Goal: Task Accomplishment & Management: Complete application form

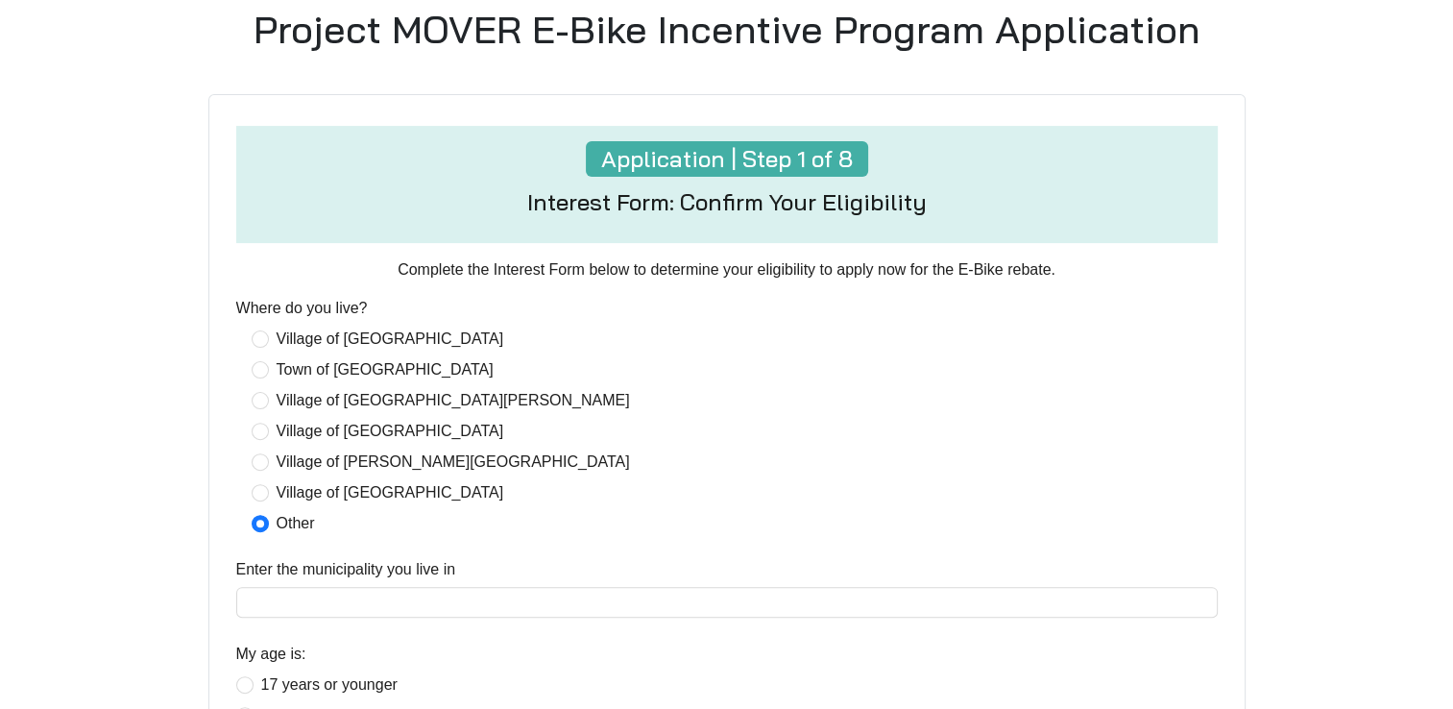
scroll to position [479, 0]
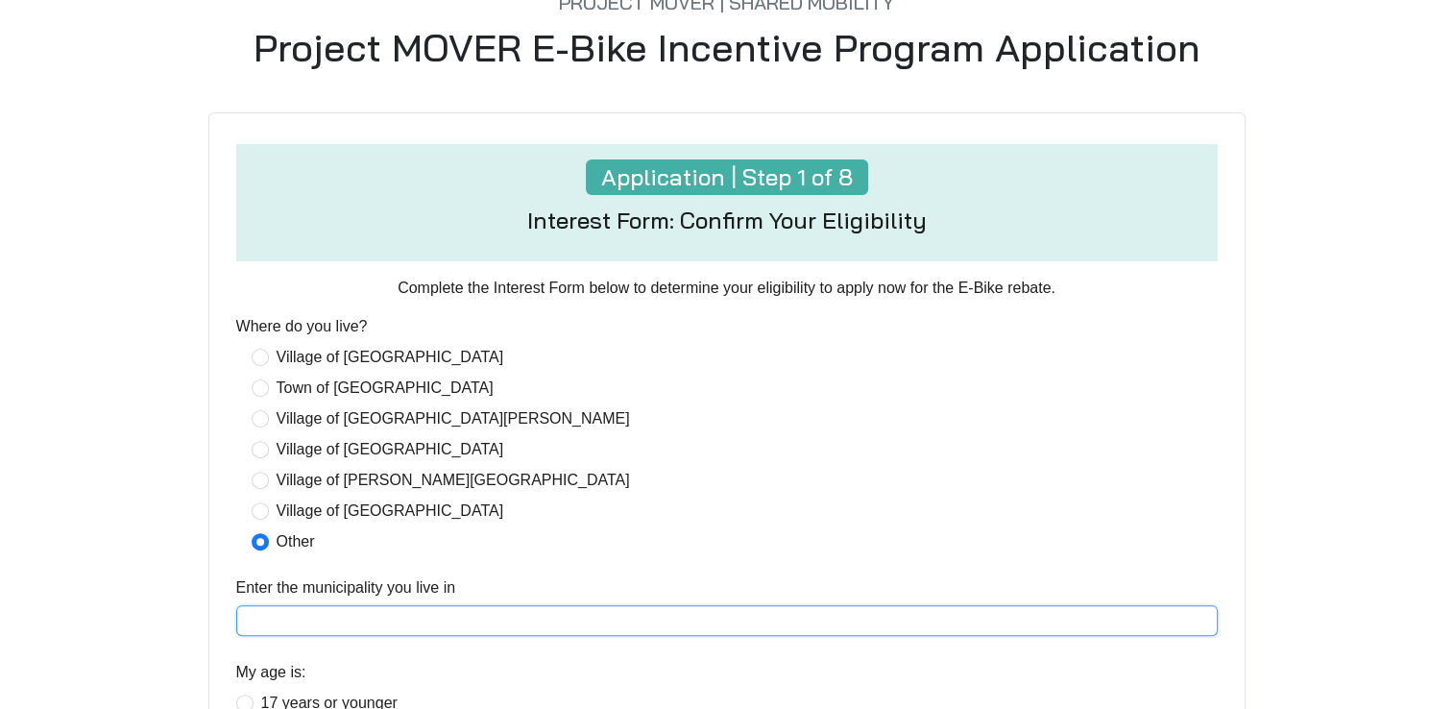
click at [403, 617] on input "Enter the municipality you live in" at bounding box center [726, 620] width 981 height 31
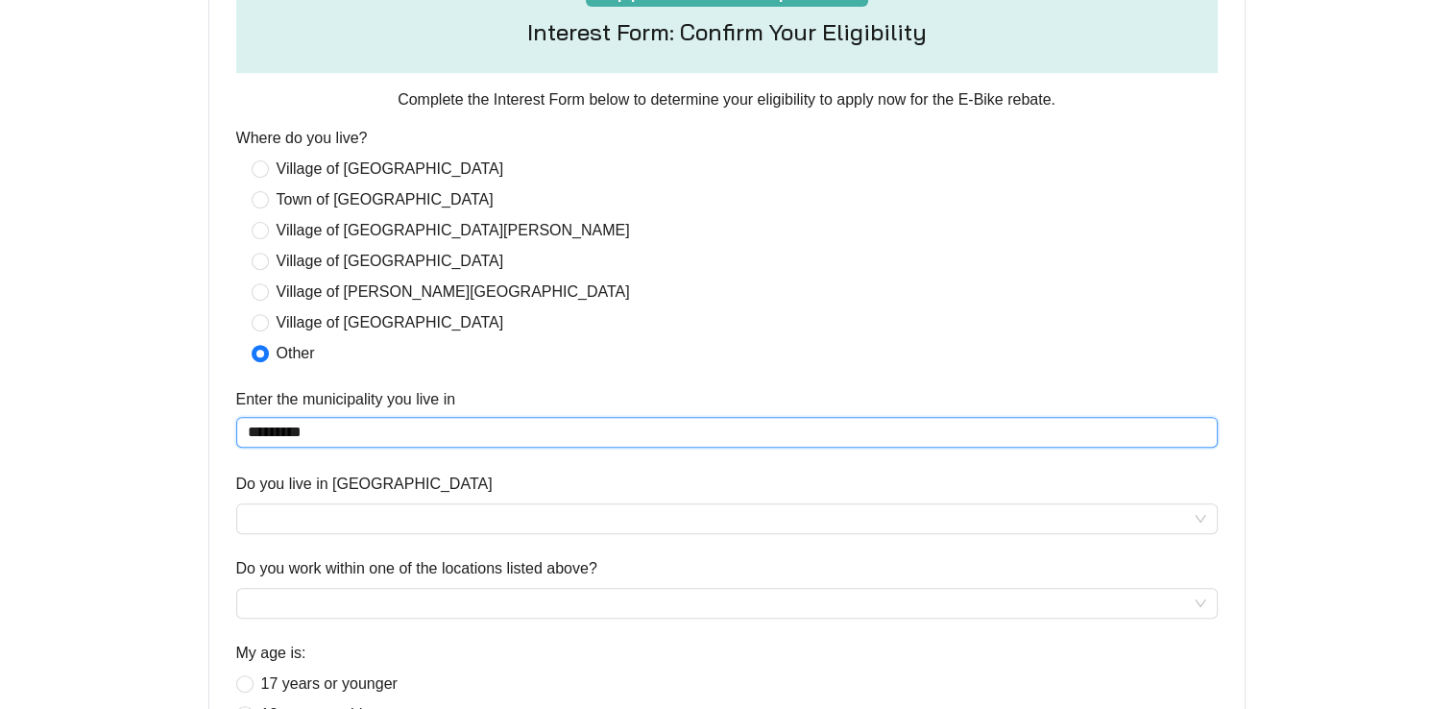
scroll to position [671, 0]
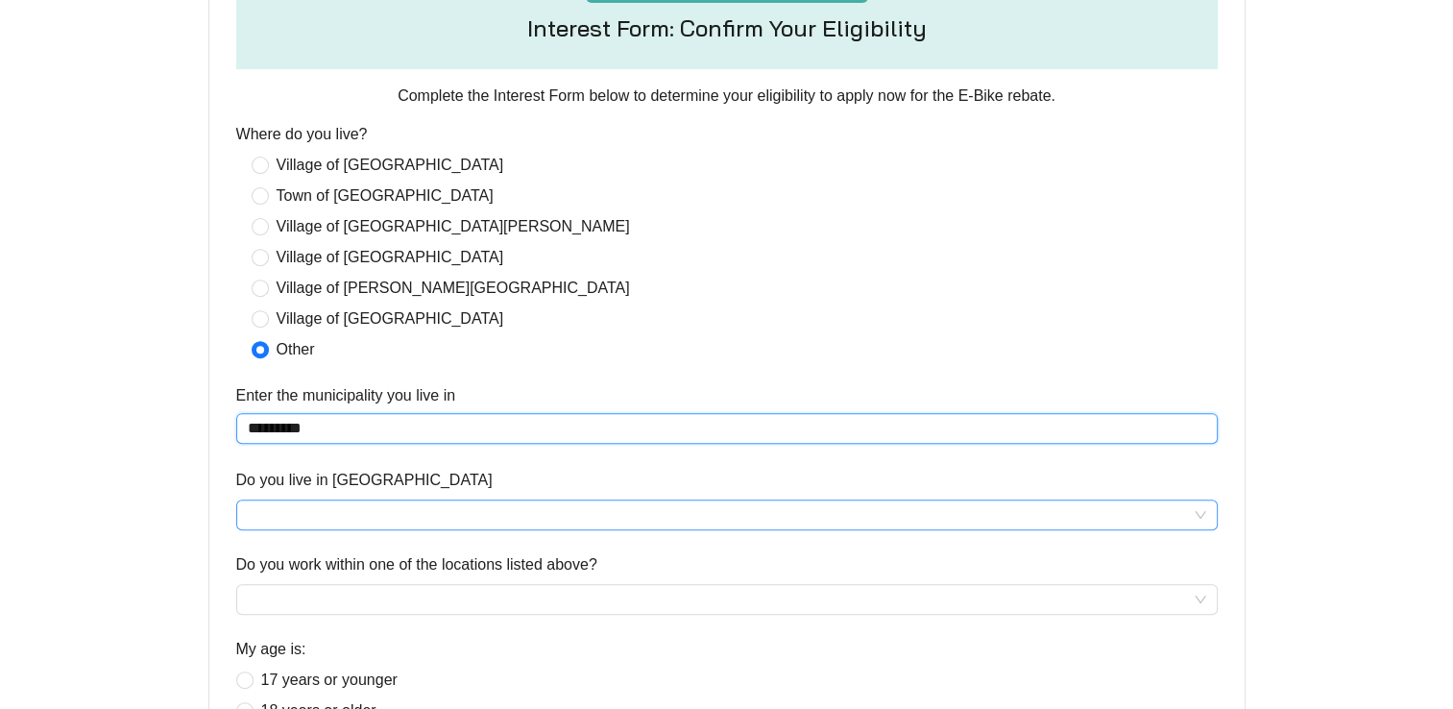
type input "*********"
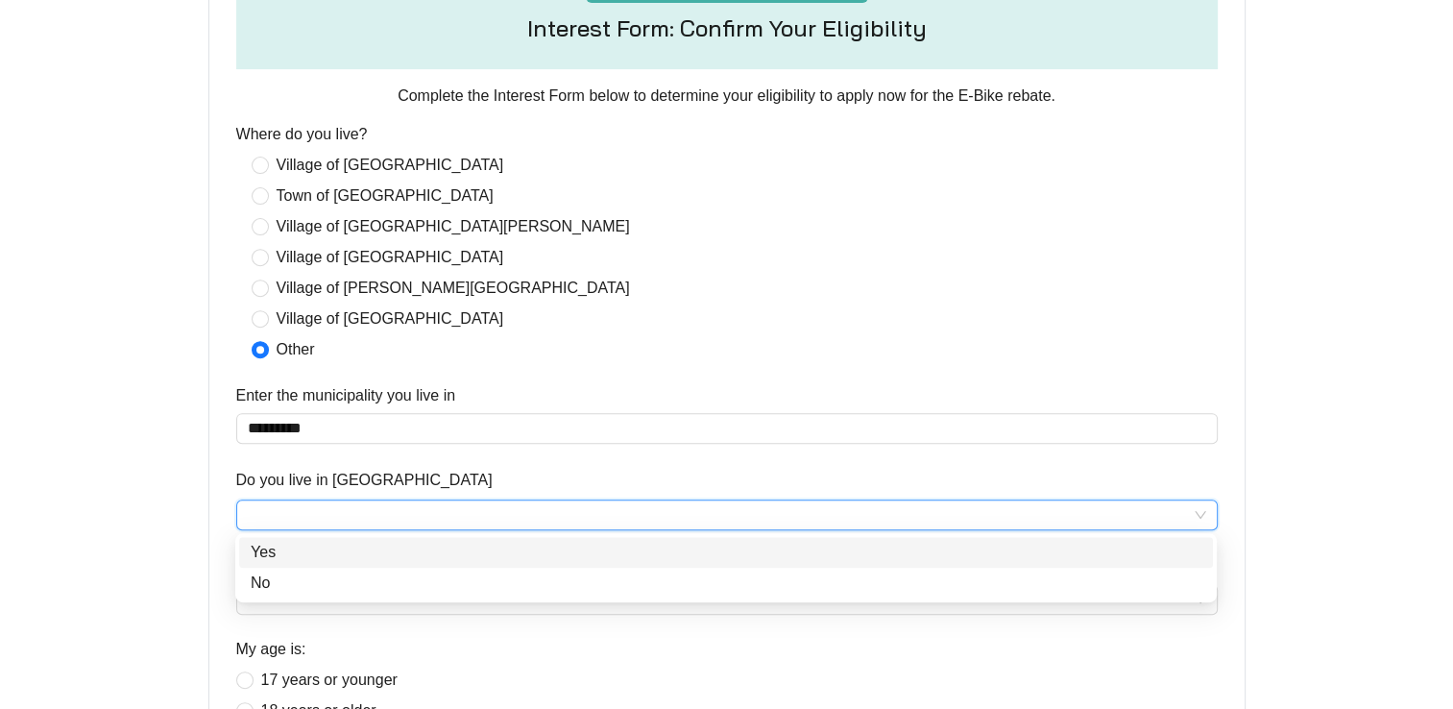
click at [446, 501] on input "Do you live in [GEOGRAPHIC_DATA]" at bounding box center [727, 514] width 958 height 29
click at [361, 549] on div "Yes" at bounding box center [726, 552] width 950 height 23
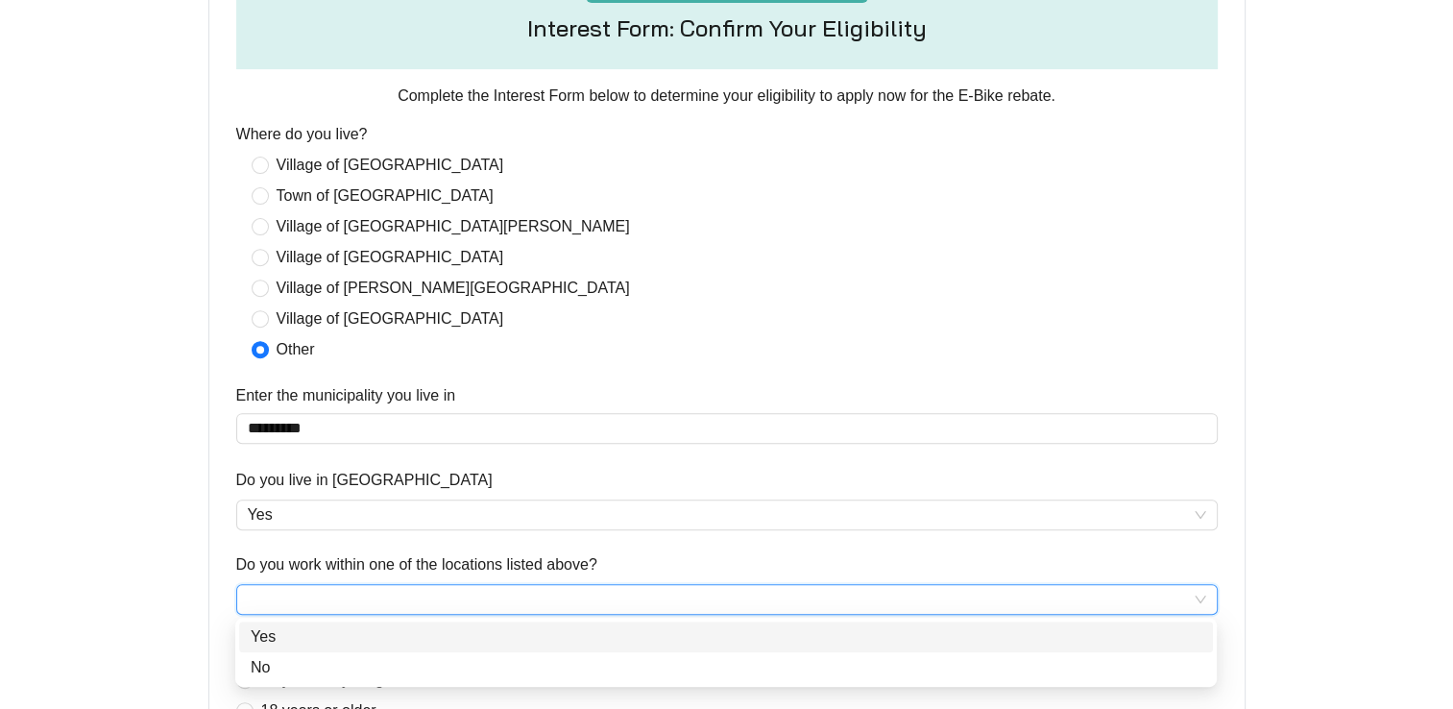
click at [376, 600] on input "Do you work within one of the locations listed above?" at bounding box center [727, 599] width 958 height 29
click at [372, 631] on div "Yes" at bounding box center [726, 636] width 950 height 23
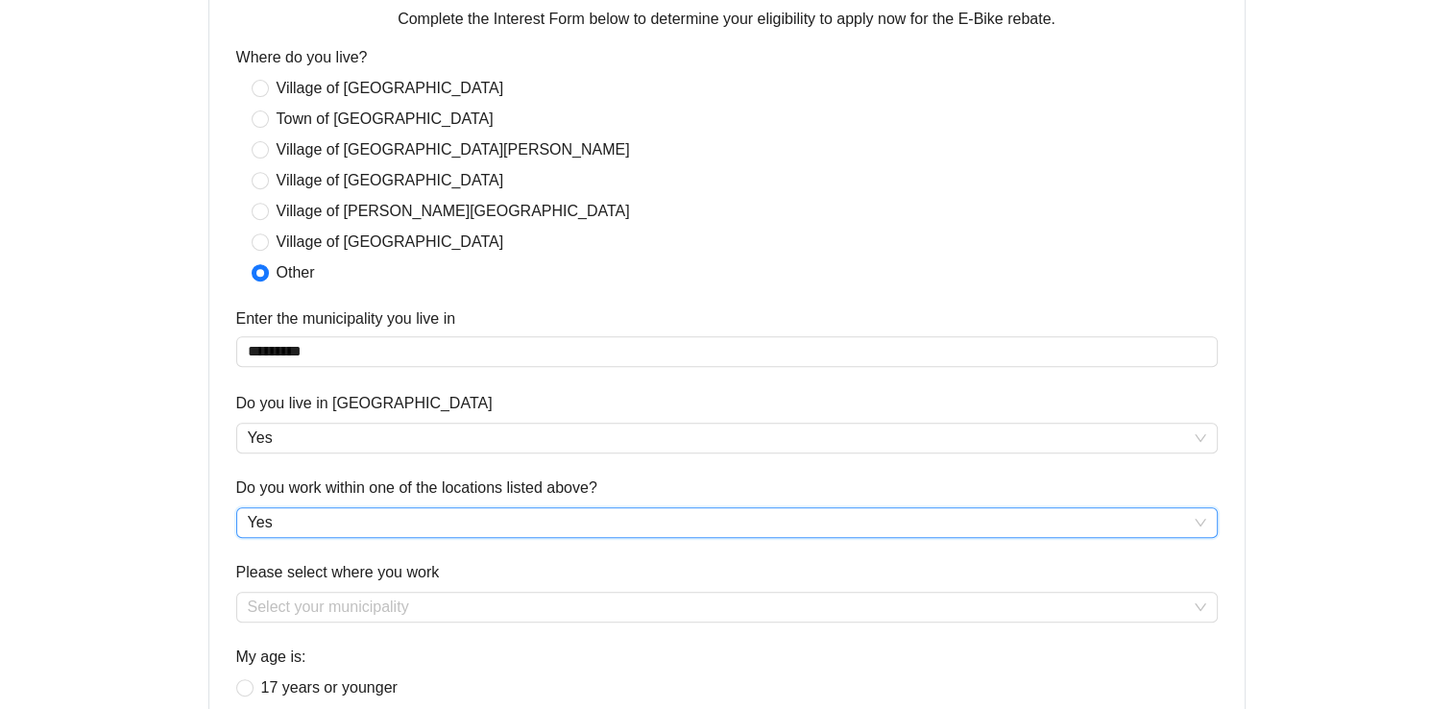
scroll to position [863, 0]
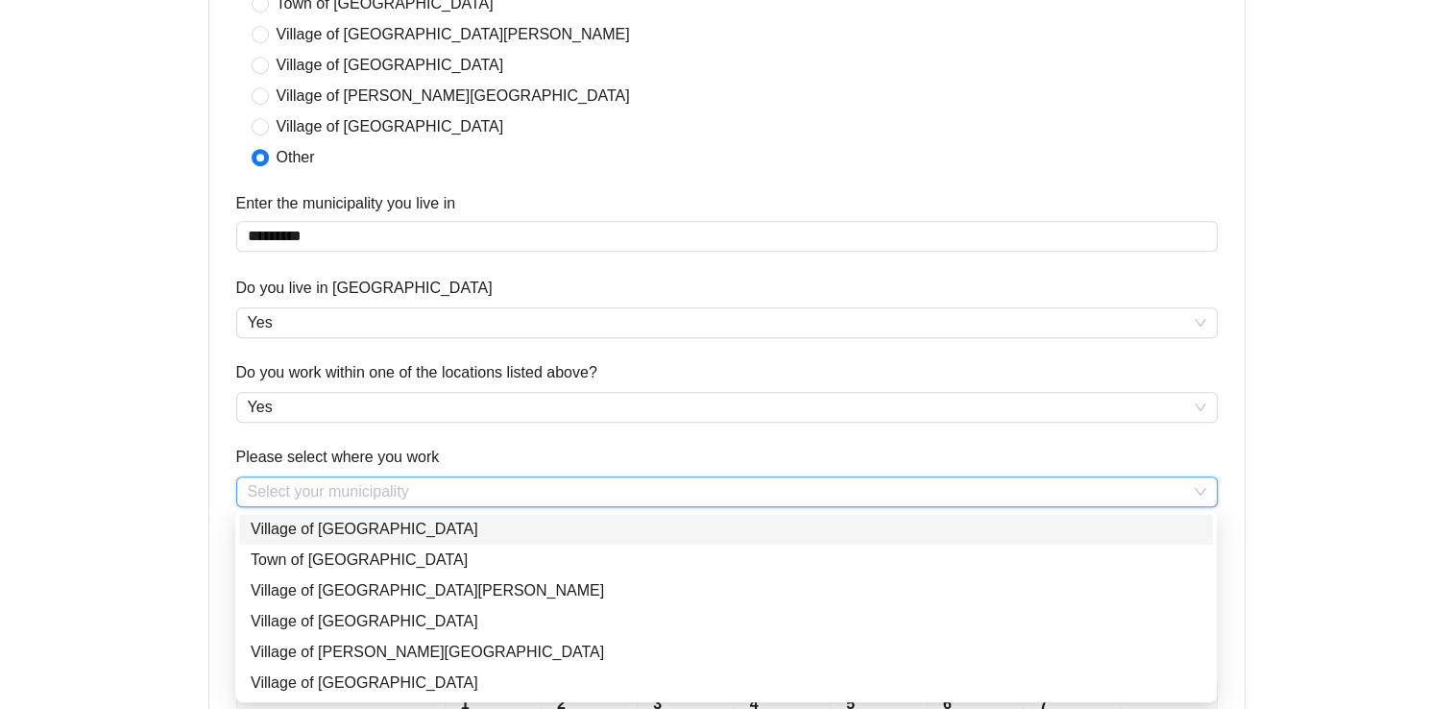
click at [403, 490] on input "Please select where you work" at bounding box center [727, 491] width 958 height 29
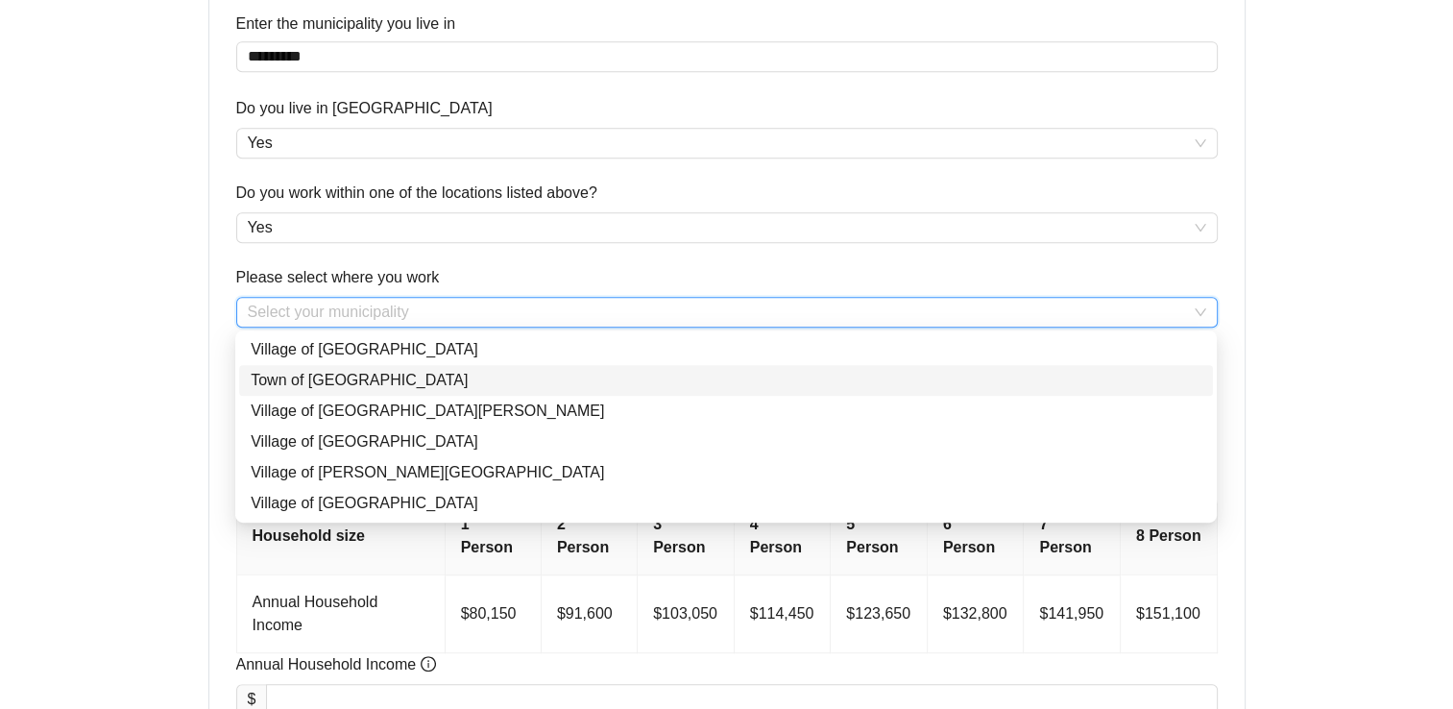
scroll to position [1055, 0]
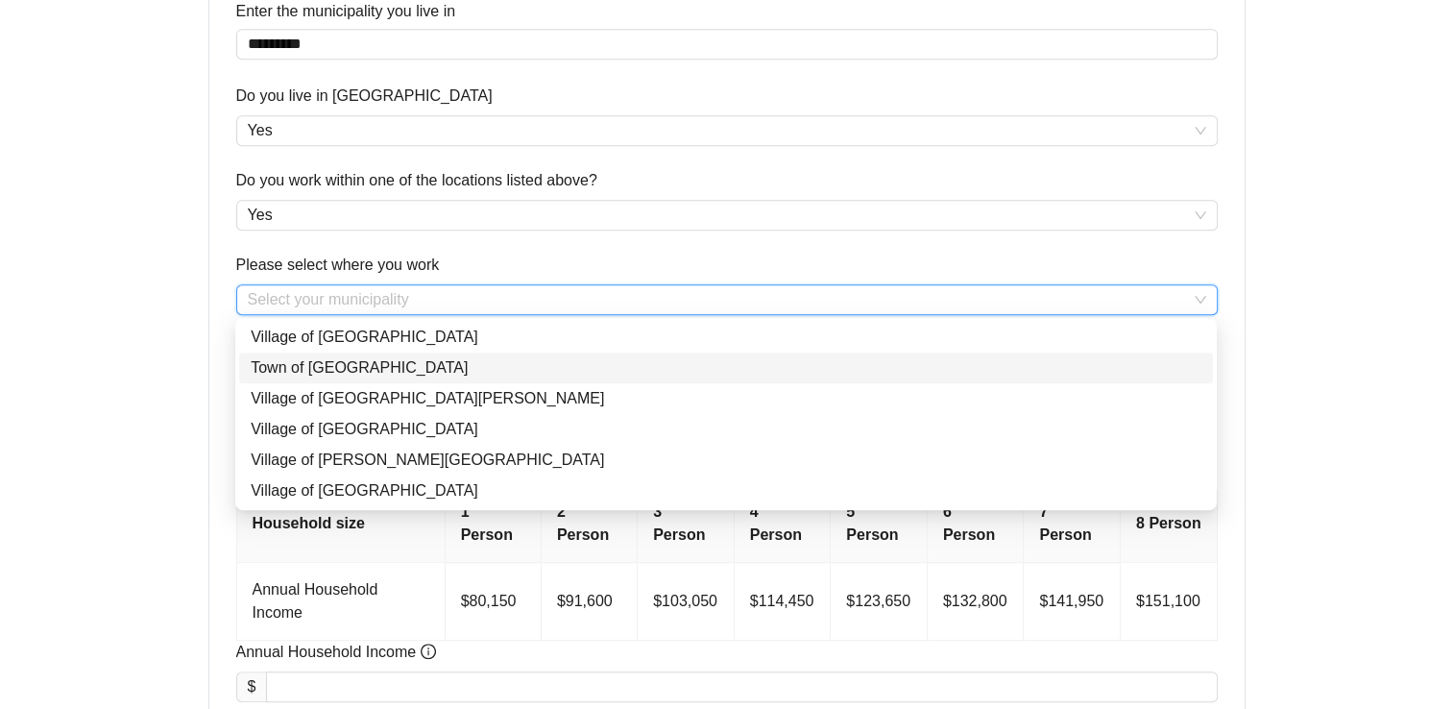
click at [325, 359] on div "Town of [GEOGRAPHIC_DATA]" at bounding box center [726, 367] width 950 height 23
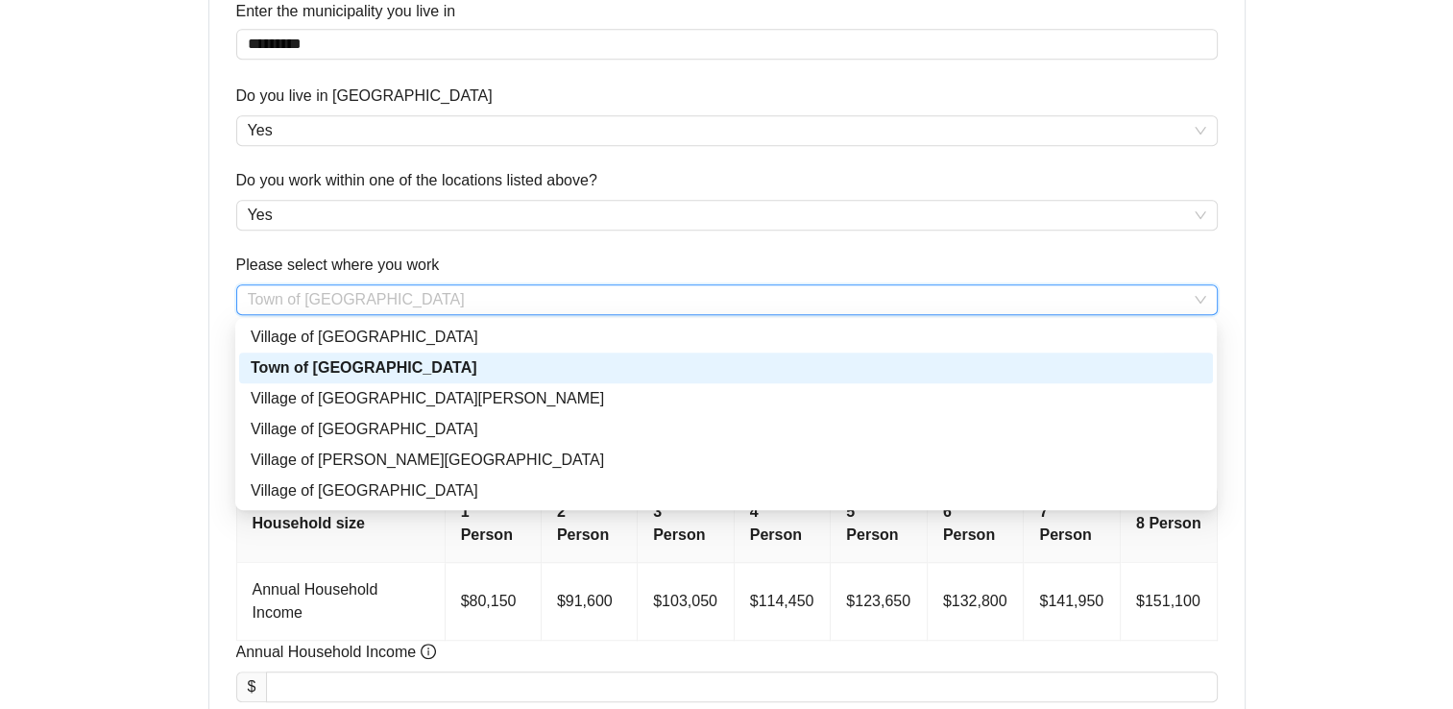
click at [442, 304] on span "Town of [GEOGRAPHIC_DATA]" at bounding box center [727, 299] width 958 height 29
click at [411, 401] on div "Village of [GEOGRAPHIC_DATA][PERSON_NAME]" at bounding box center [726, 398] width 950 height 23
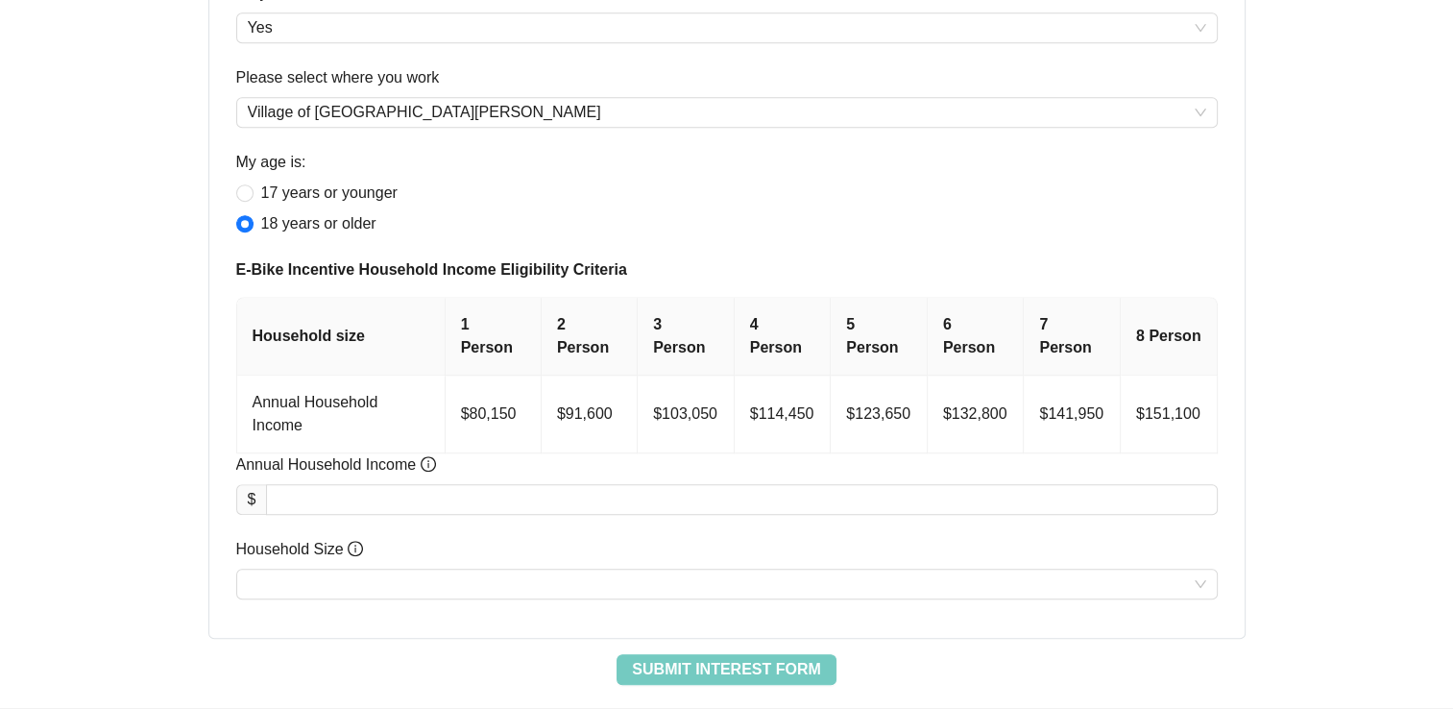
scroll to position [1247, 0]
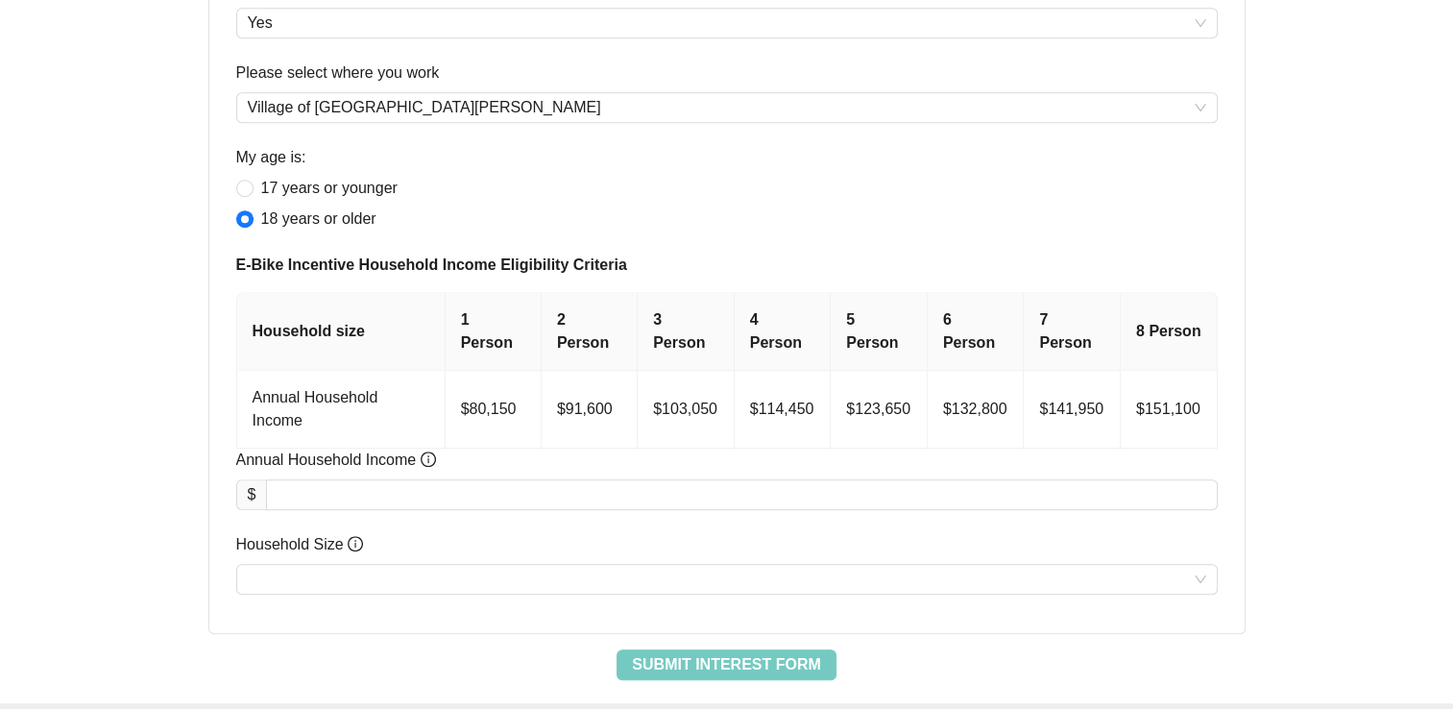
click at [495, 319] on th "1 Person" at bounding box center [493, 332] width 96 height 78
click at [505, 371] on td "$80,150" at bounding box center [493, 410] width 96 height 78
click at [447, 480] on input "Annual Household Income" at bounding box center [741, 494] width 949 height 29
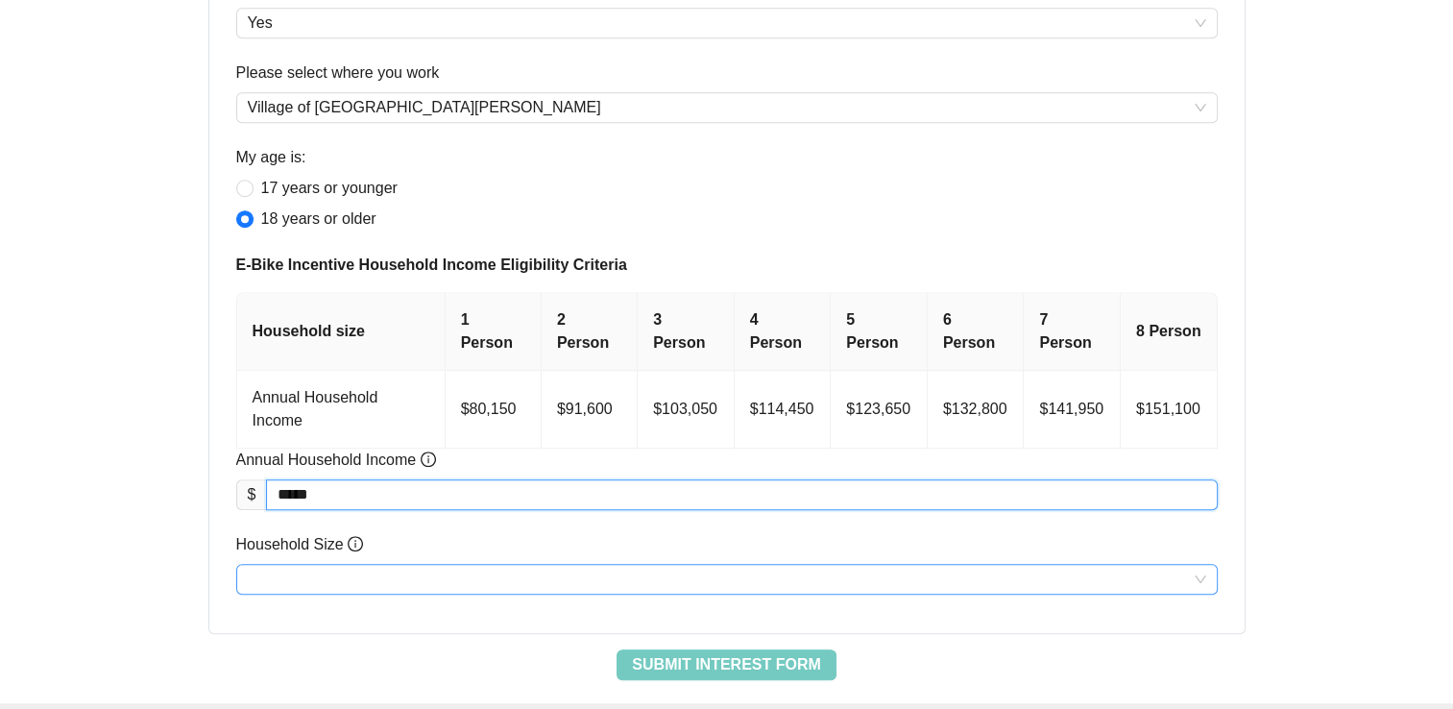
type input "********"
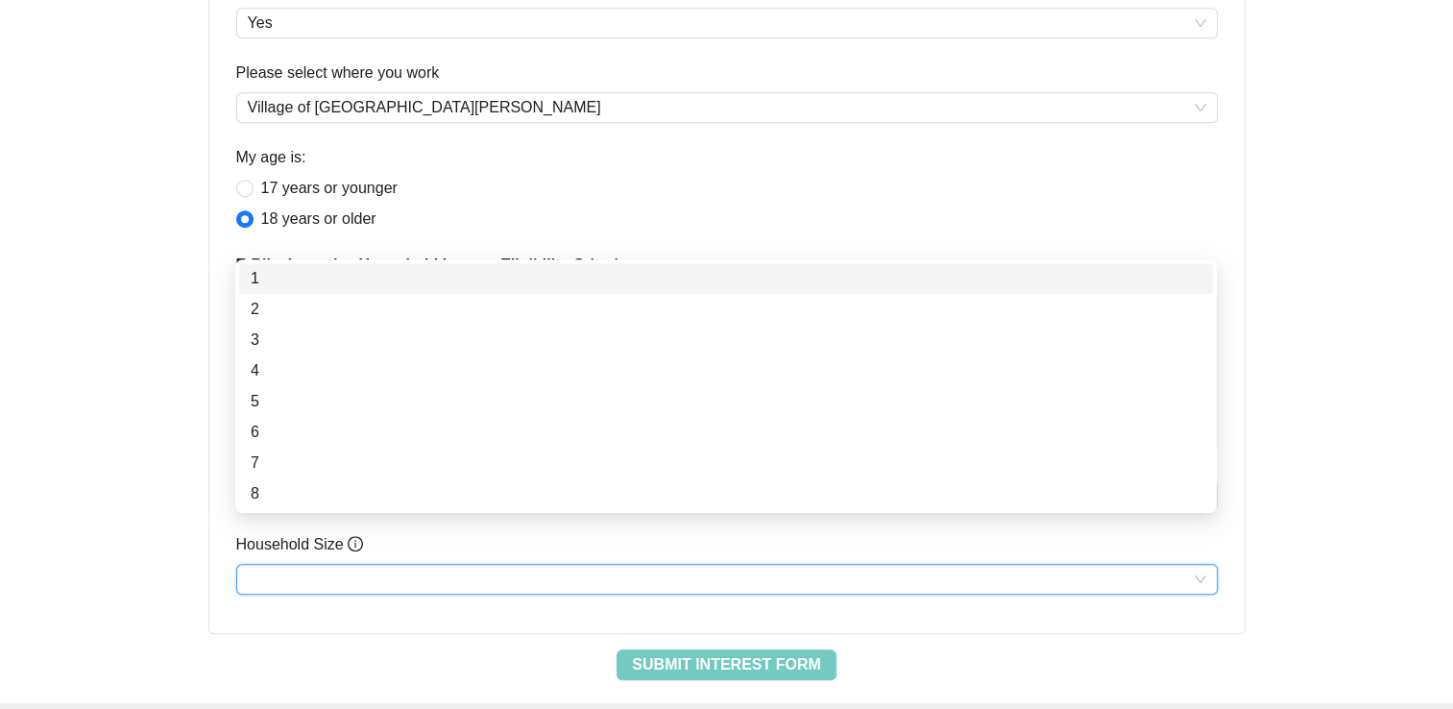
click at [322, 565] on input "Household Size" at bounding box center [727, 579] width 958 height 29
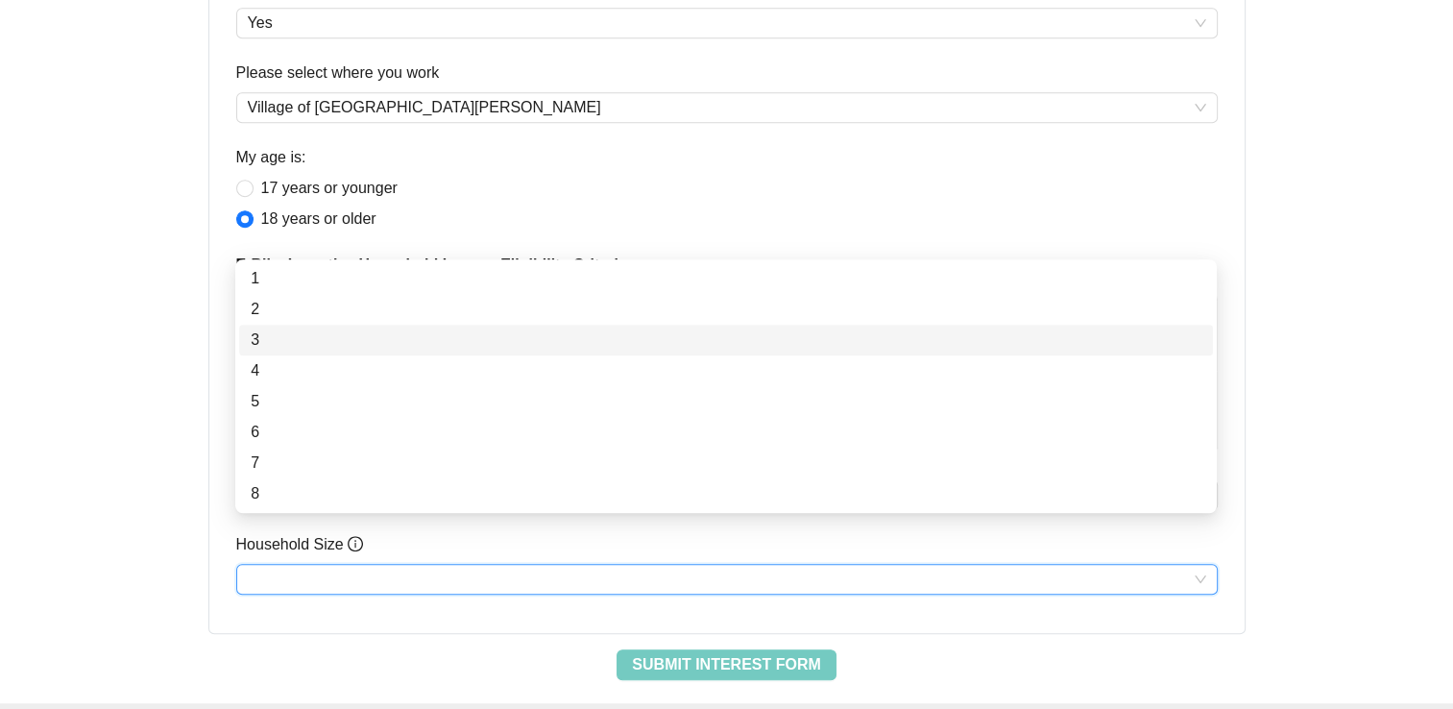
click at [261, 329] on div "3" at bounding box center [726, 339] width 950 height 23
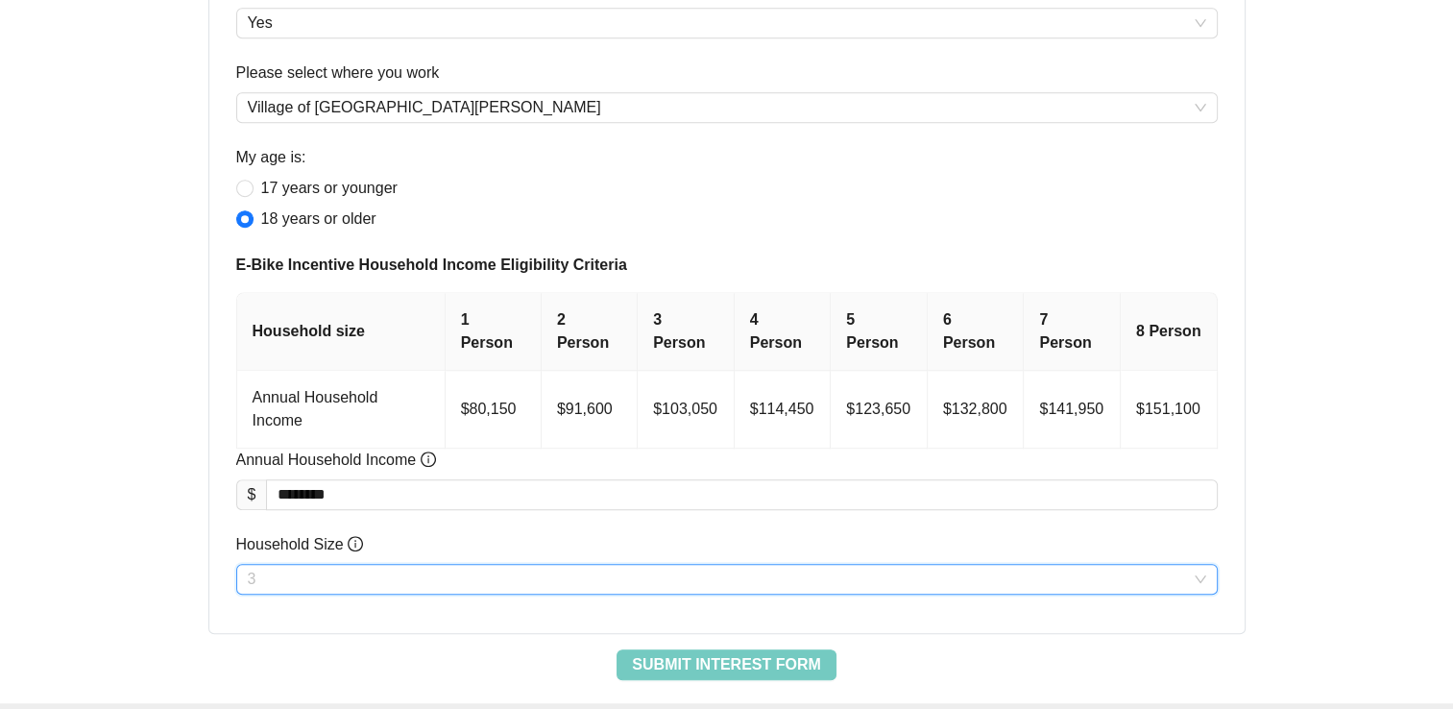
click at [402, 565] on span "3" at bounding box center [727, 579] width 958 height 29
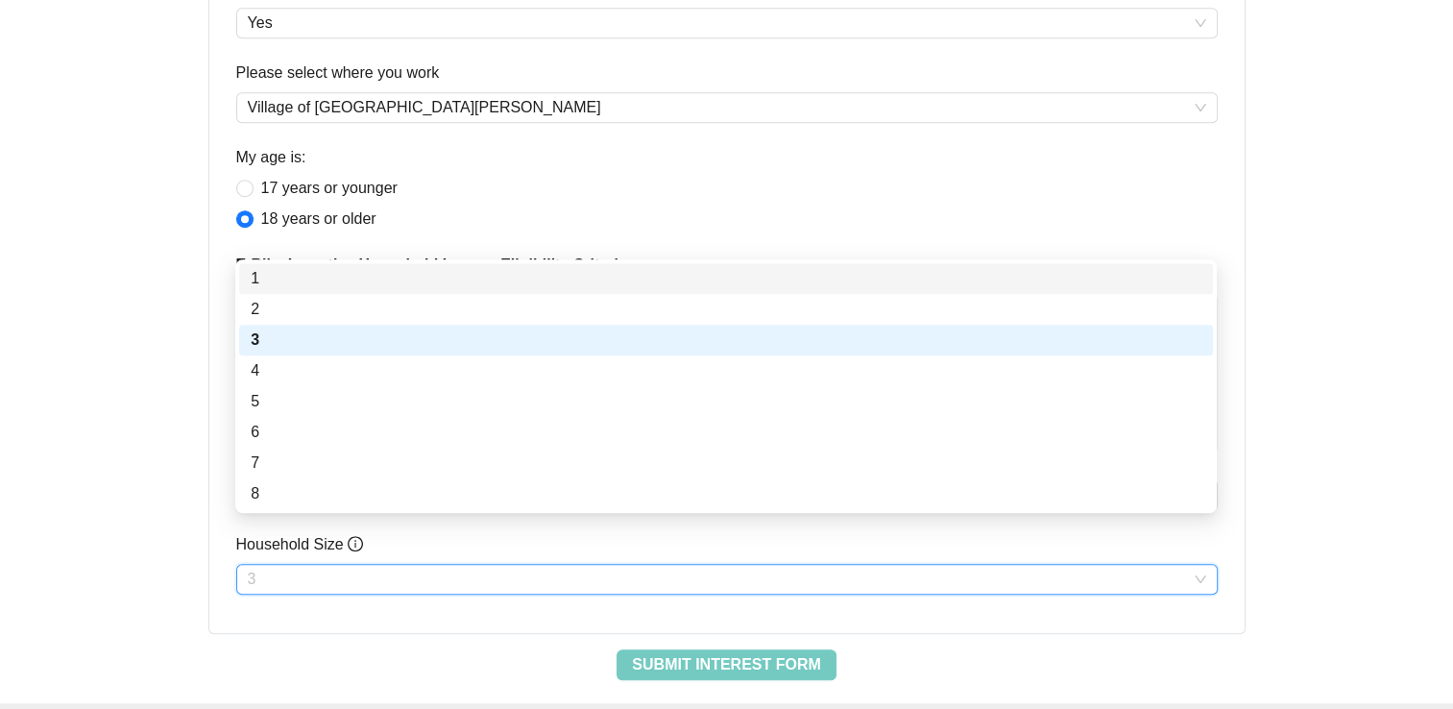
click at [284, 280] on div "1" at bounding box center [726, 278] width 950 height 23
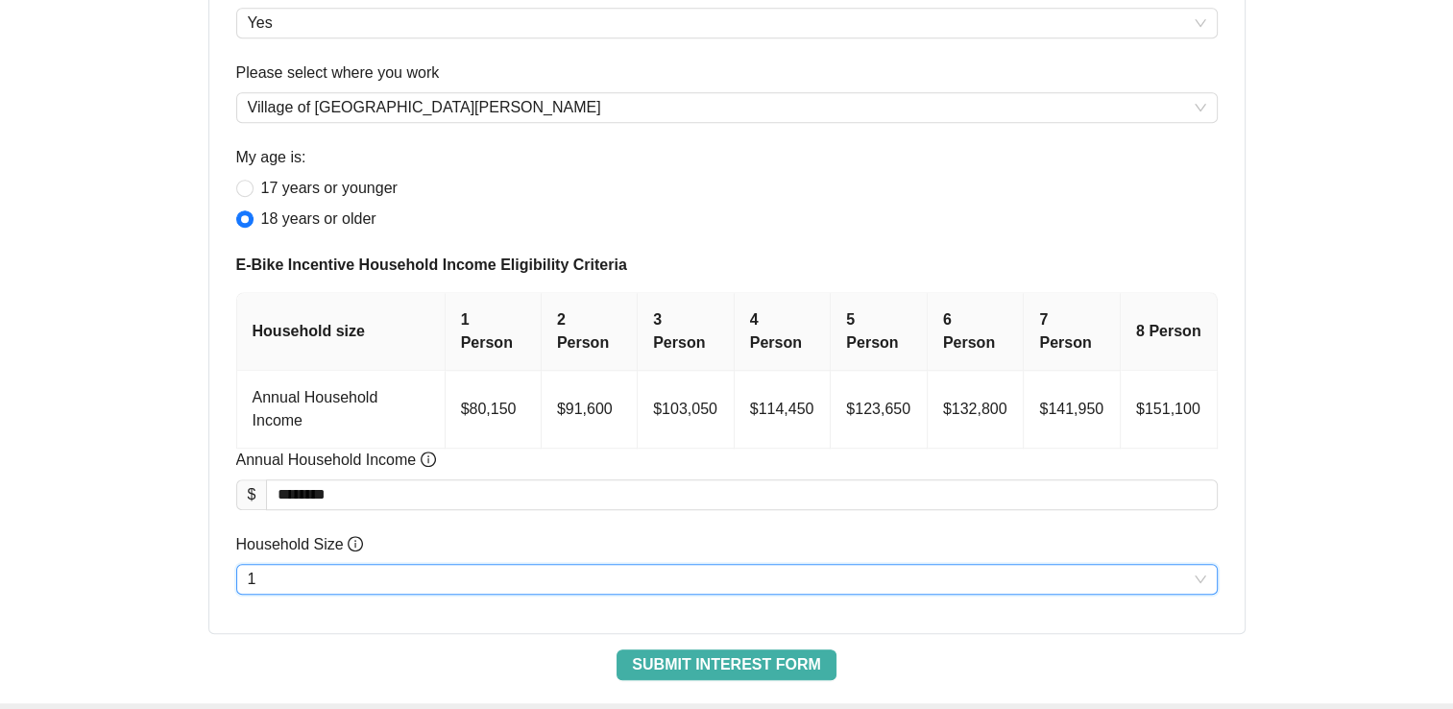
click at [656, 653] on span "Submit Interest Form" at bounding box center [726, 664] width 188 height 23
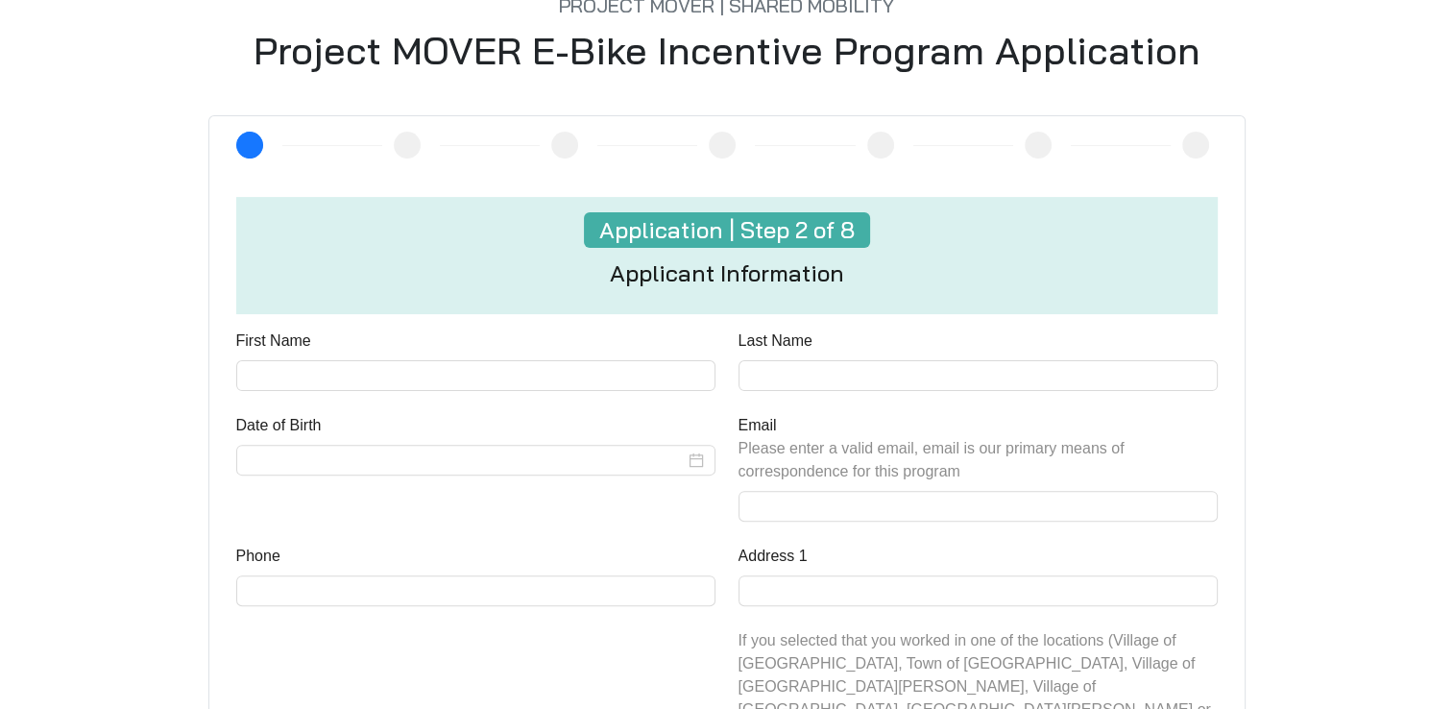
scroll to position [480, 0]
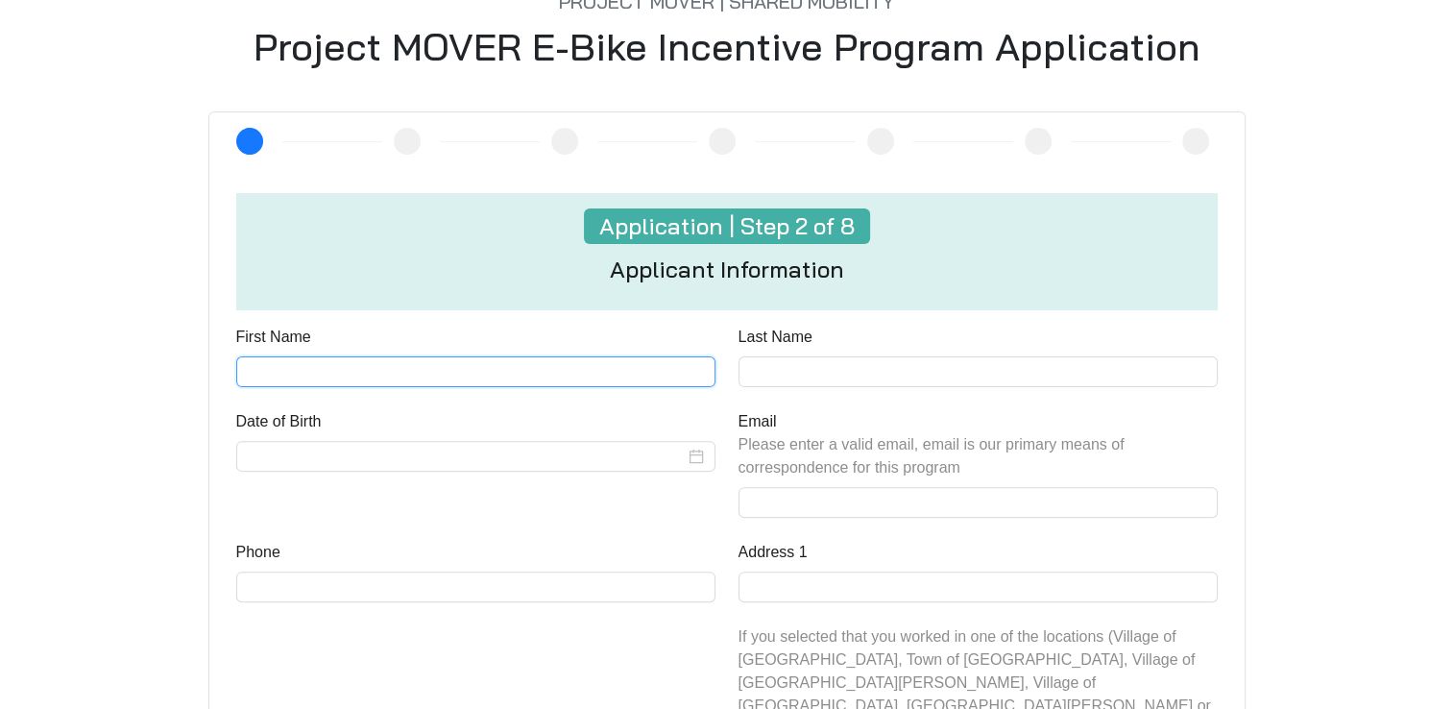
click at [441, 371] on input "First Name" at bounding box center [475, 371] width 479 height 31
type input "*****"
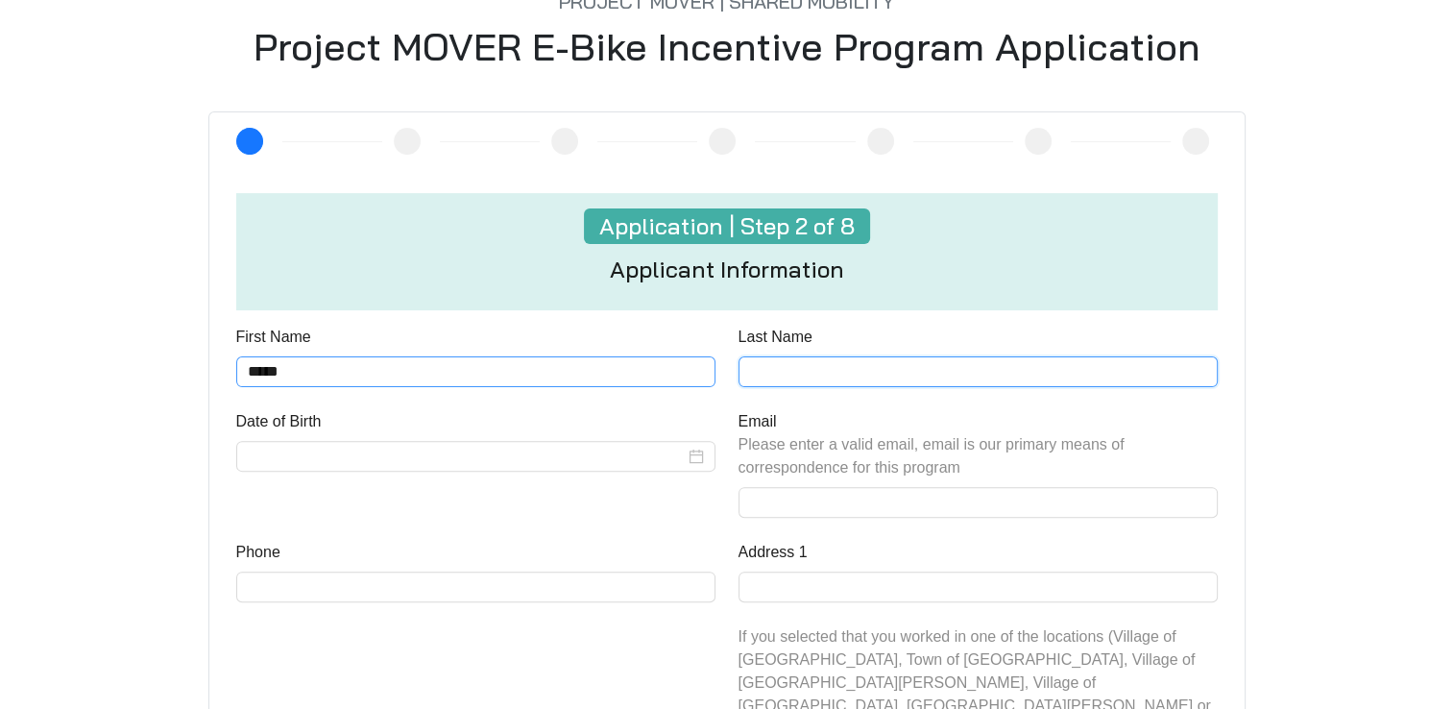
type input "*********"
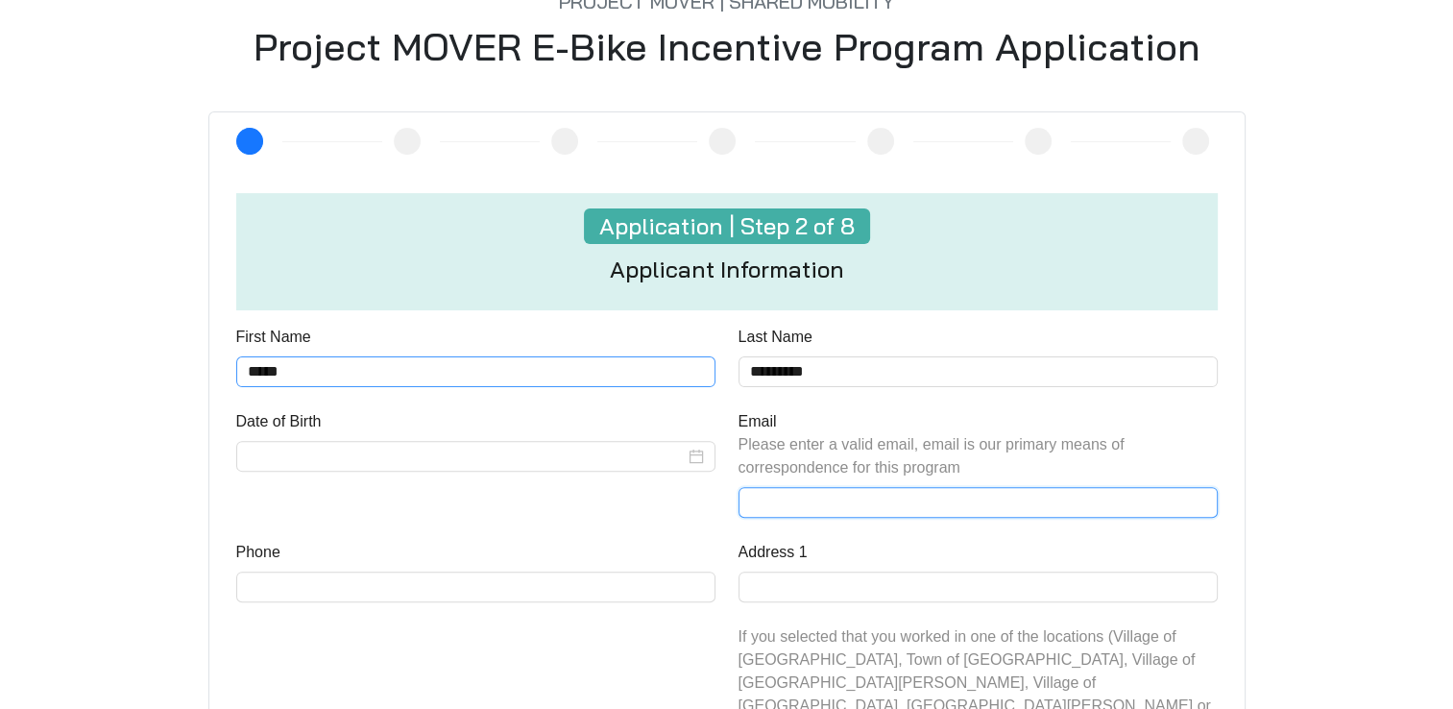
type input "**********"
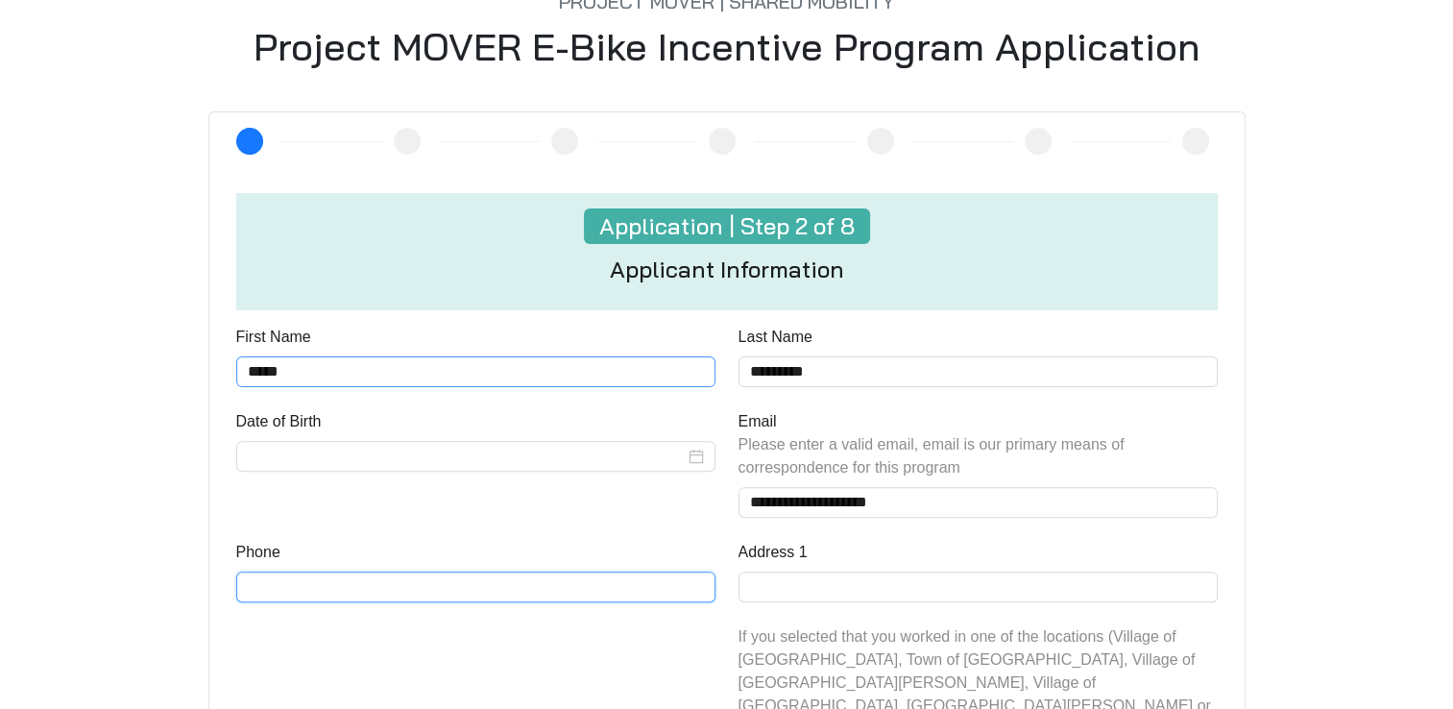
type input "**********"
type input "**"
type input "*********"
type input "*****"
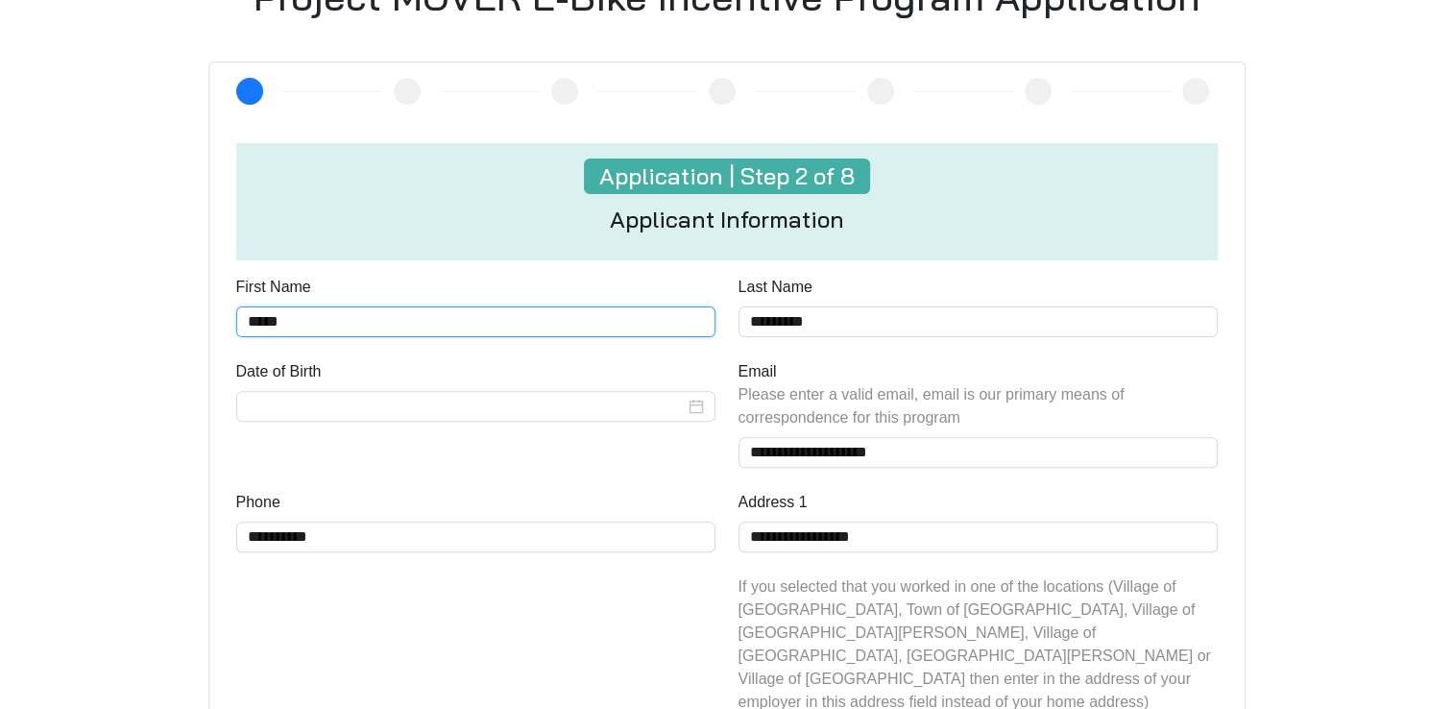
scroll to position [576, 0]
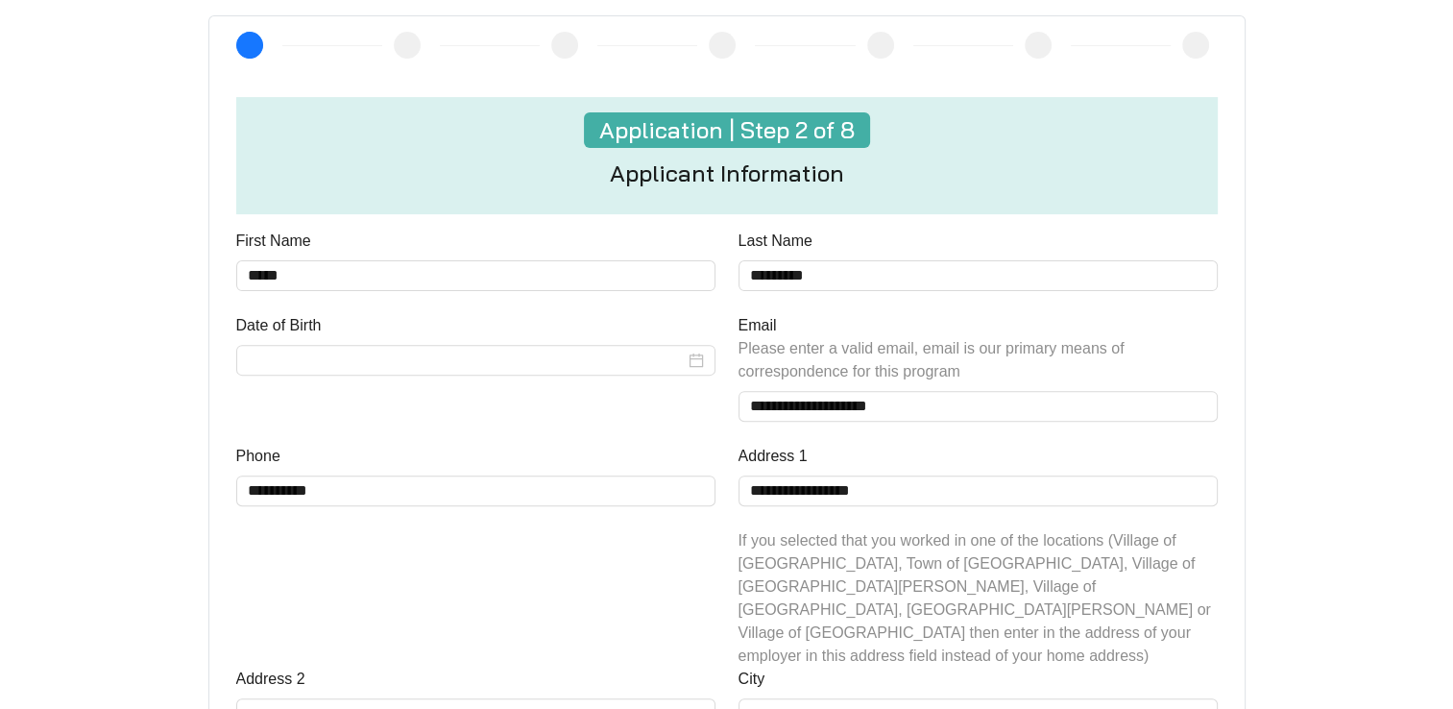
click at [444, 397] on div "Date of Birth" at bounding box center [476, 379] width 502 height 131
drag, startPoint x: 498, startPoint y: 378, endPoint x: 511, endPoint y: 376, distance: 12.6
click at [504, 377] on div "Date of Birth" at bounding box center [476, 379] width 502 height 131
click at [696, 360] on div at bounding box center [476, 360] width 456 height 23
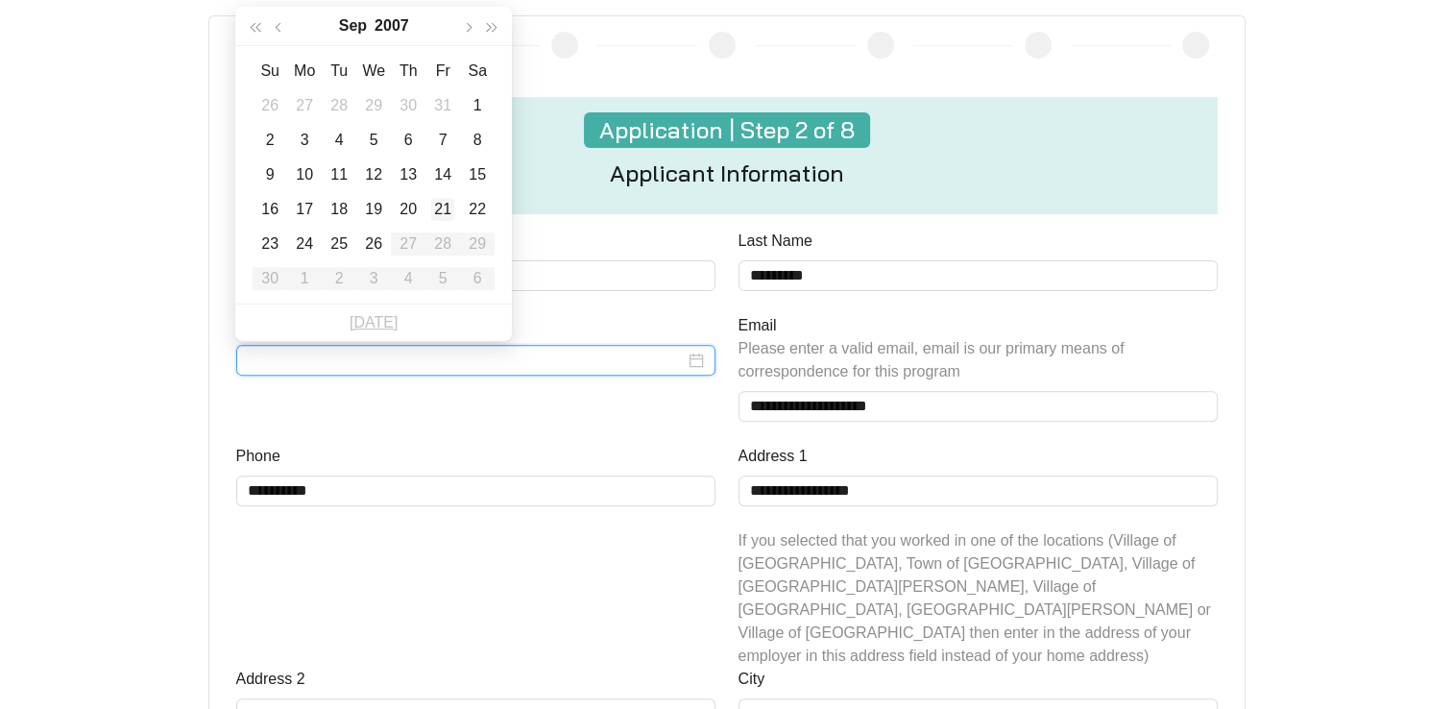
type input "**********"
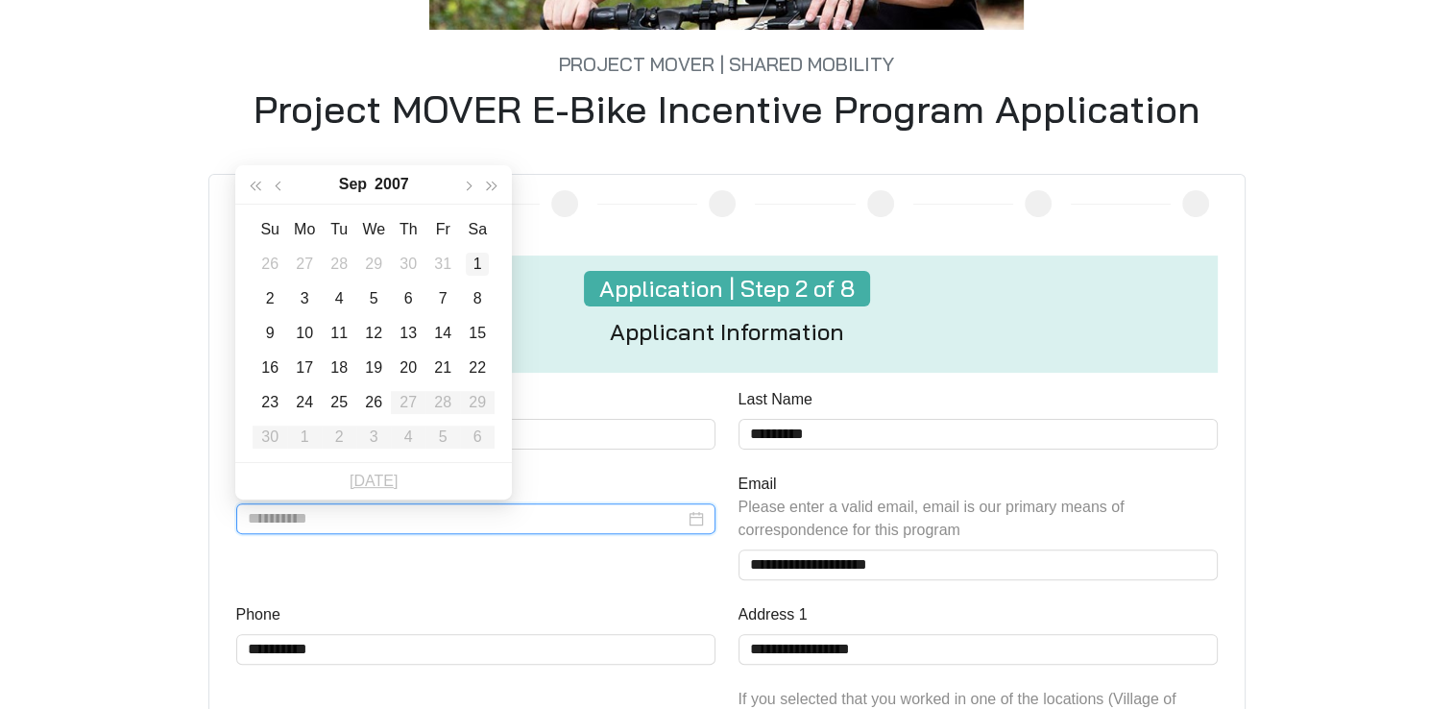
type input "**********"
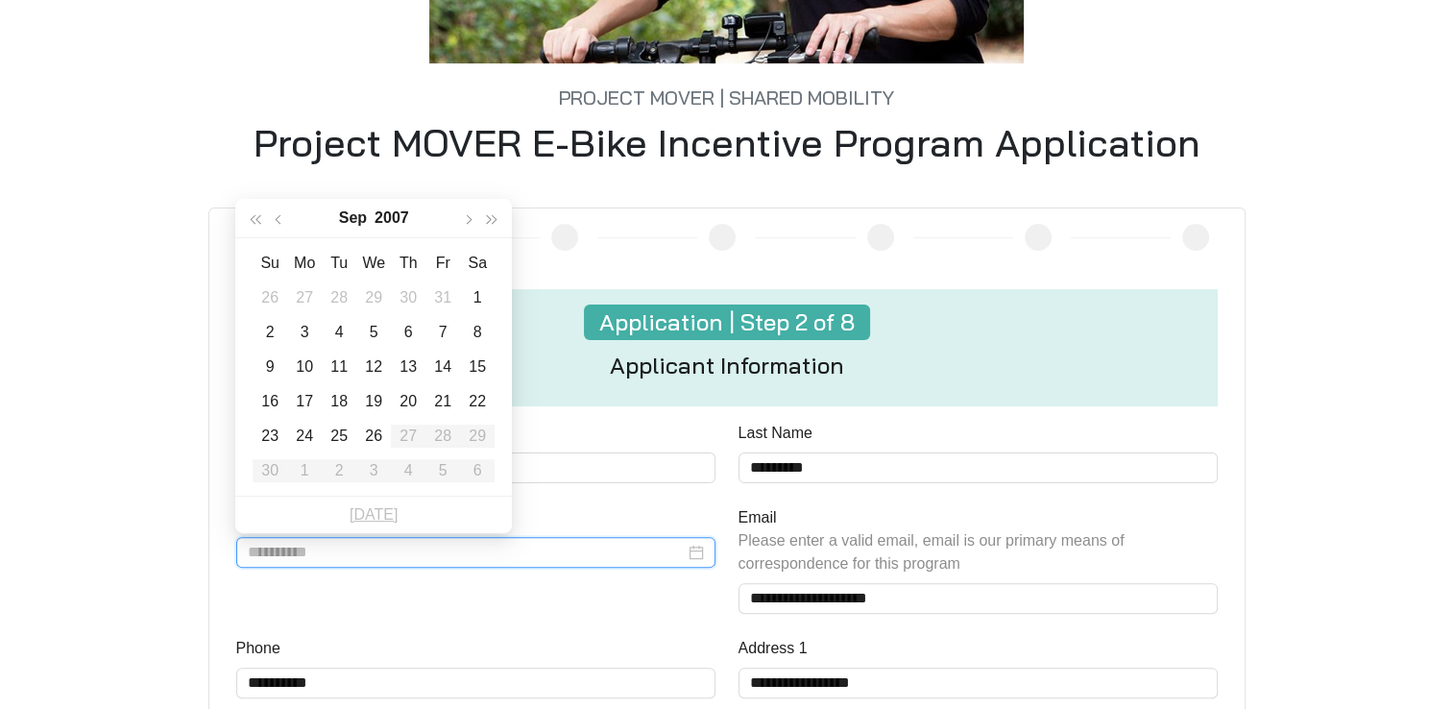
type input "**********"
click at [467, 218] on span "button" at bounding box center [468, 220] width 10 height 10
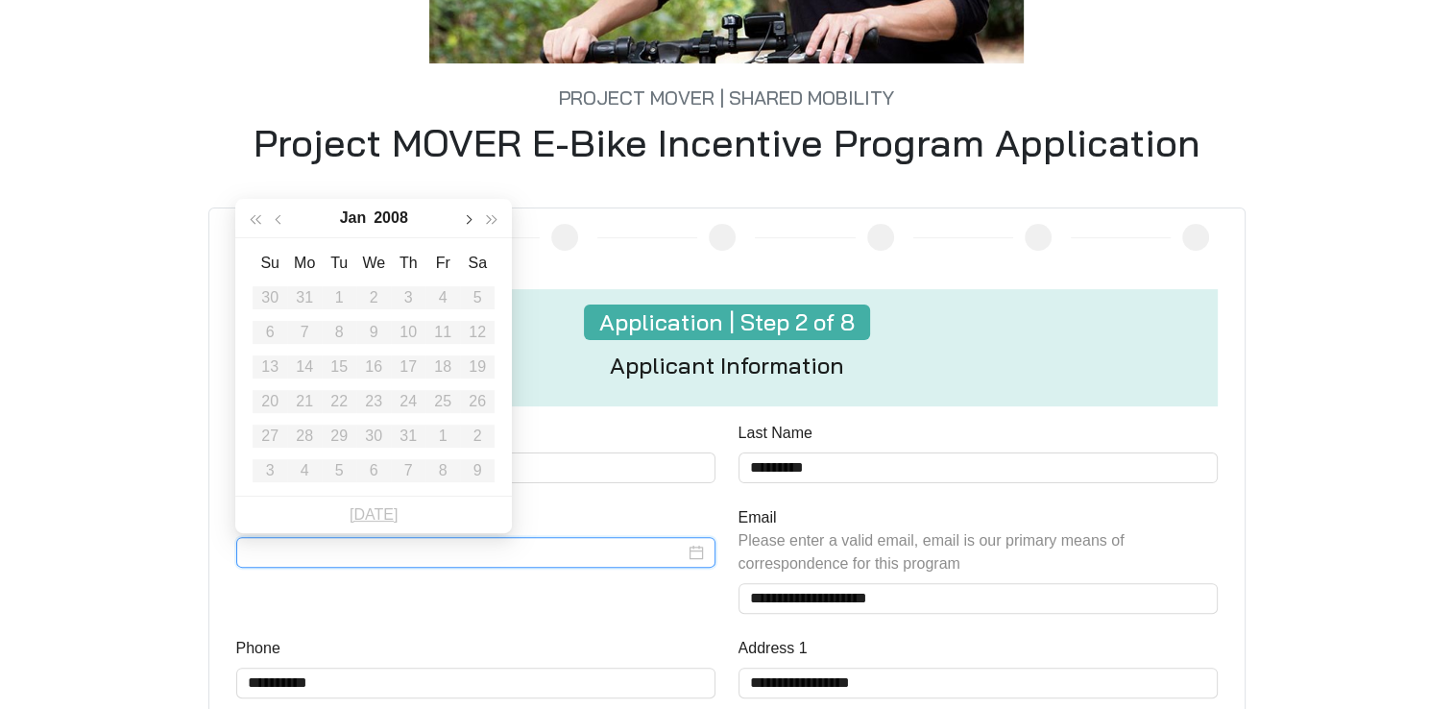
click at [467, 218] on span "button" at bounding box center [468, 220] width 10 height 10
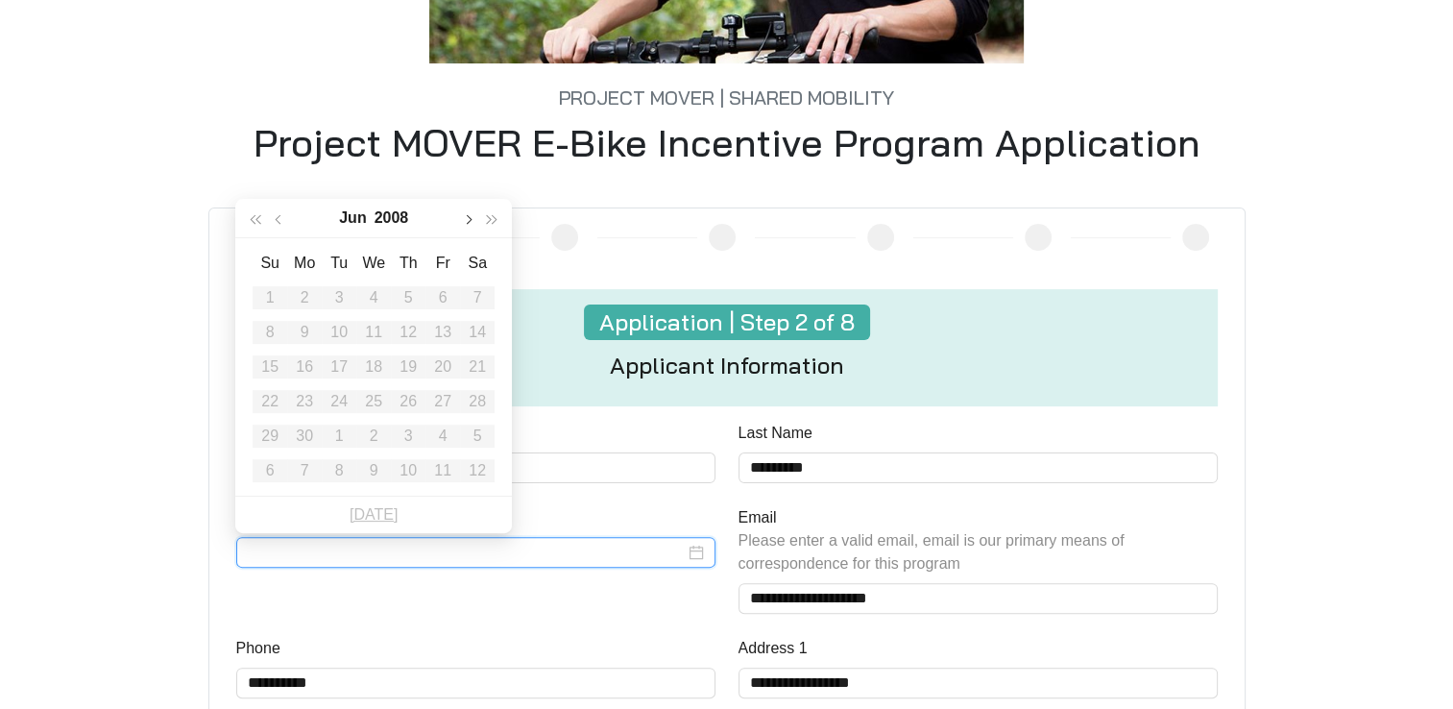
click at [467, 218] on span "button" at bounding box center [468, 220] width 10 height 10
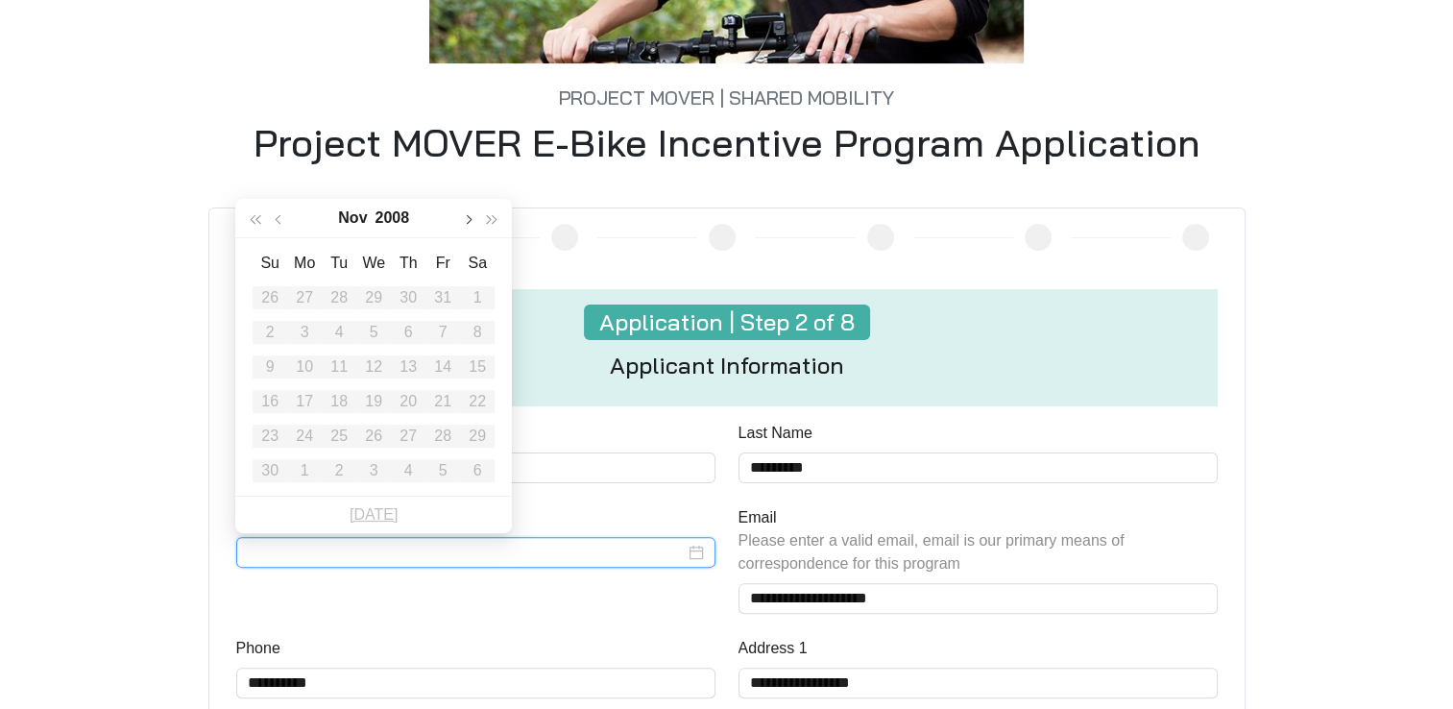
click at [467, 218] on span "button" at bounding box center [468, 220] width 10 height 10
click at [369, 405] on table "Su Mo Tu We Th Fr Sa 1 2 3 4 5 6 7 8 9 10 11 12 13 14 15 16 17 18 19 20 21 22 2…" at bounding box center [373, 367] width 242 height 242
click at [414, 401] on table "Su Mo Tu We Th Fr Sa 1 2 3 4 5 6 7 8 9 10 11 12 13 14 15 16 17 18 19 20 21 22 2…" at bounding box center [373, 367] width 242 height 242
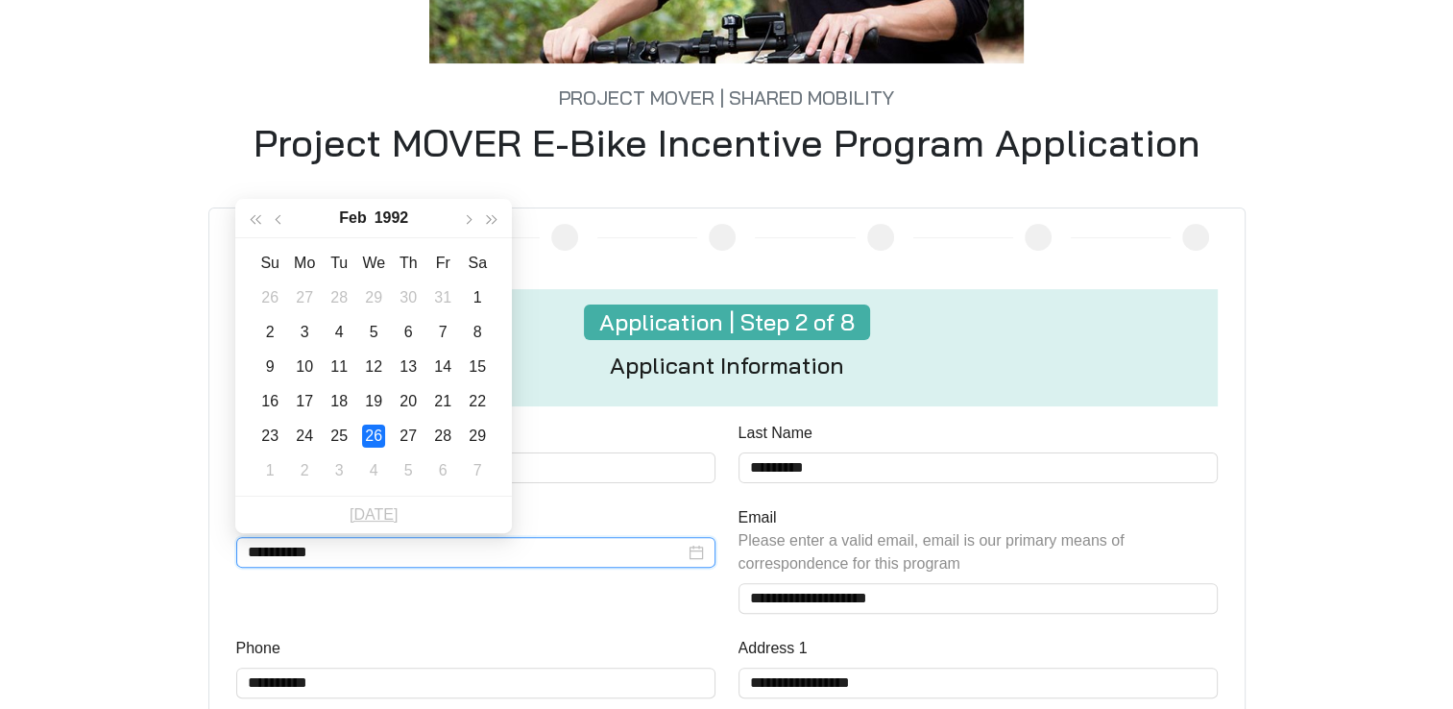
type input "**********"
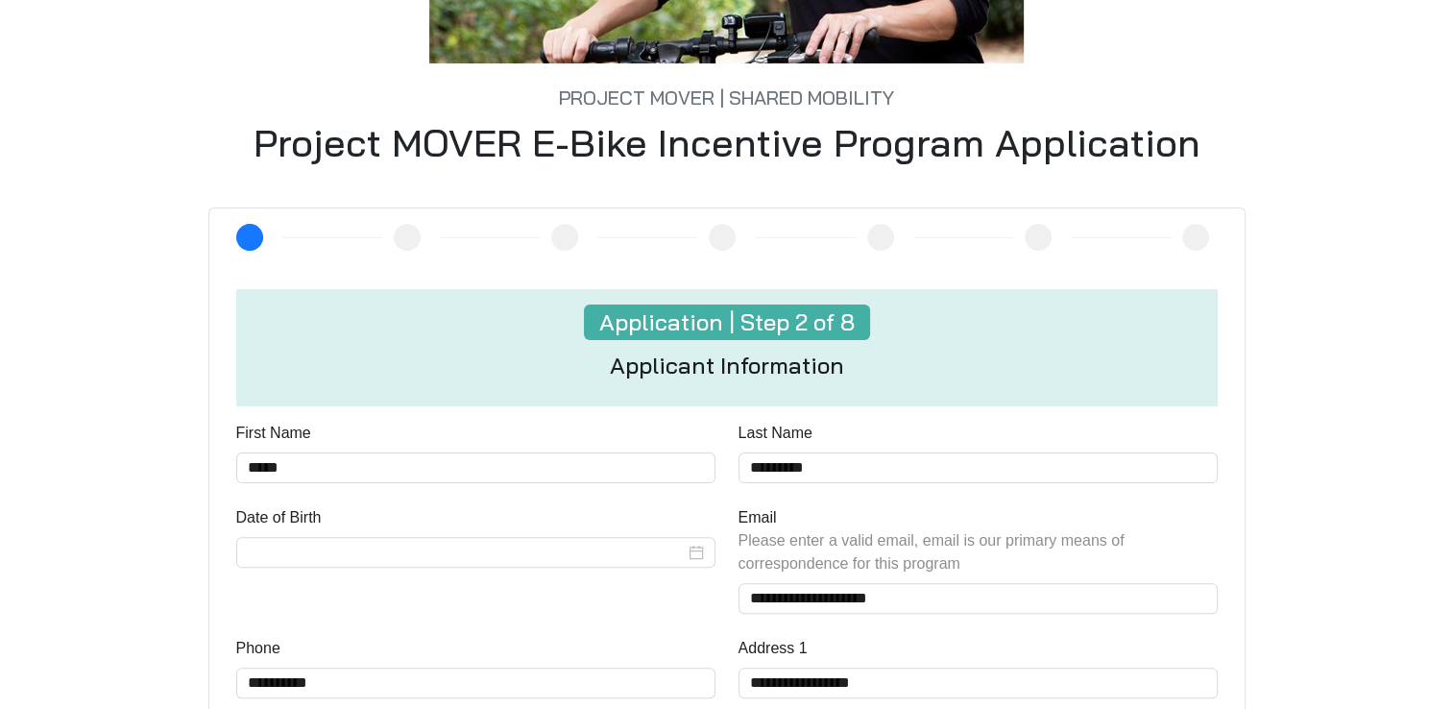
click at [138, 518] on div "**********" at bounding box center [727, 648] width 1244 height 883
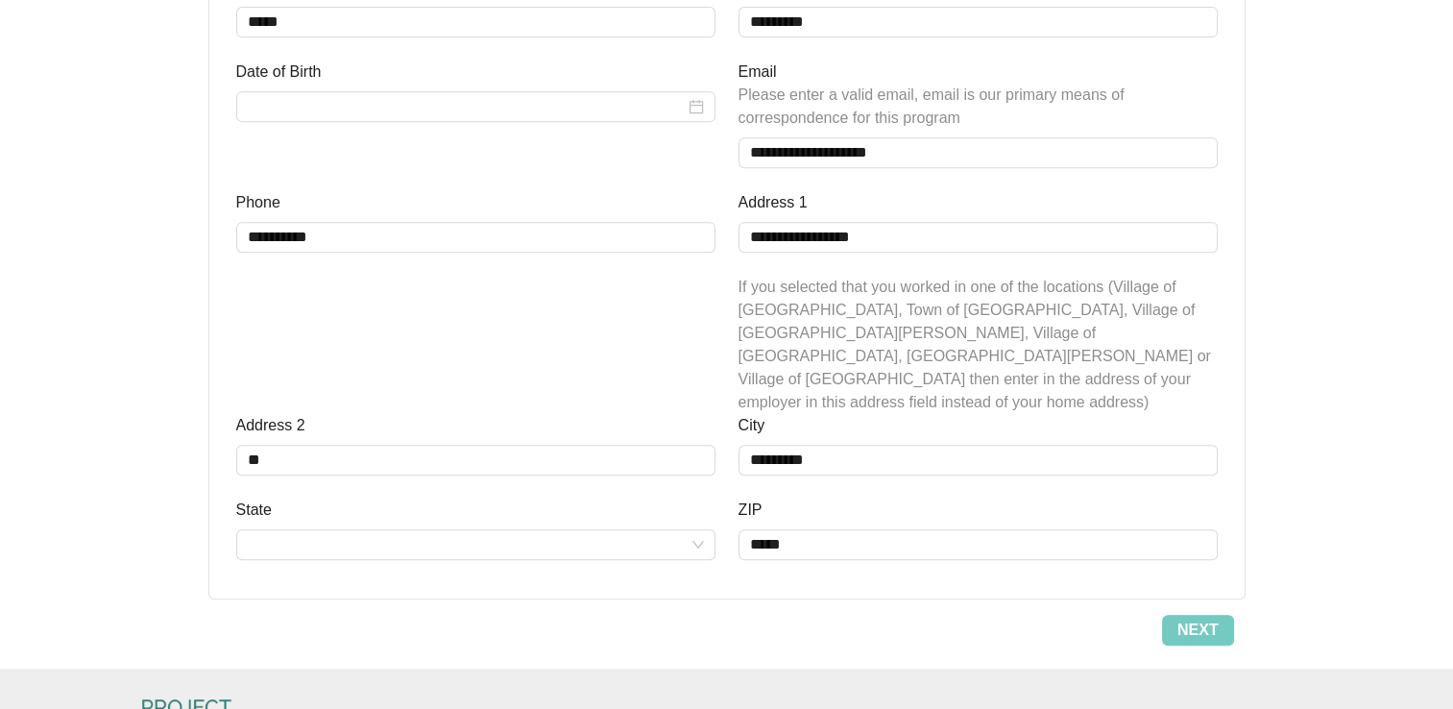
scroll to position [864, 0]
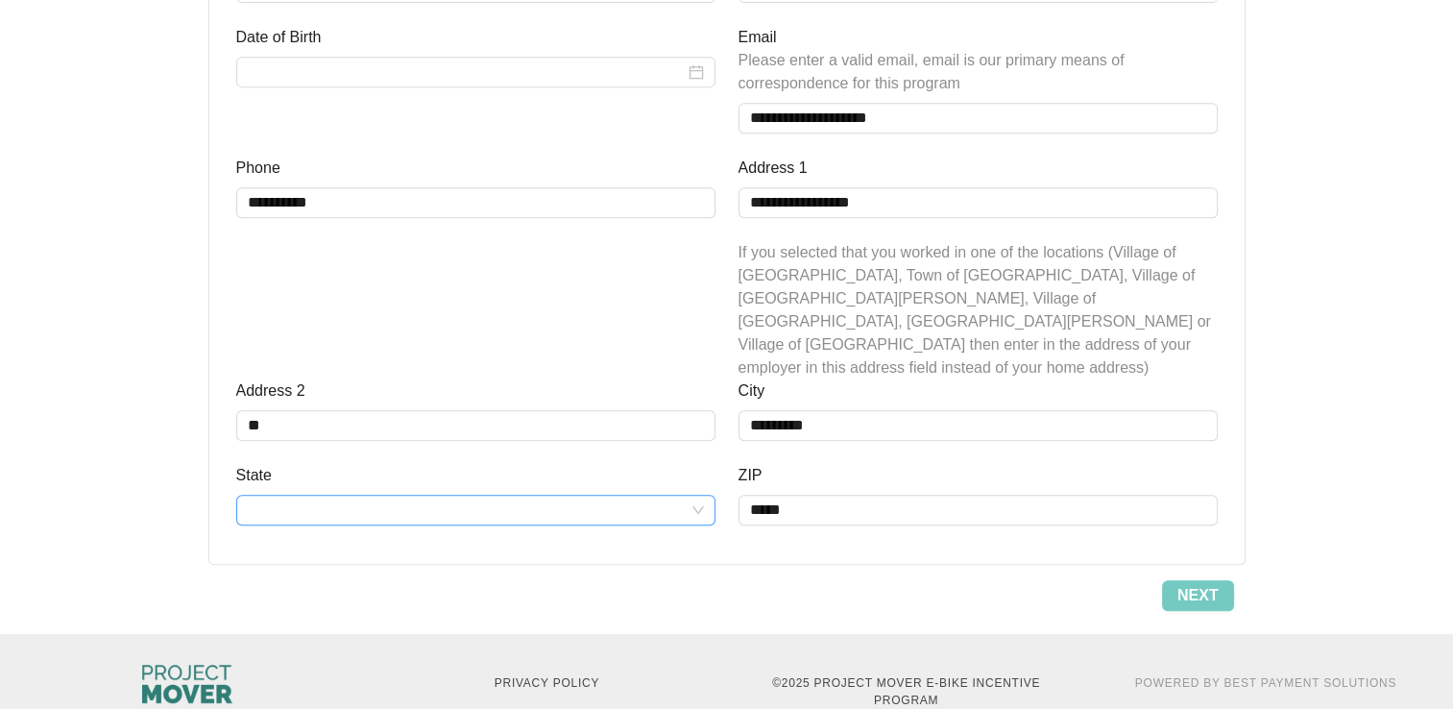
click at [445, 495] on input "State" at bounding box center [476, 509] width 456 height 29
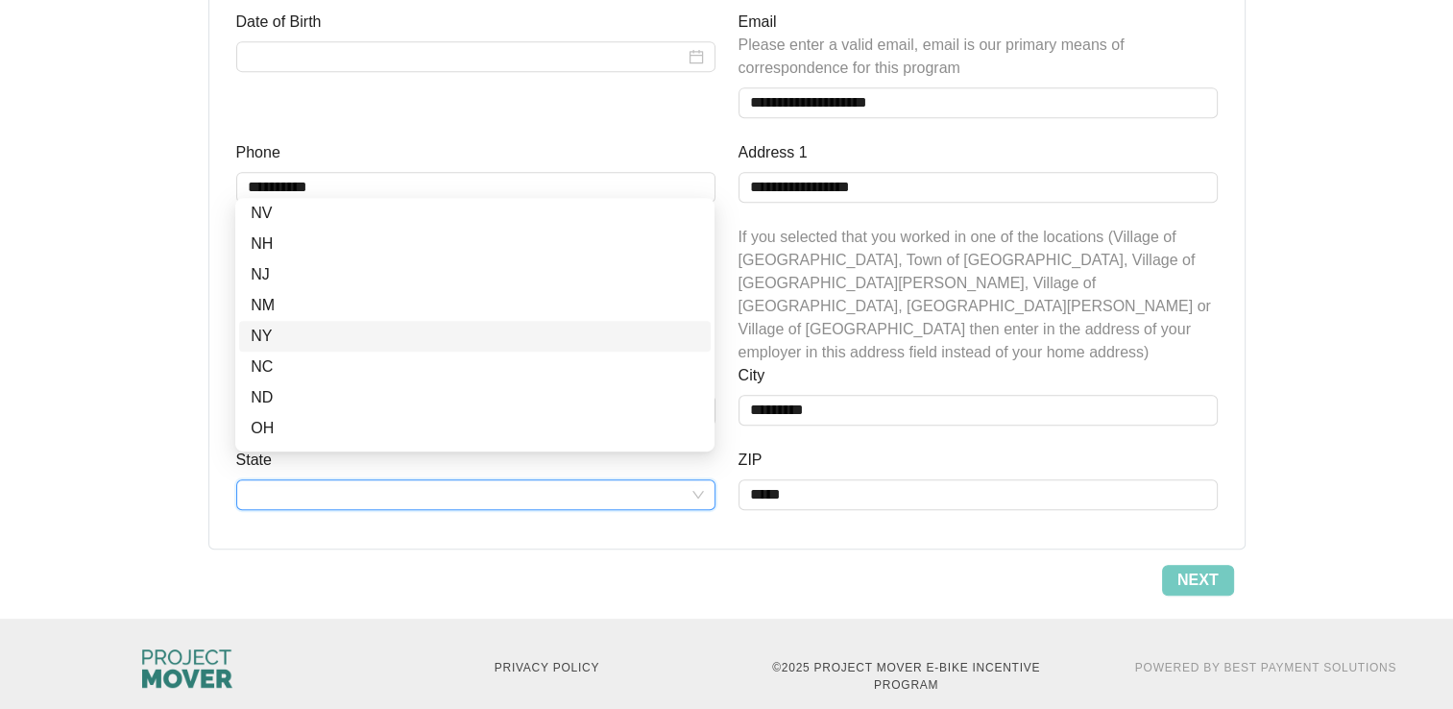
scroll to position [960, 0]
click at [260, 239] on div "NY" at bounding box center [475, 239] width 448 height 23
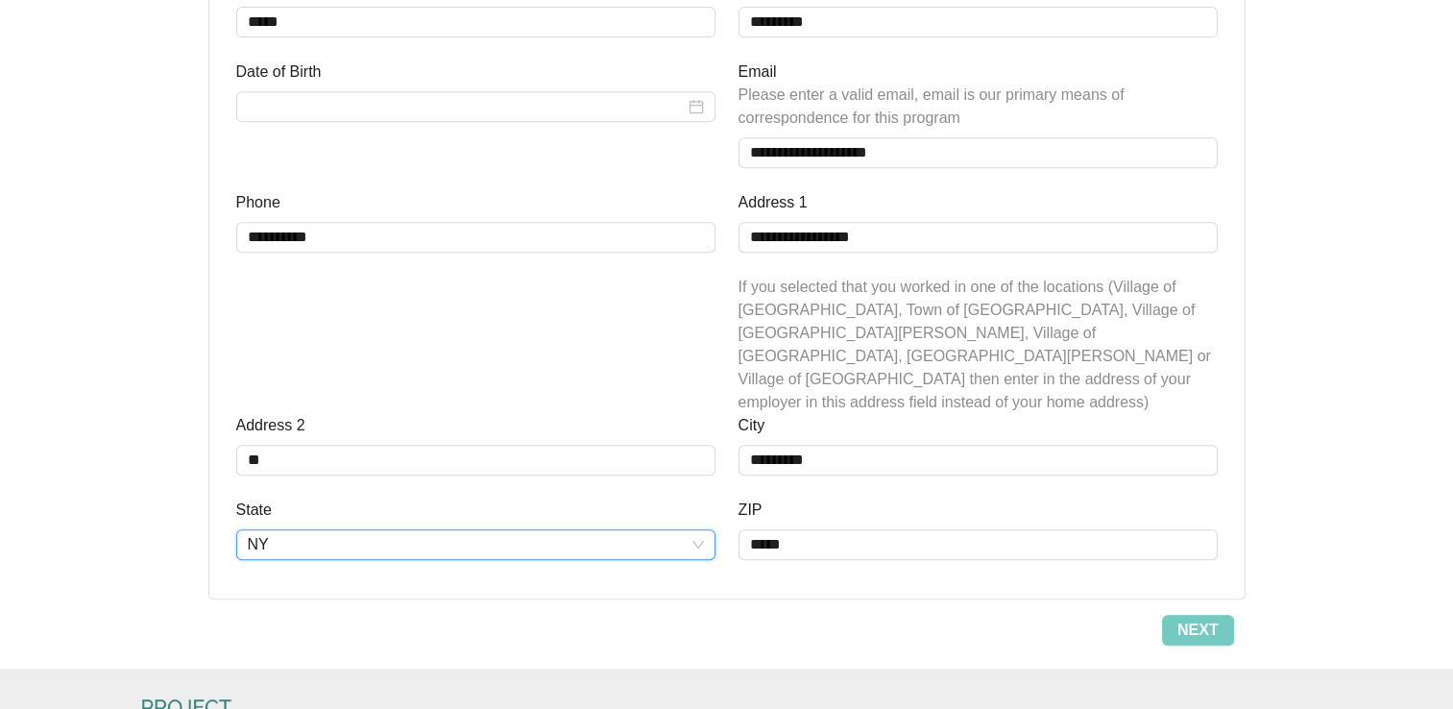
scroll to position [783, 0]
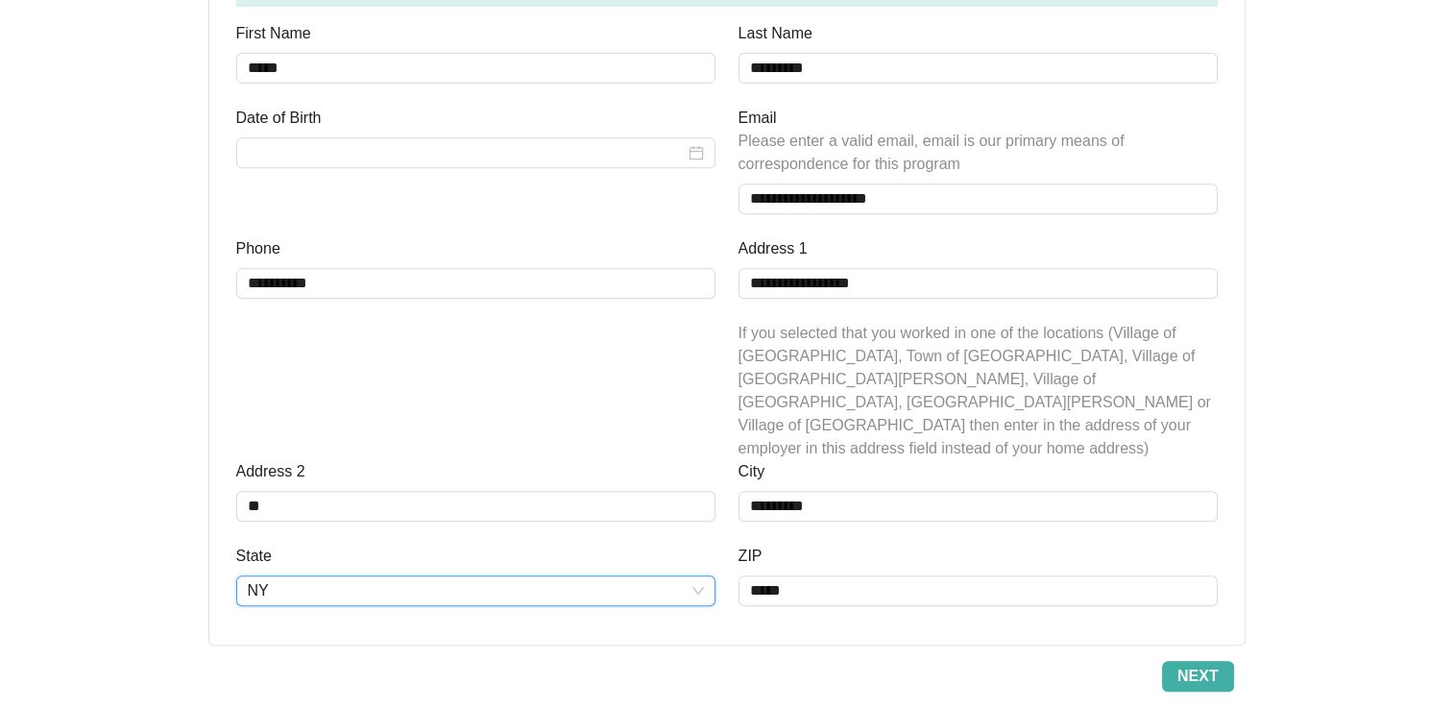
click at [1210, 664] on span "Next" at bounding box center [1197, 675] width 41 height 23
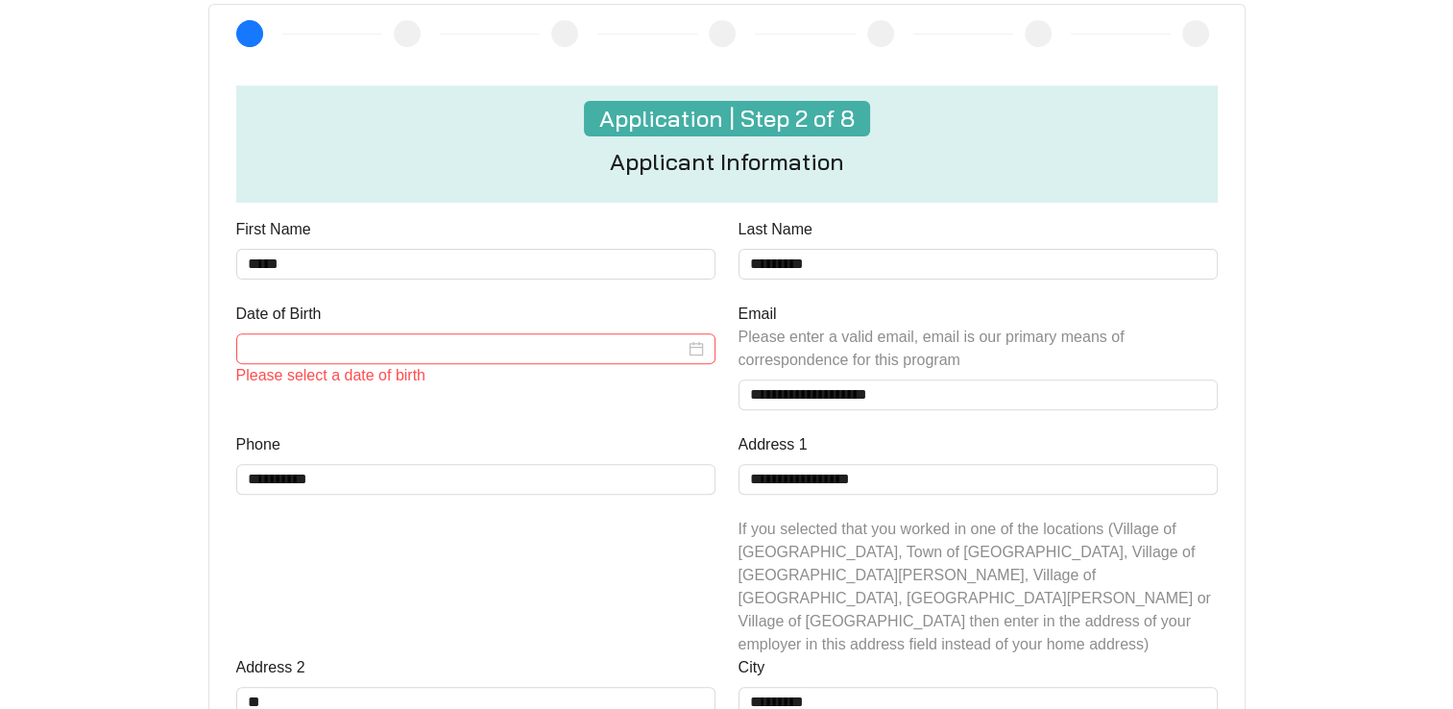
scroll to position [580, 0]
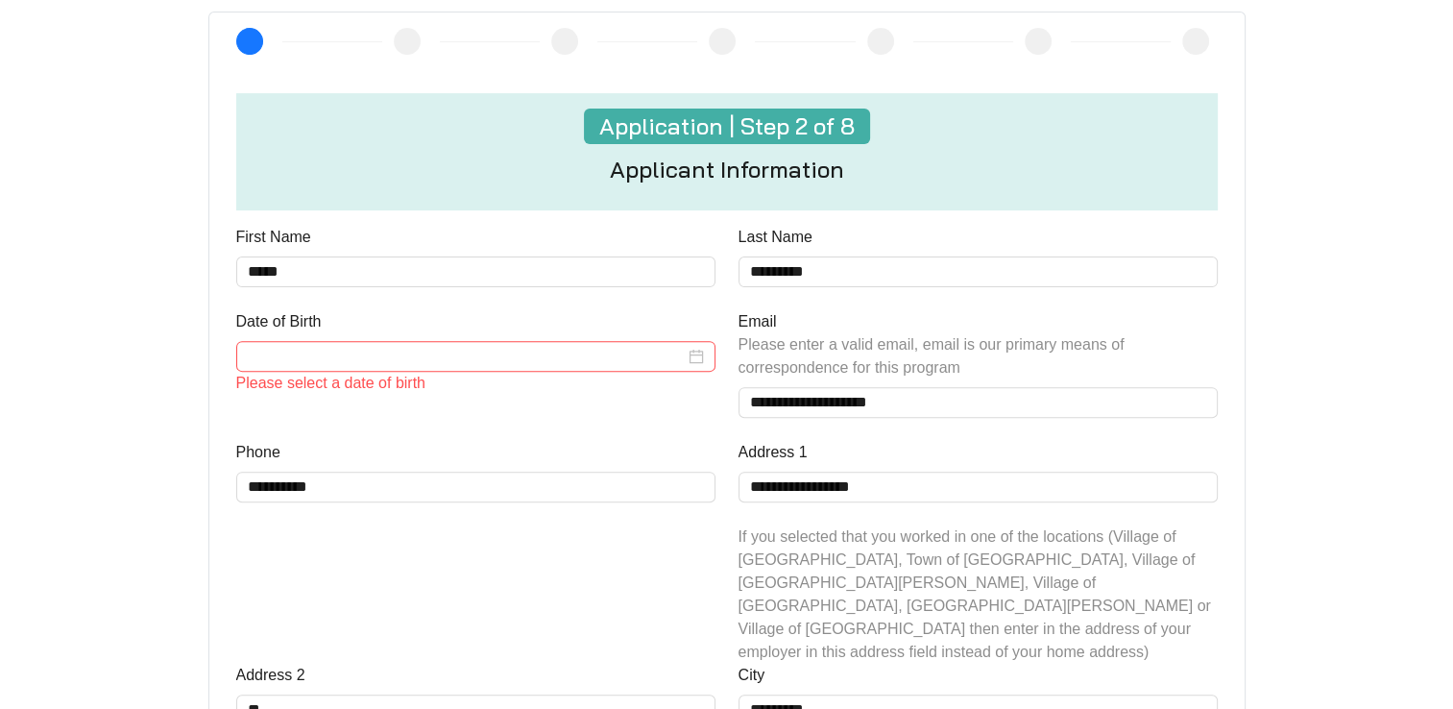
click at [369, 351] on input "Date of Birth" at bounding box center [466, 356] width 437 height 23
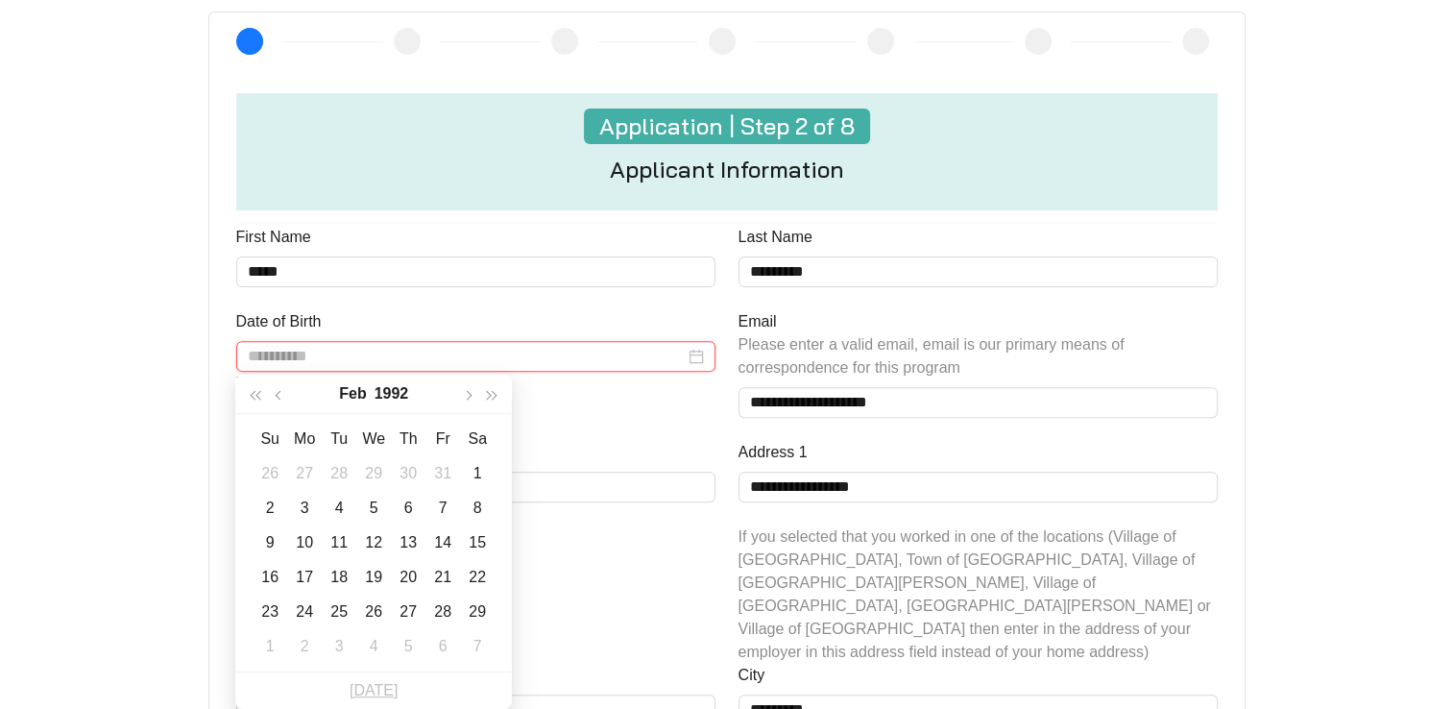
type input "**********"
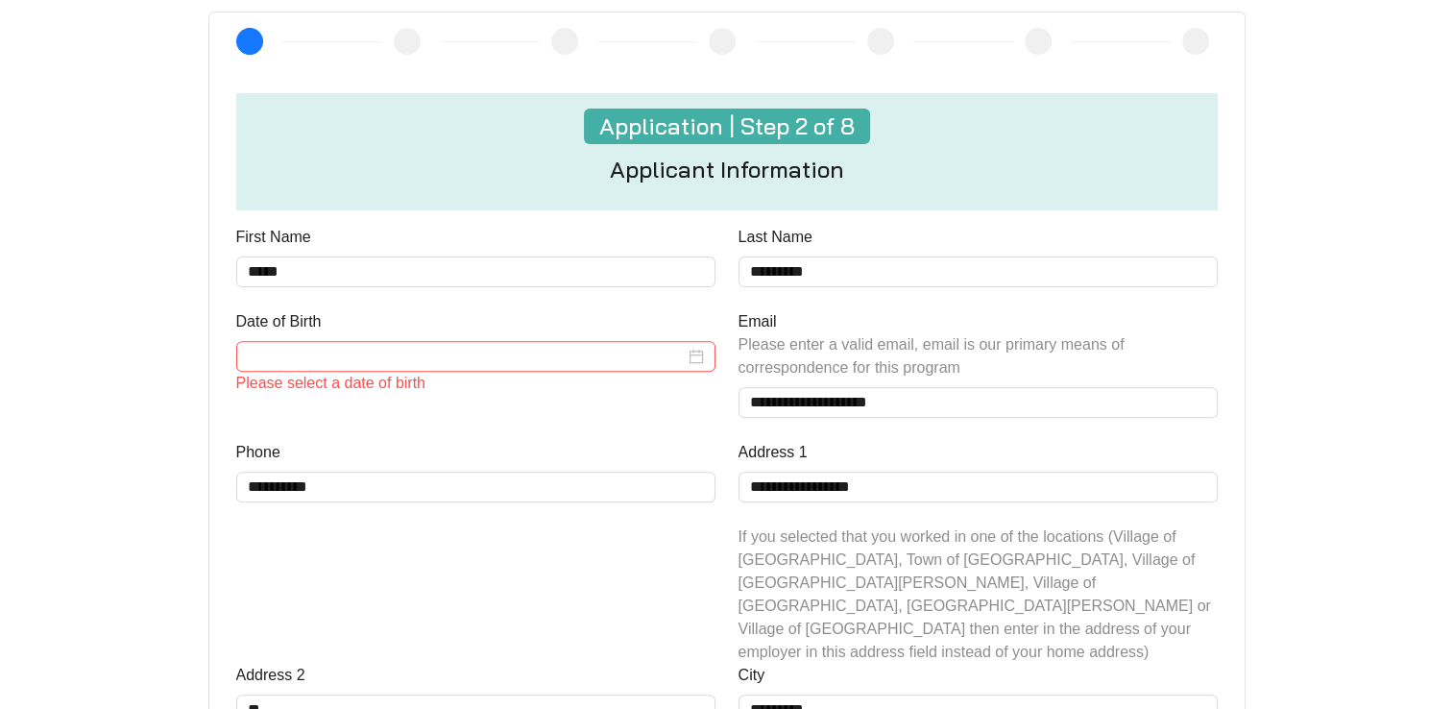
click at [599, 417] on div "Date of Birth Please select a date of birth" at bounding box center [476, 375] width 502 height 131
click at [452, 360] on input "Date of Birth" at bounding box center [466, 356] width 437 height 23
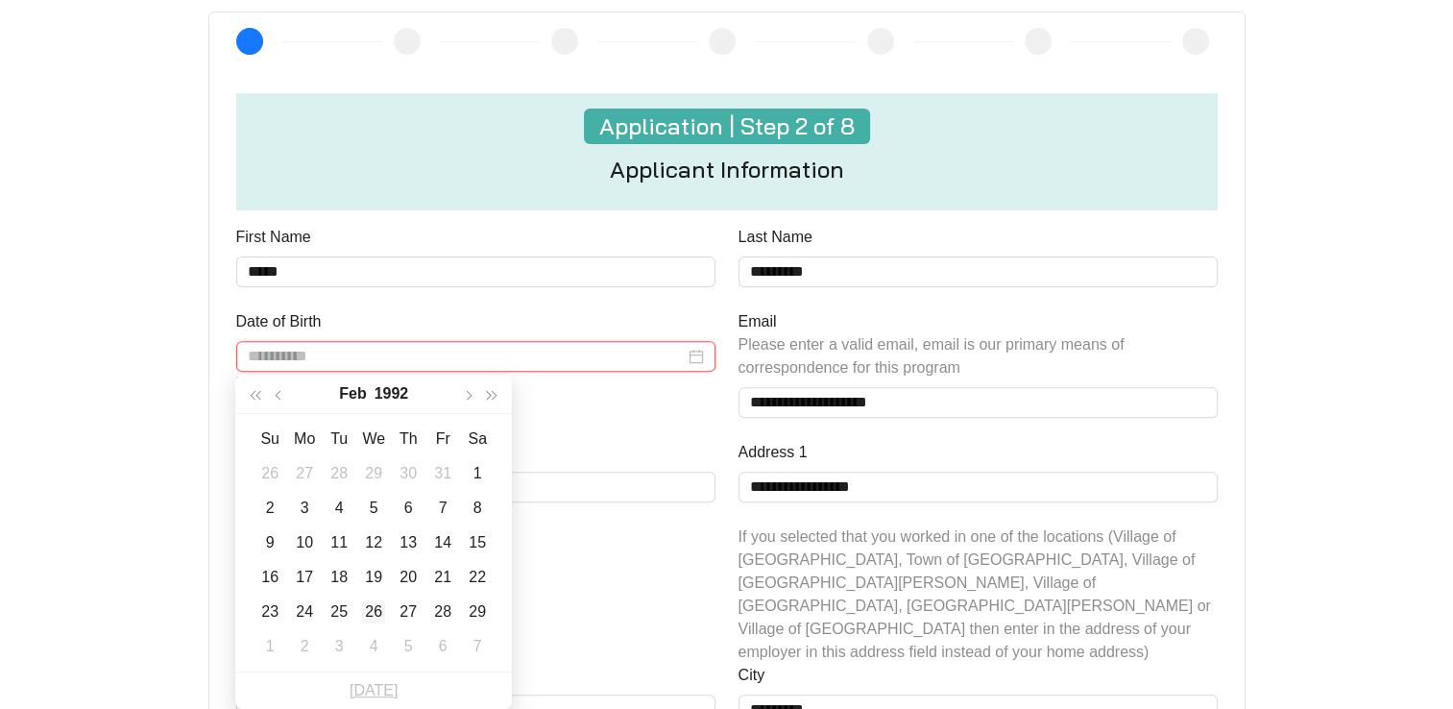
type input "**********"
click at [372, 610] on div "26" at bounding box center [373, 611] width 23 height 23
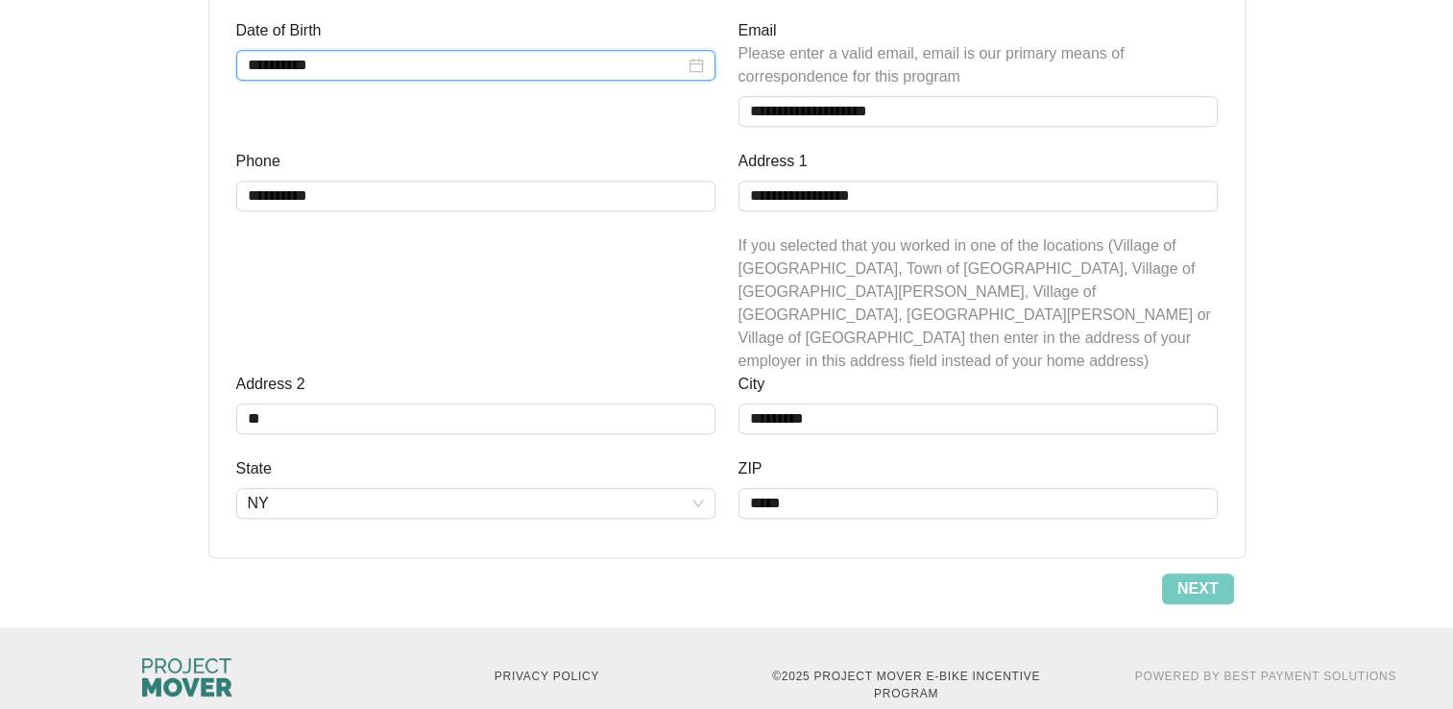
scroll to position [879, 0]
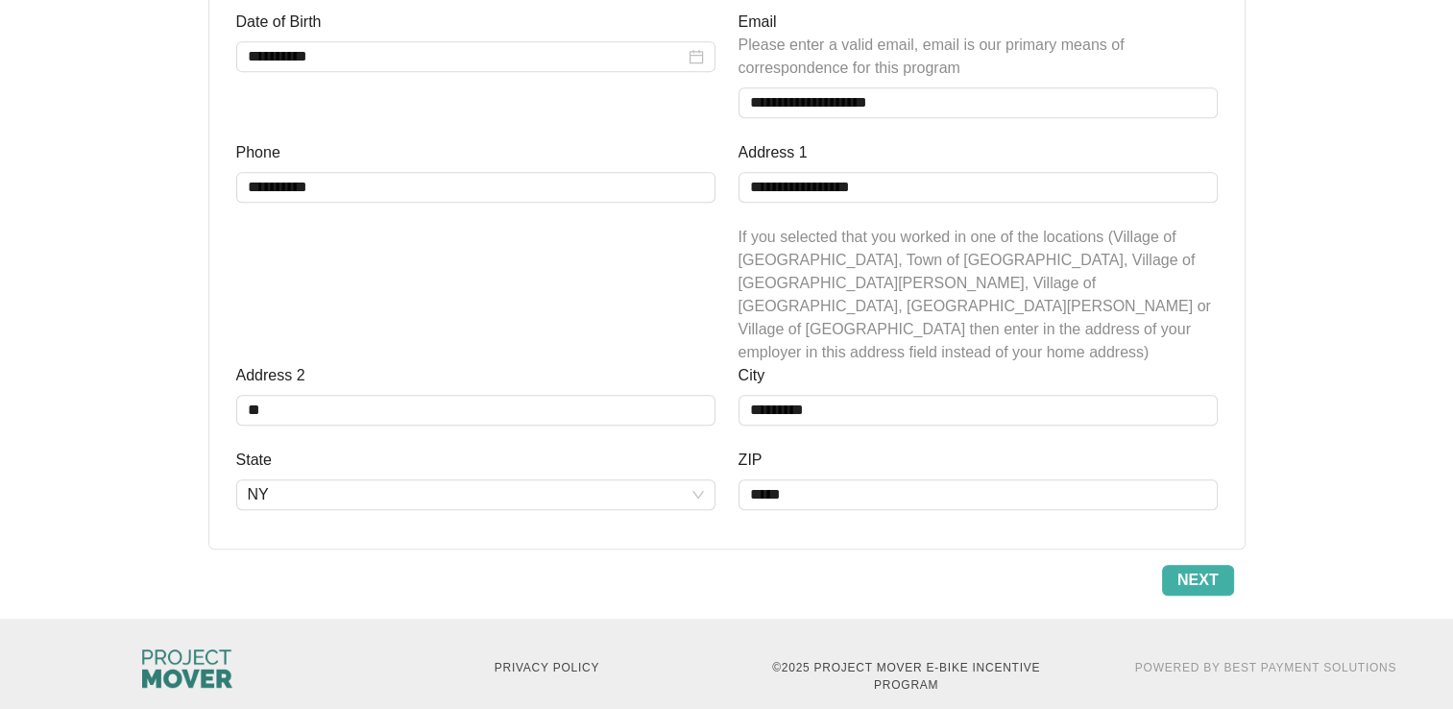
click at [1175, 565] on button "Next" at bounding box center [1198, 580] width 72 height 31
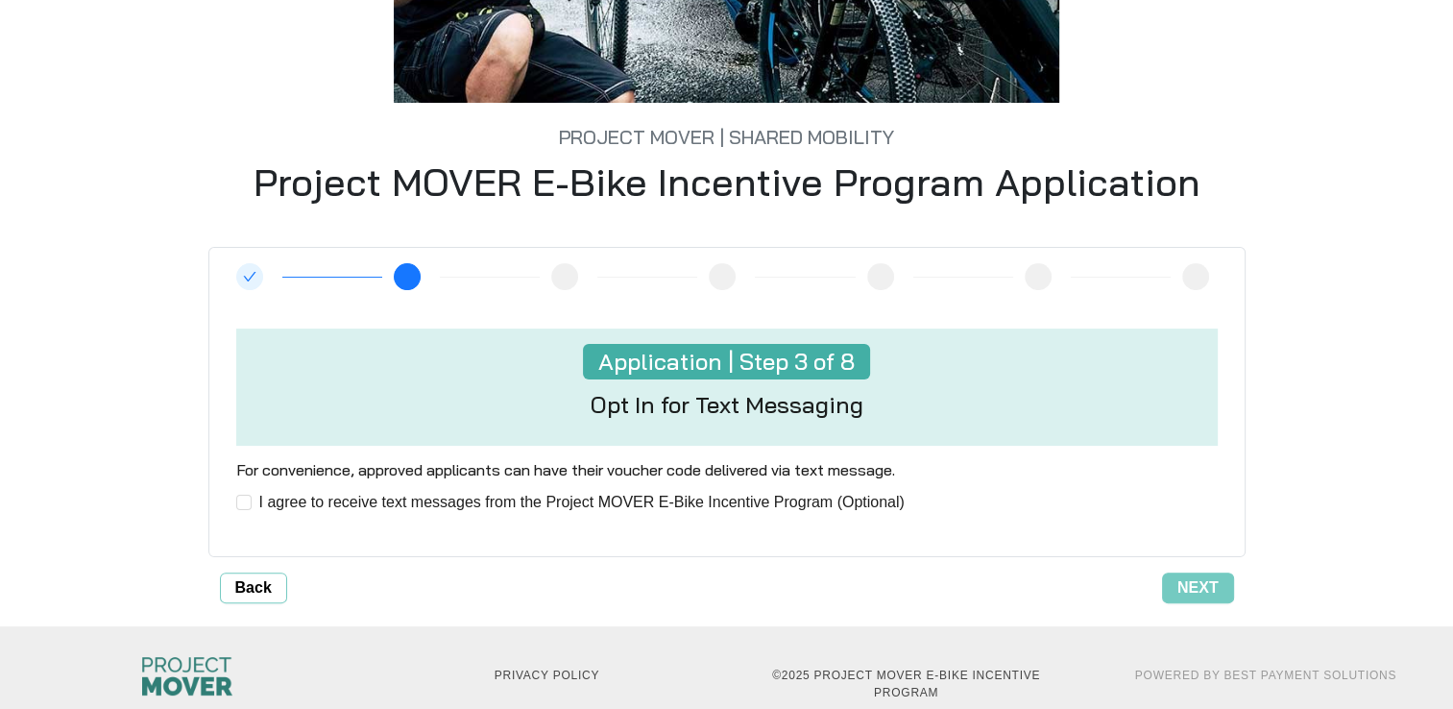
scroll to position [376, 0]
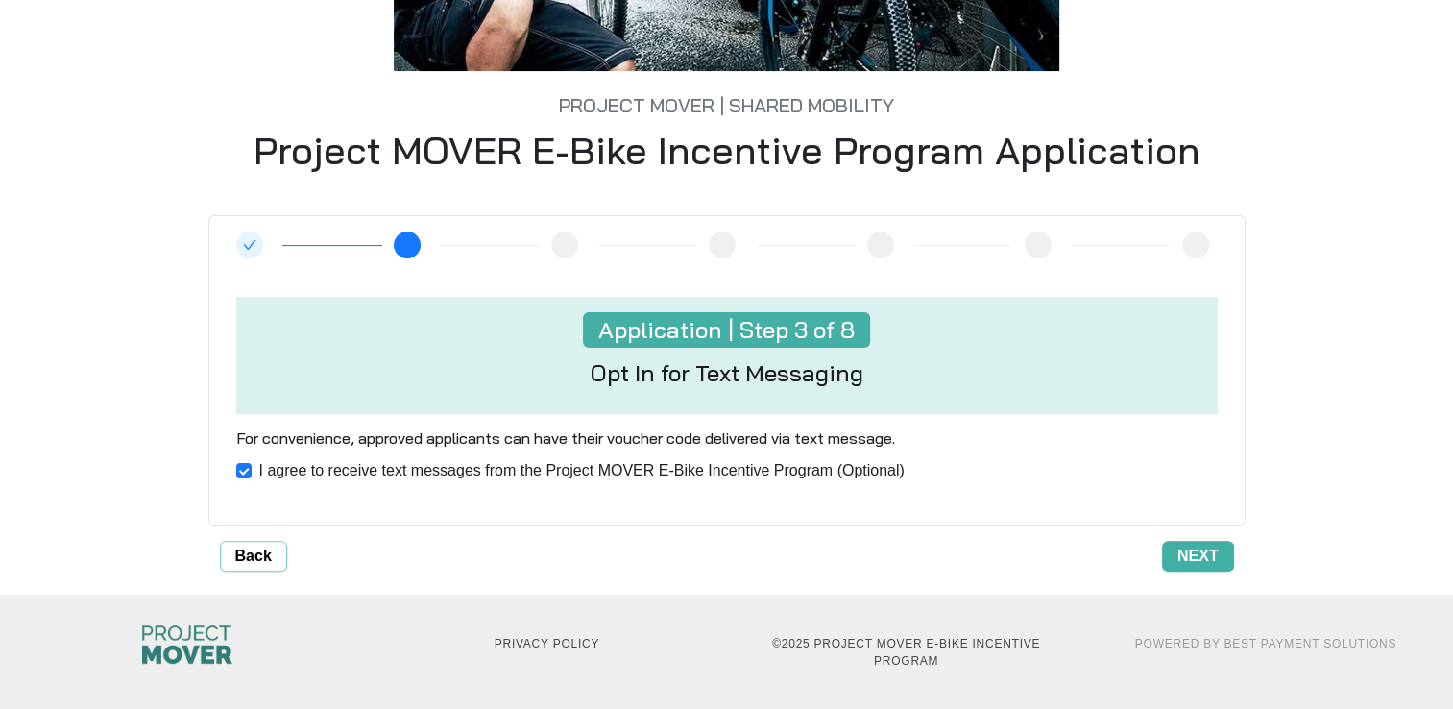
click at [1201, 555] on span "Next" at bounding box center [1197, 555] width 41 height 23
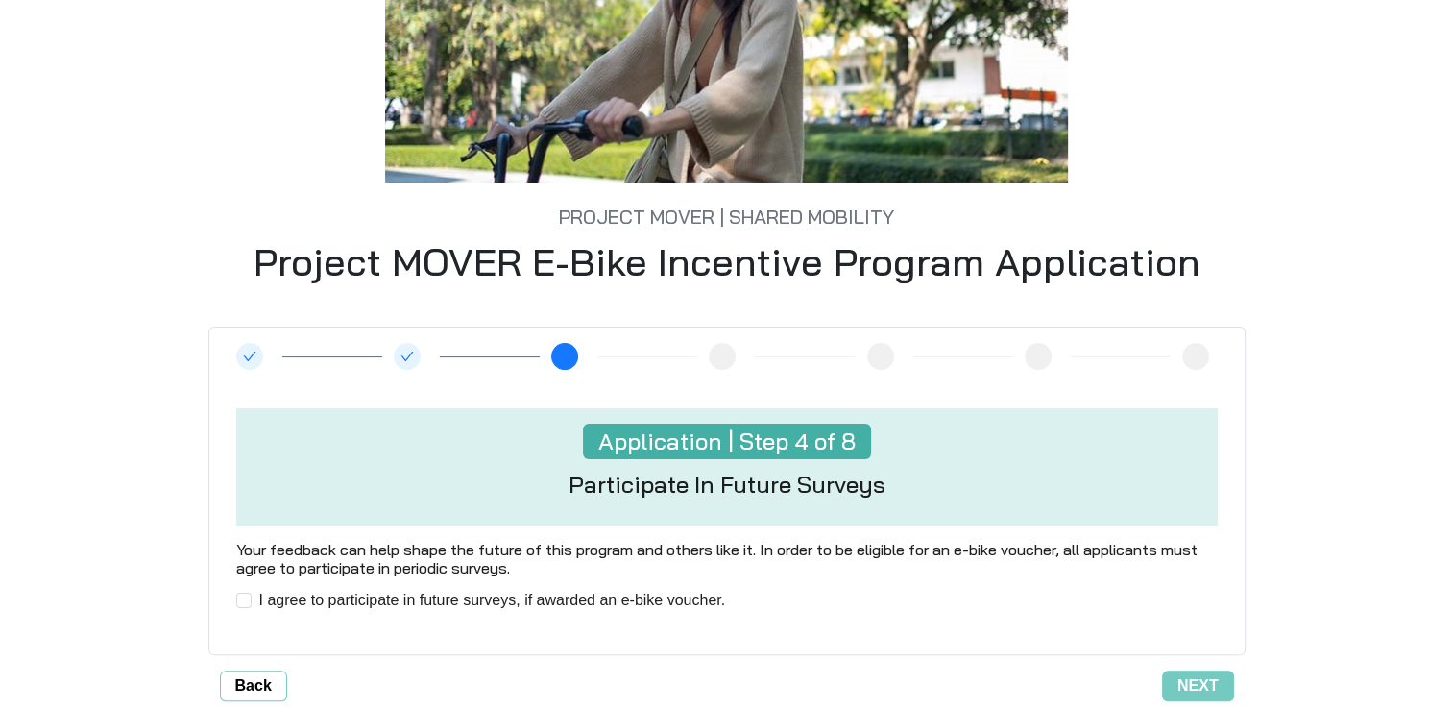
scroll to position [384, 0]
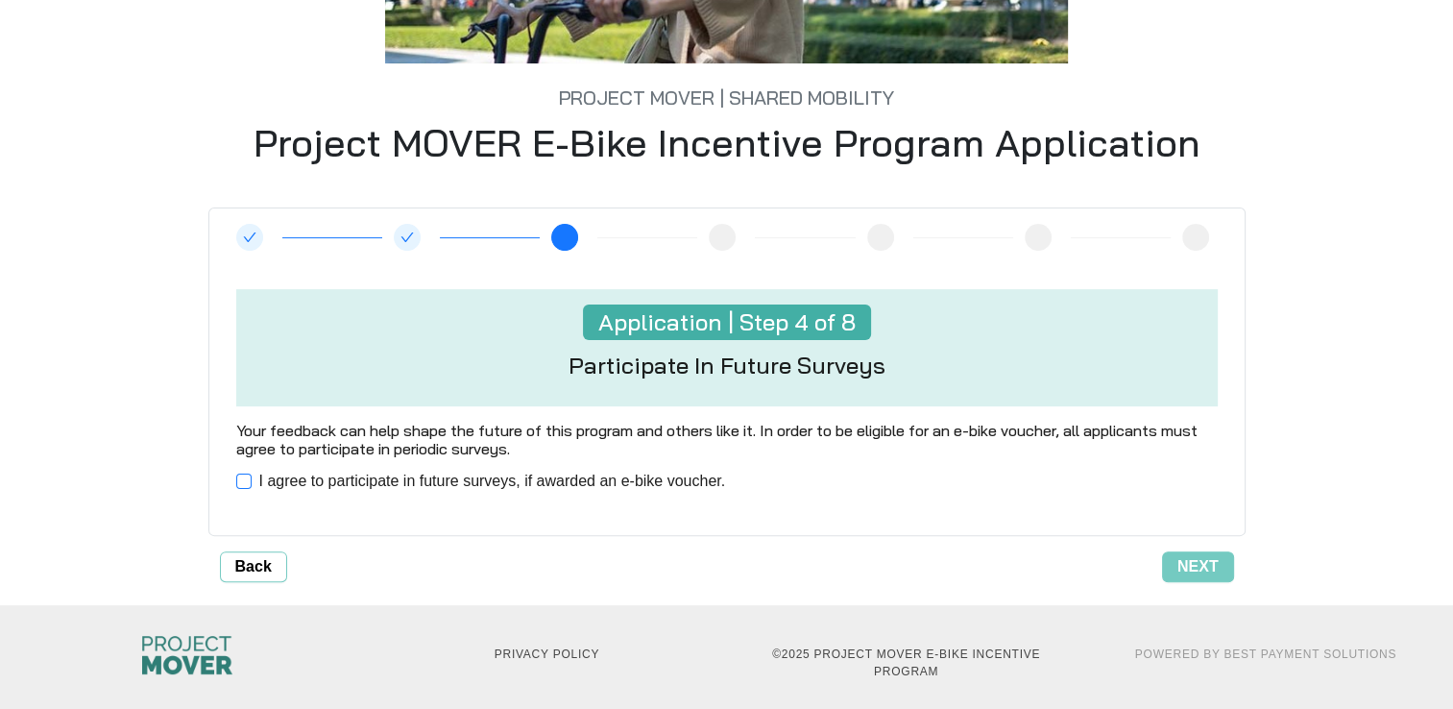
click at [238, 489] on label "I agree to participate in future surveys, if awarded an e-bike voucher." at bounding box center [484, 480] width 497 height 23
click at [1209, 578] on button "Next" at bounding box center [1198, 566] width 72 height 31
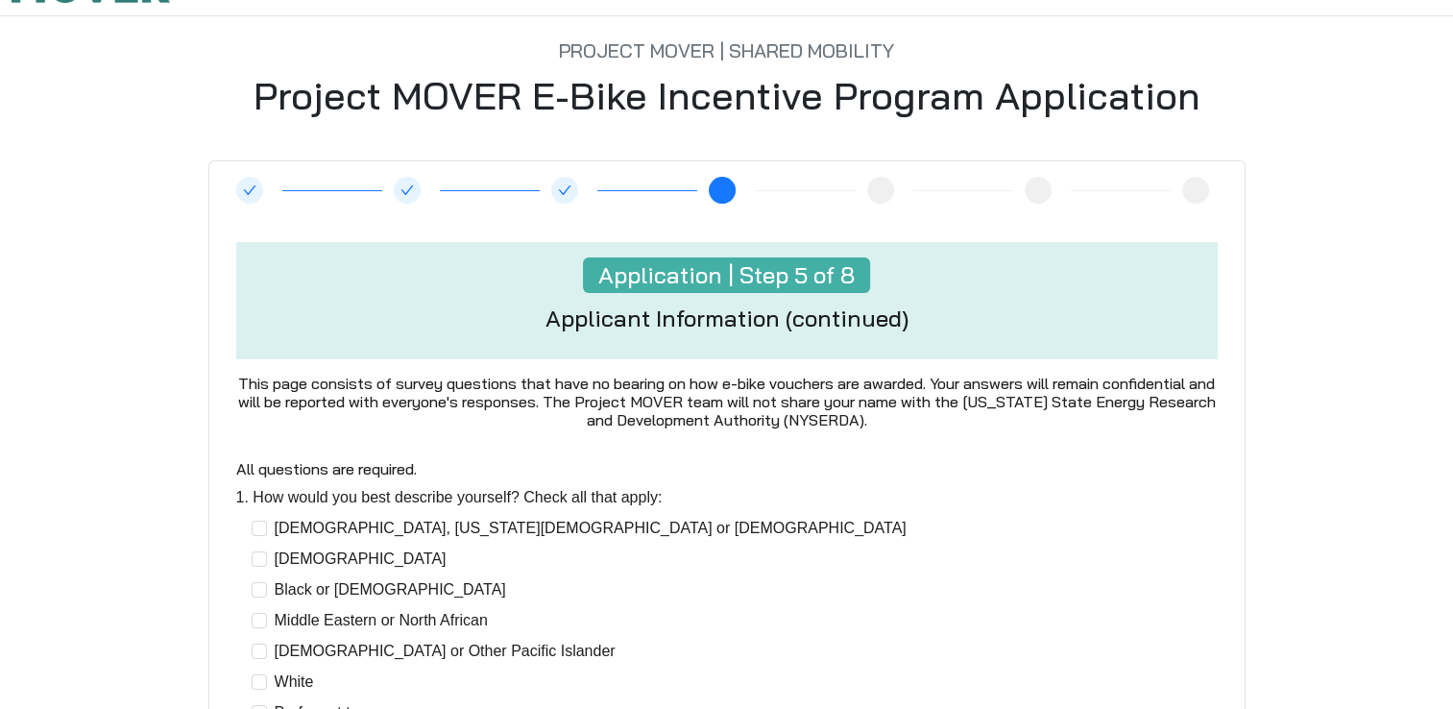
scroll to position [192, 0]
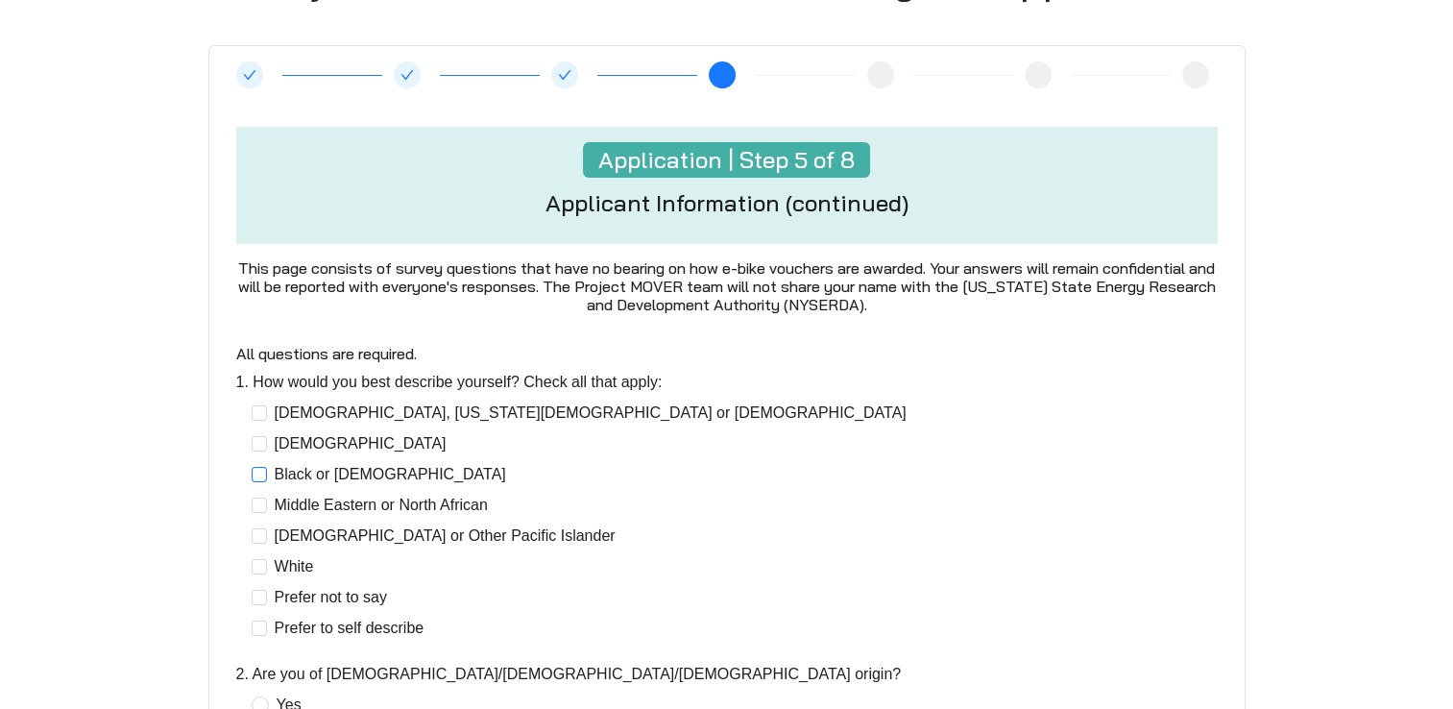
click at [264, 474] on span at bounding box center [259, 474] width 15 height 15
click at [269, 563] on span "White" at bounding box center [294, 566] width 55 height 23
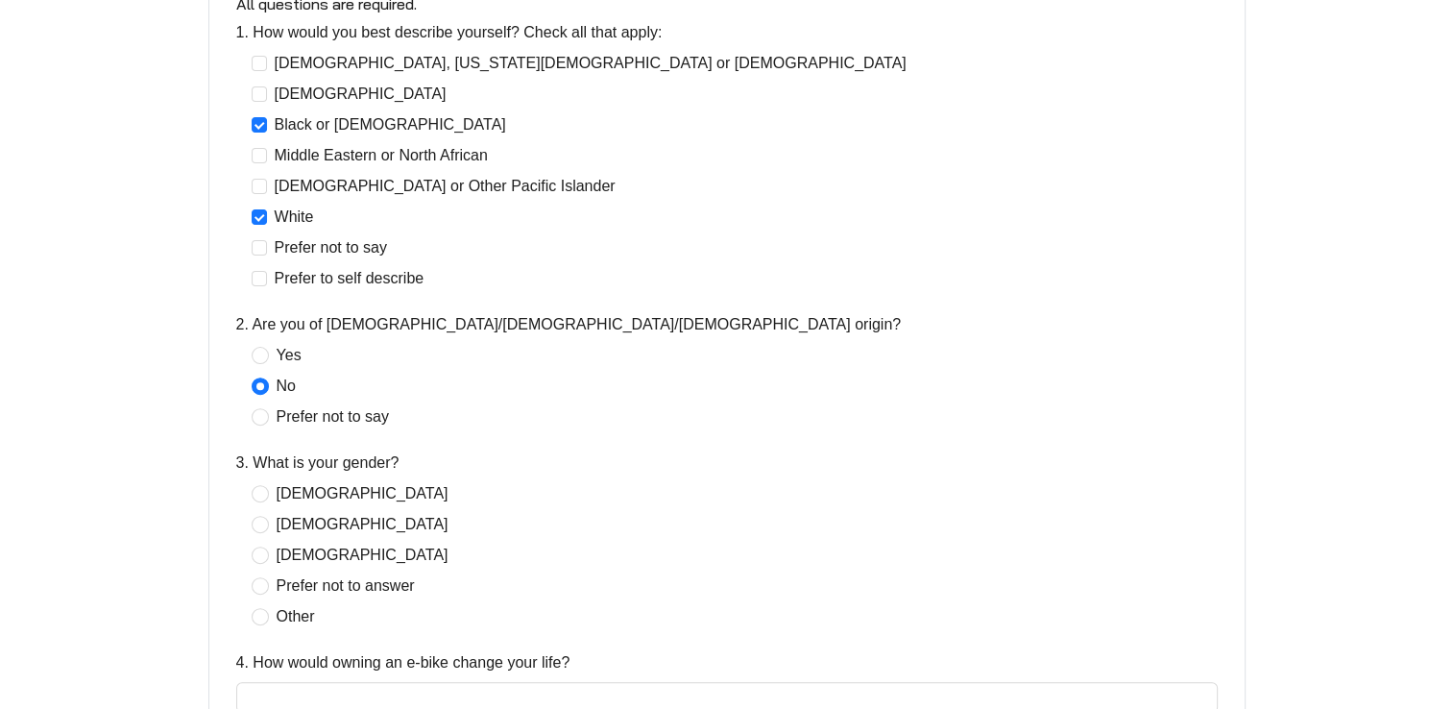
scroll to position [576, 0]
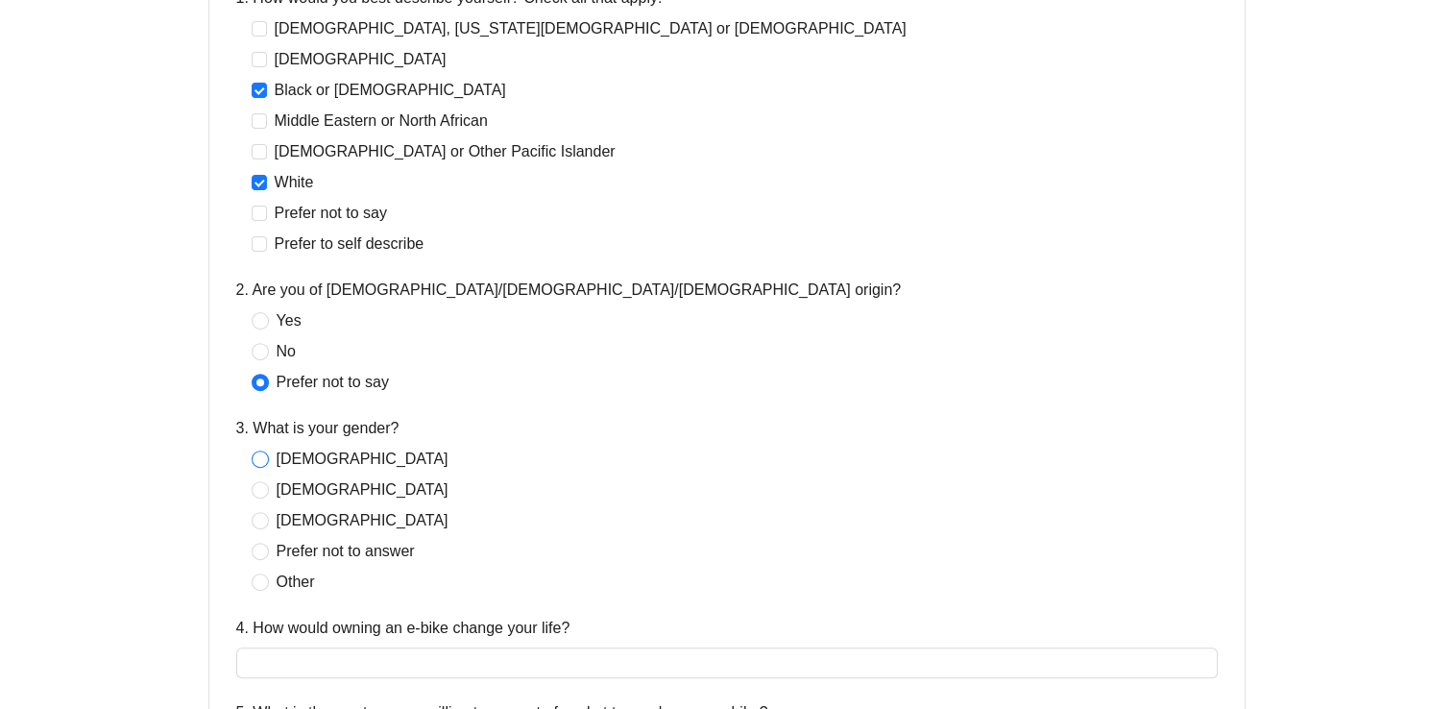
click at [269, 466] on span "[DEMOGRAPHIC_DATA]" at bounding box center [362, 458] width 187 height 23
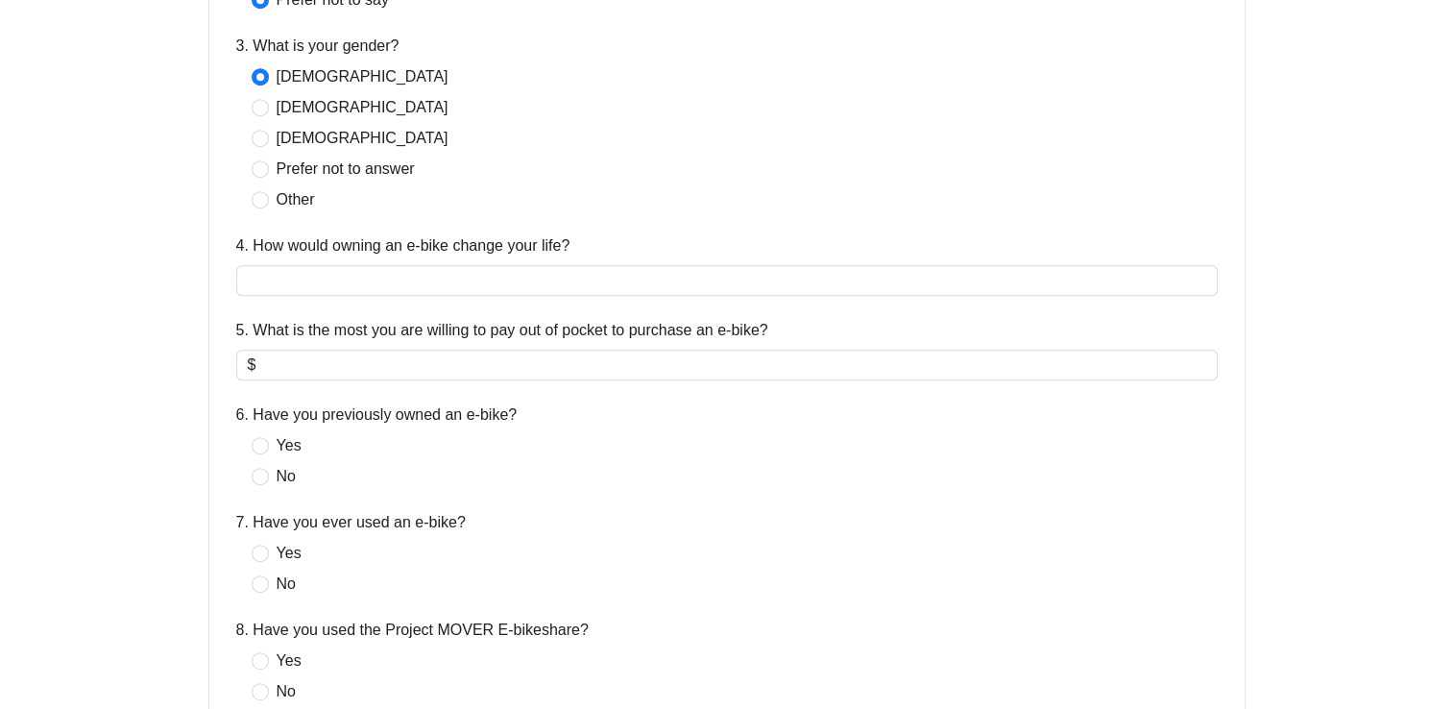
scroll to position [960, 0]
click at [378, 258] on div "4. How would owning an e-bike change your life?" at bounding box center [726, 247] width 981 height 31
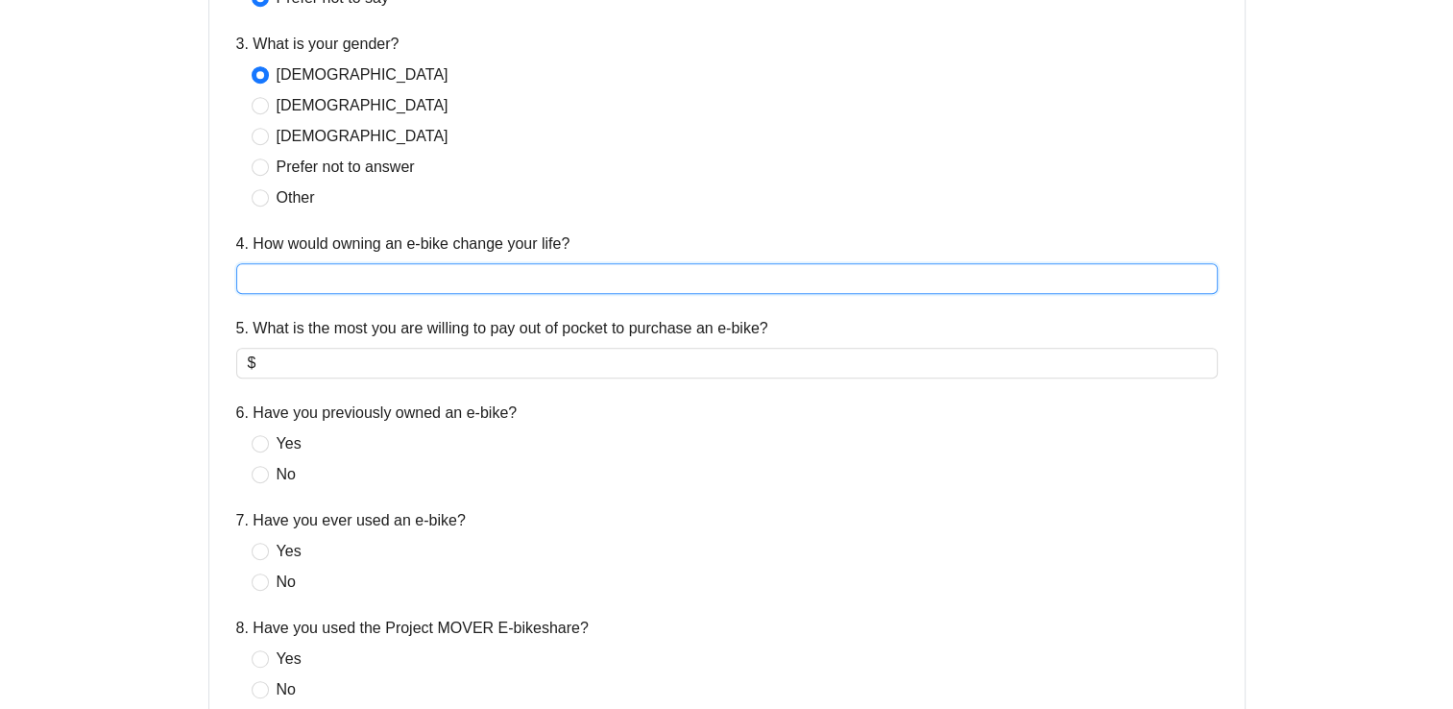
click at [374, 273] on input "4. How would owning an e-bike change your life?" at bounding box center [726, 278] width 981 height 31
type input "**********"
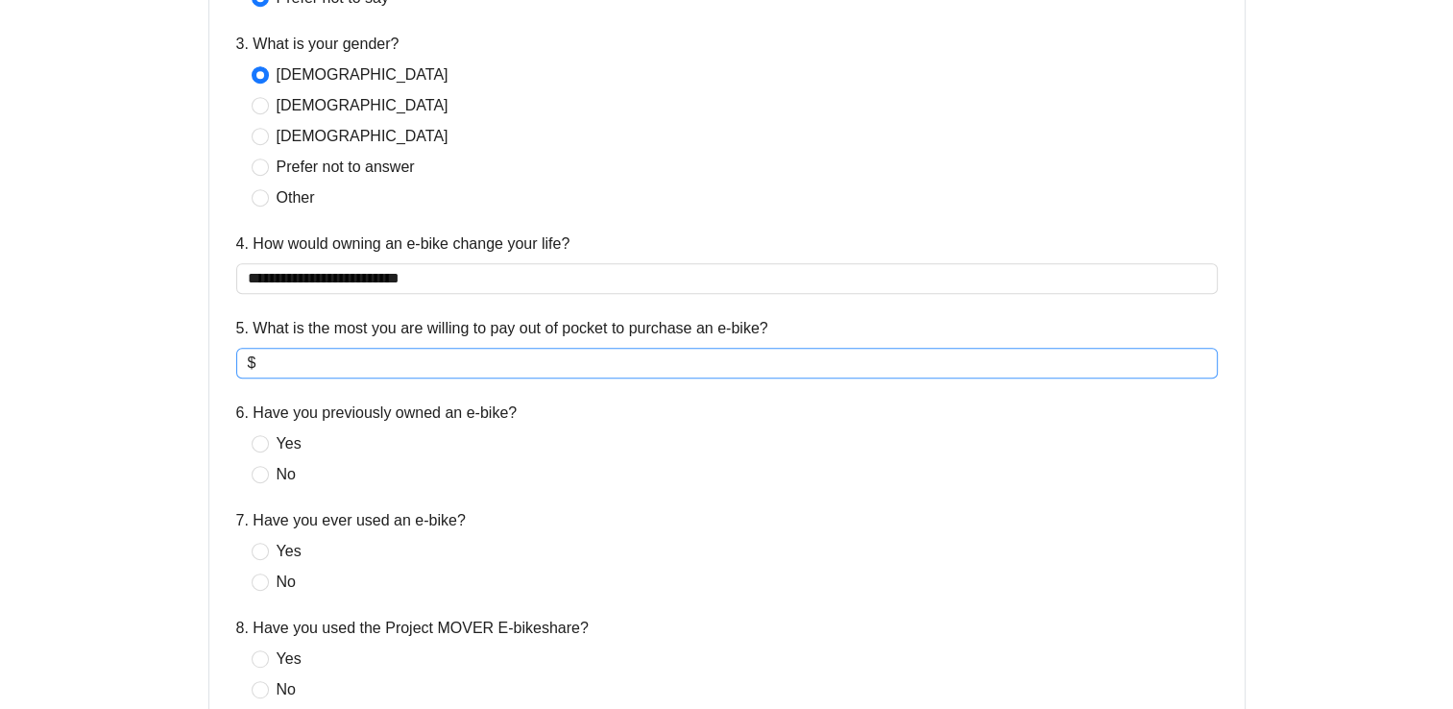
click at [381, 357] on input "5. What is the most you are willing to pay out of pocket to purchase an e-bike?" at bounding box center [732, 362] width 946 height 23
type input "***"
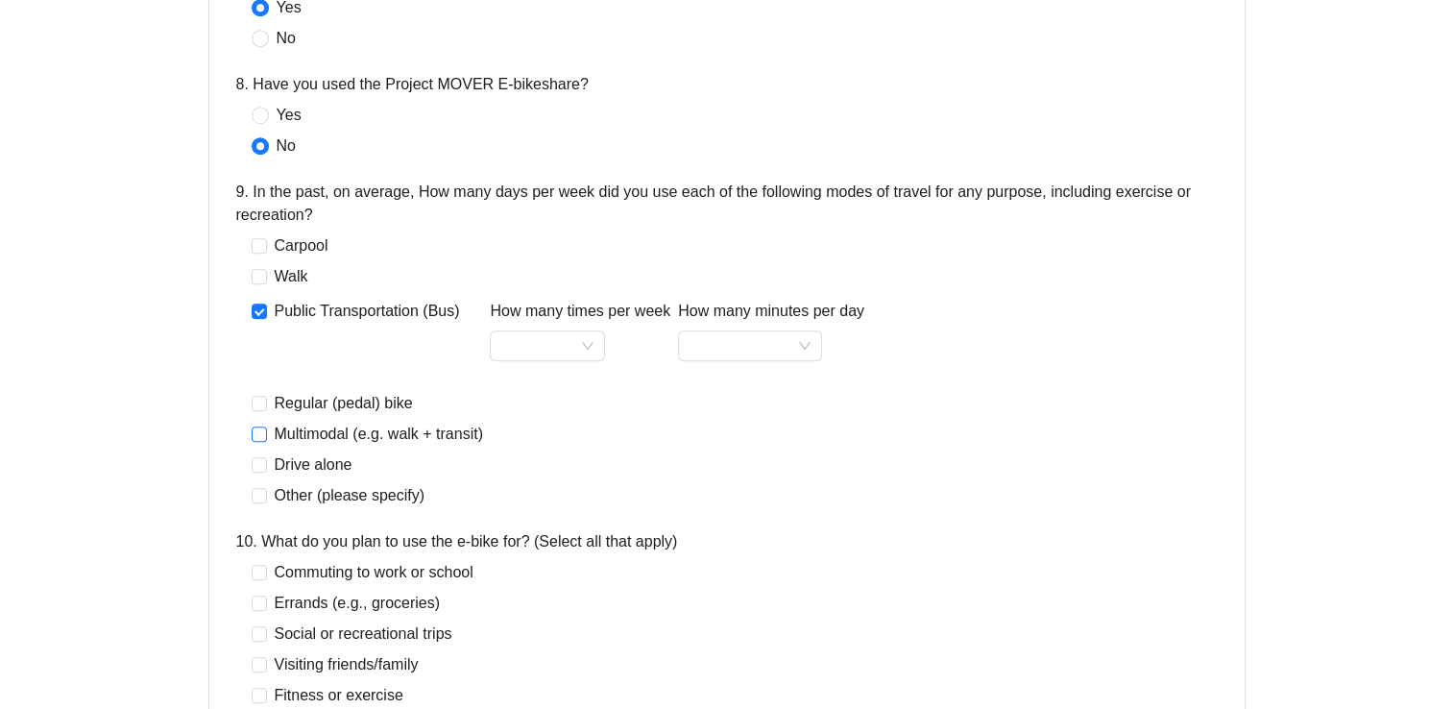
scroll to position [1536, 0]
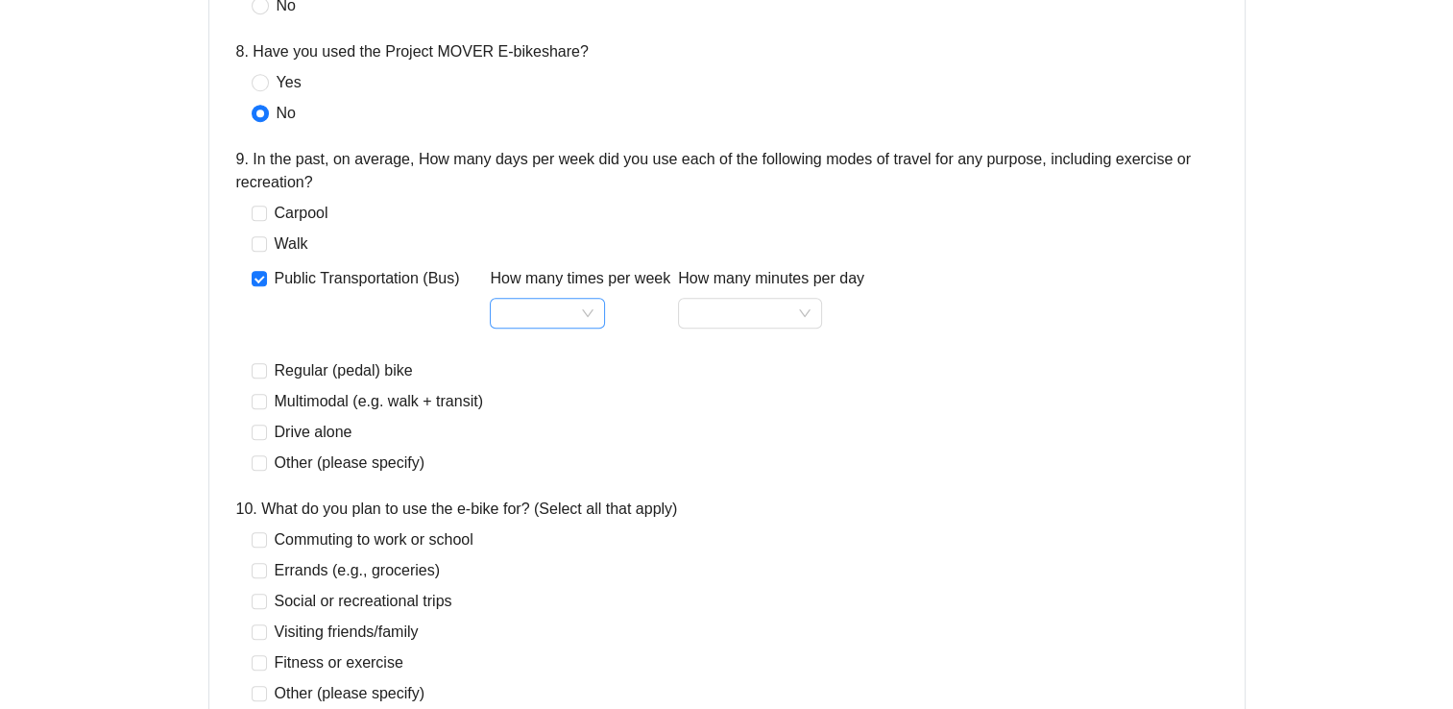
click at [580, 310] on input "How many times per week" at bounding box center [547, 313] width 92 height 29
click at [509, 570] on div "8" at bounding box center [542, 566] width 84 height 23
click at [768, 329] on div "How many minutes per day" at bounding box center [771, 309] width 186 height 84
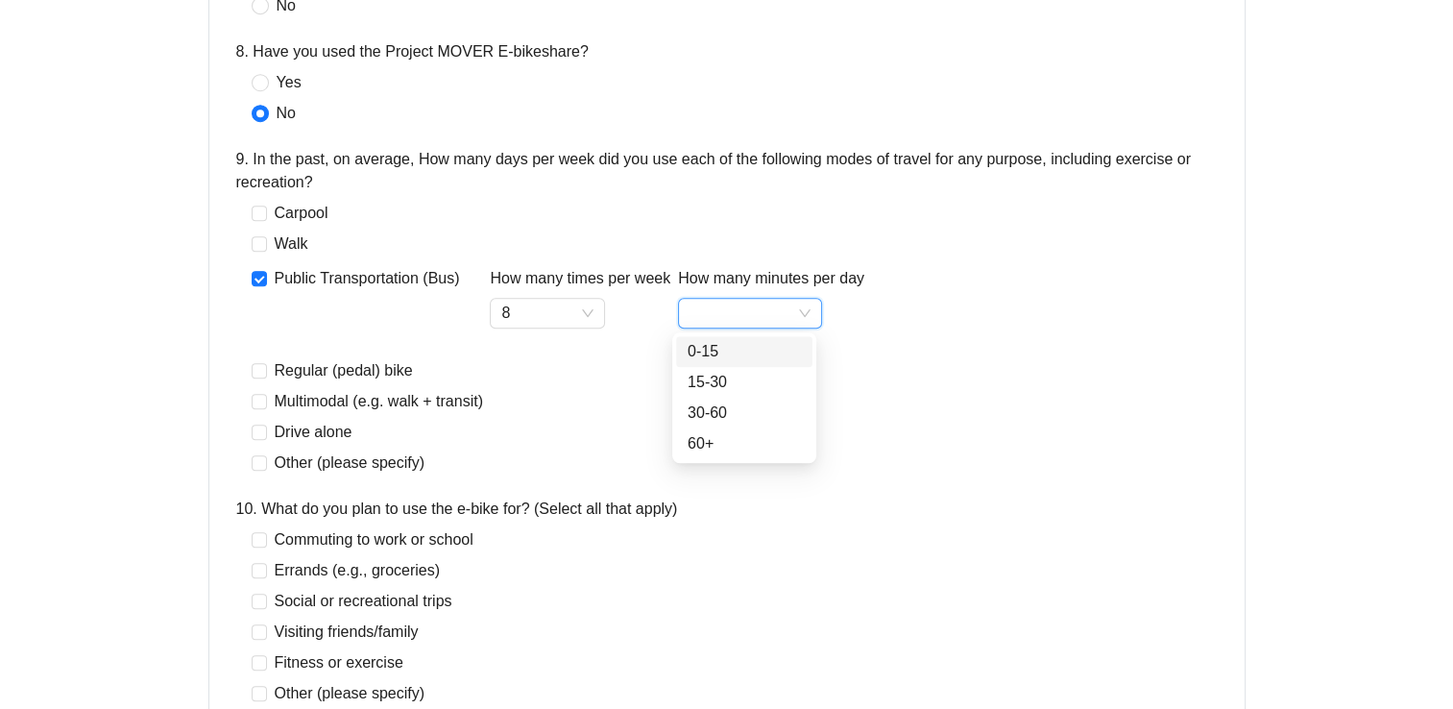
click at [760, 320] on input "How many minutes per day" at bounding box center [749, 313] width 121 height 29
click at [710, 385] on div "15-30" at bounding box center [743, 382] width 113 height 23
click at [273, 397] on span "Multimodal (e.g. walk + transit)" at bounding box center [379, 401] width 224 height 23
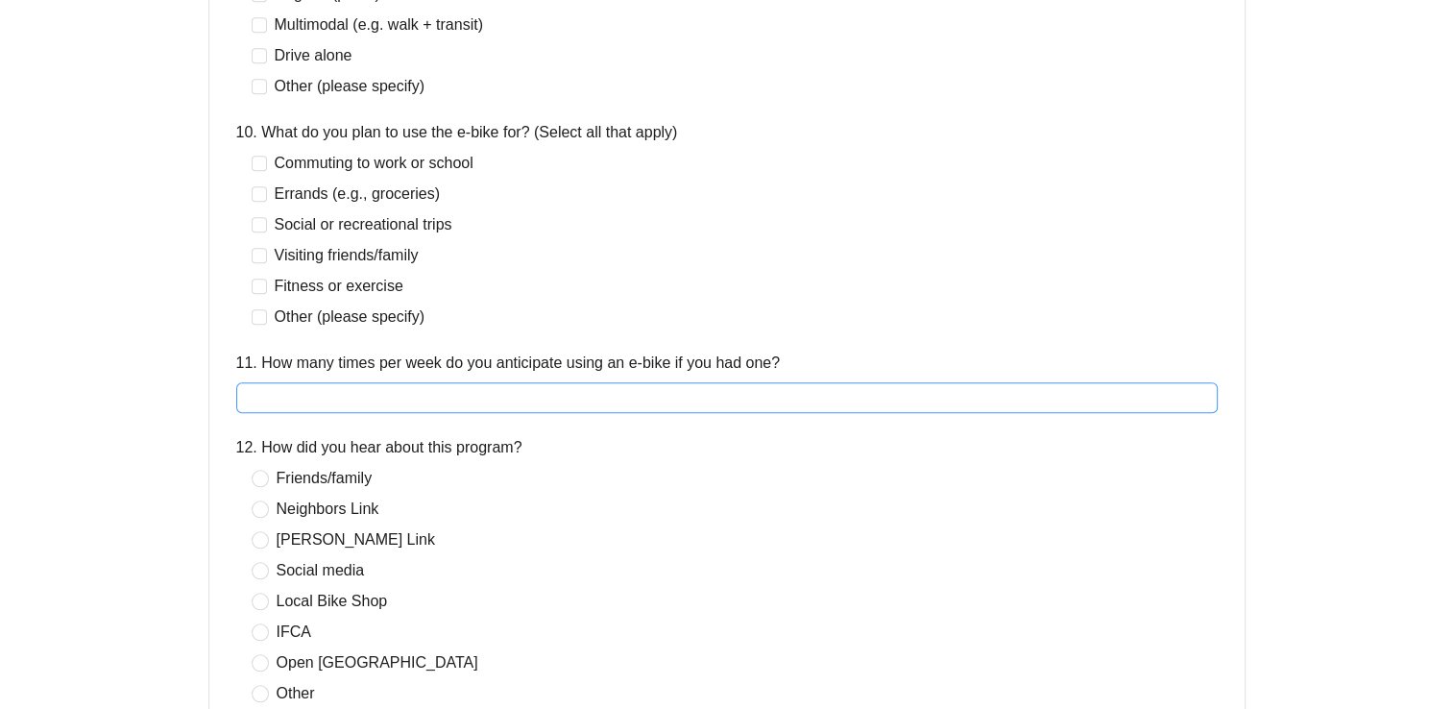
scroll to position [1920, 0]
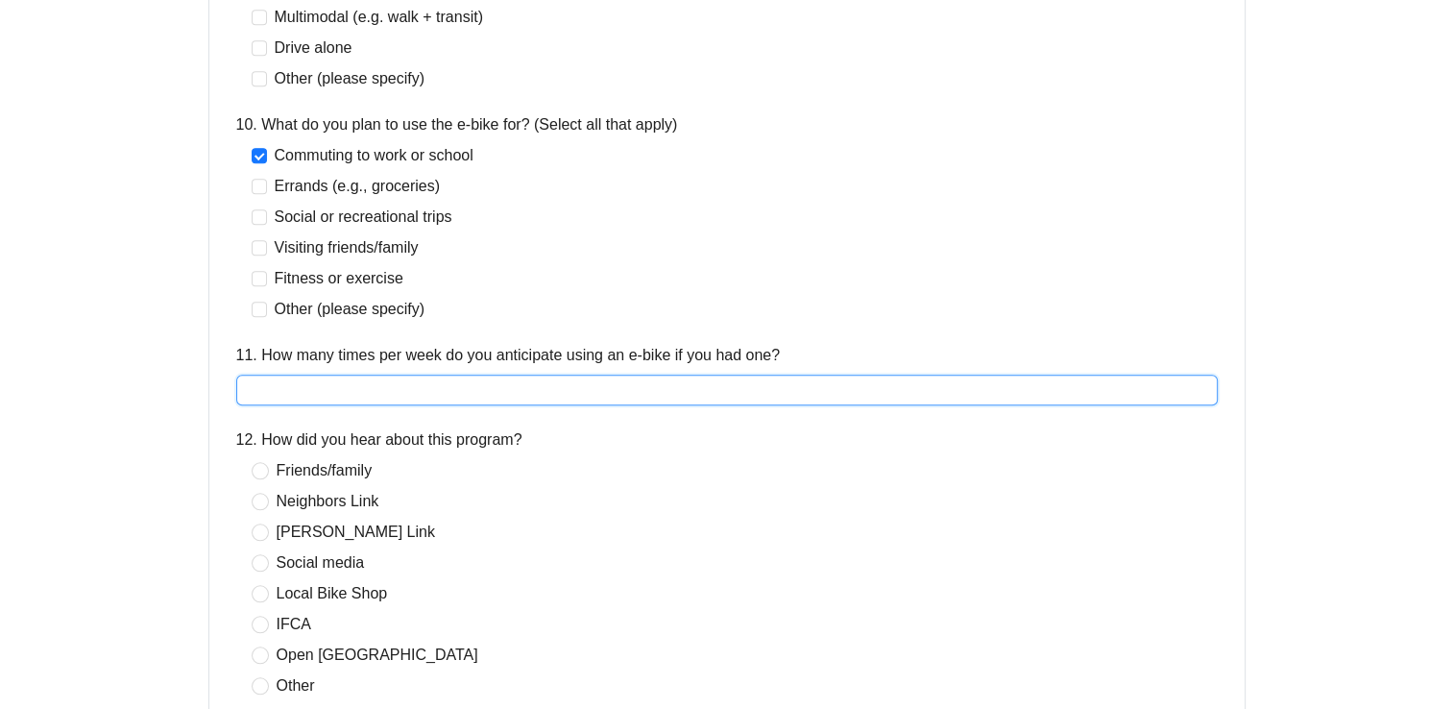
click at [416, 397] on input "11. How many times per week do you anticipate using an e-bike if you had one?" at bounding box center [726, 389] width 981 height 31
type input "*"
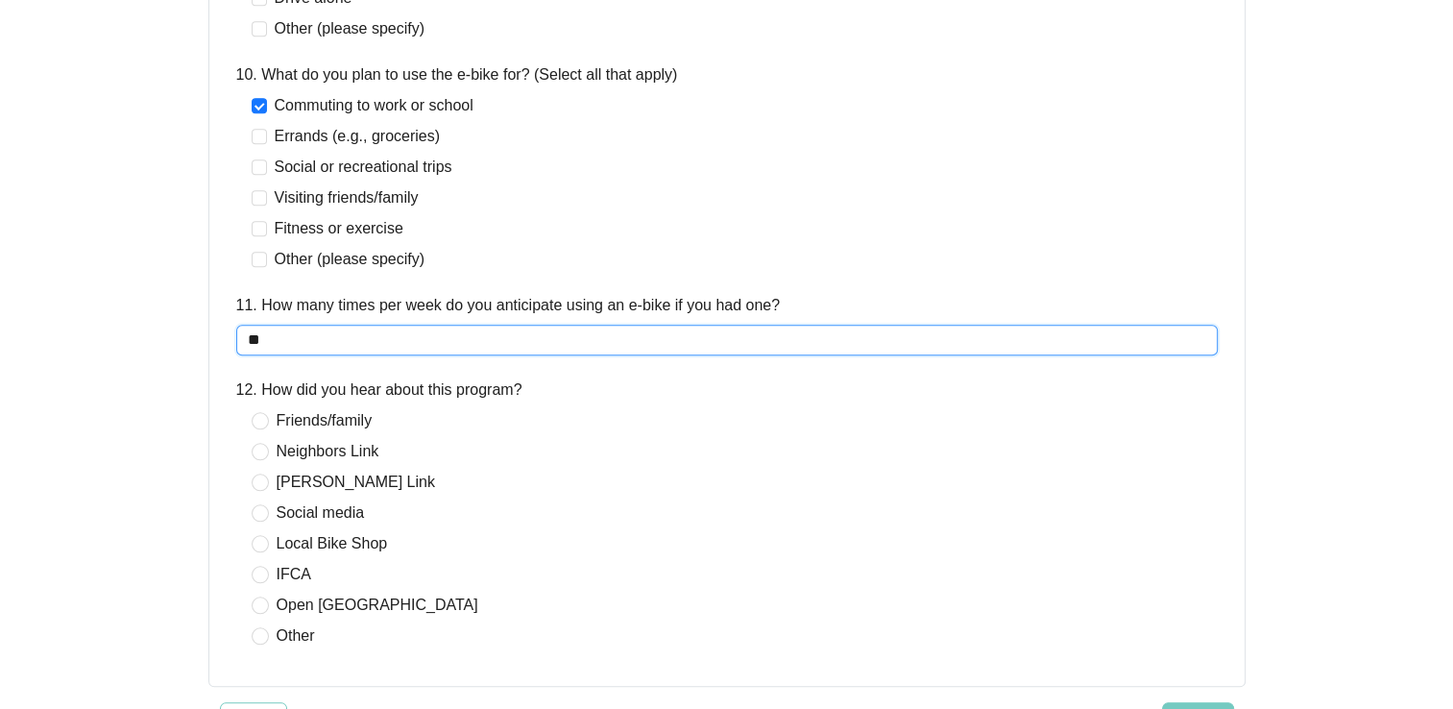
scroll to position [2016, 0]
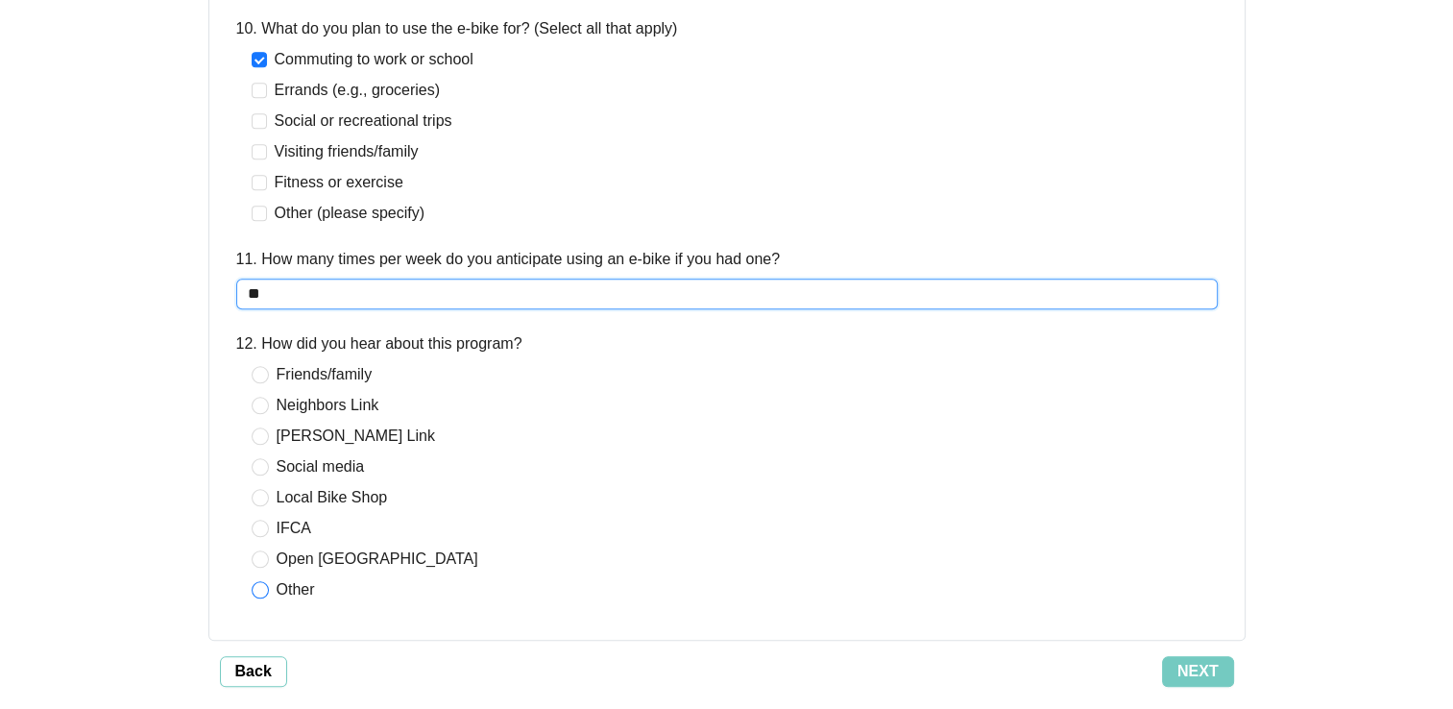
type input "**"
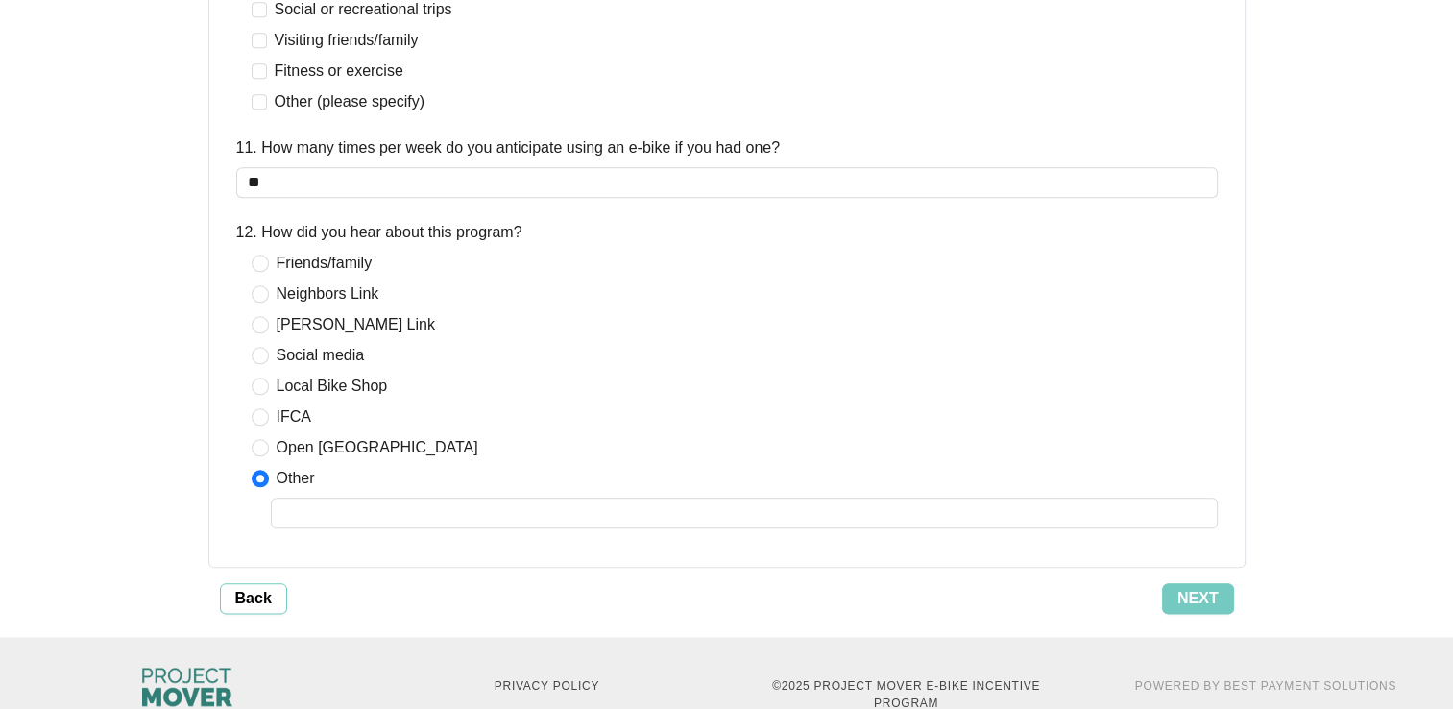
scroll to position [2170, 0]
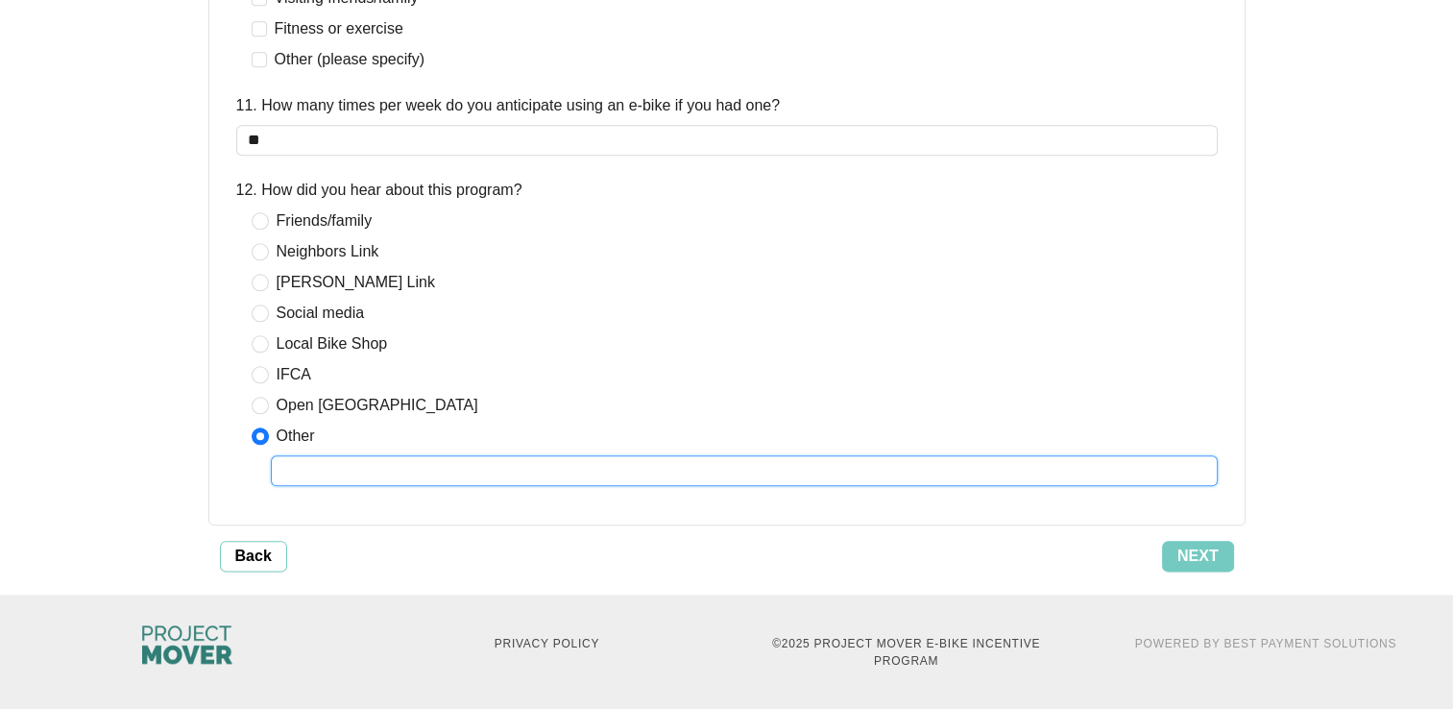
click at [373, 461] on input "text" at bounding box center [744, 470] width 947 height 31
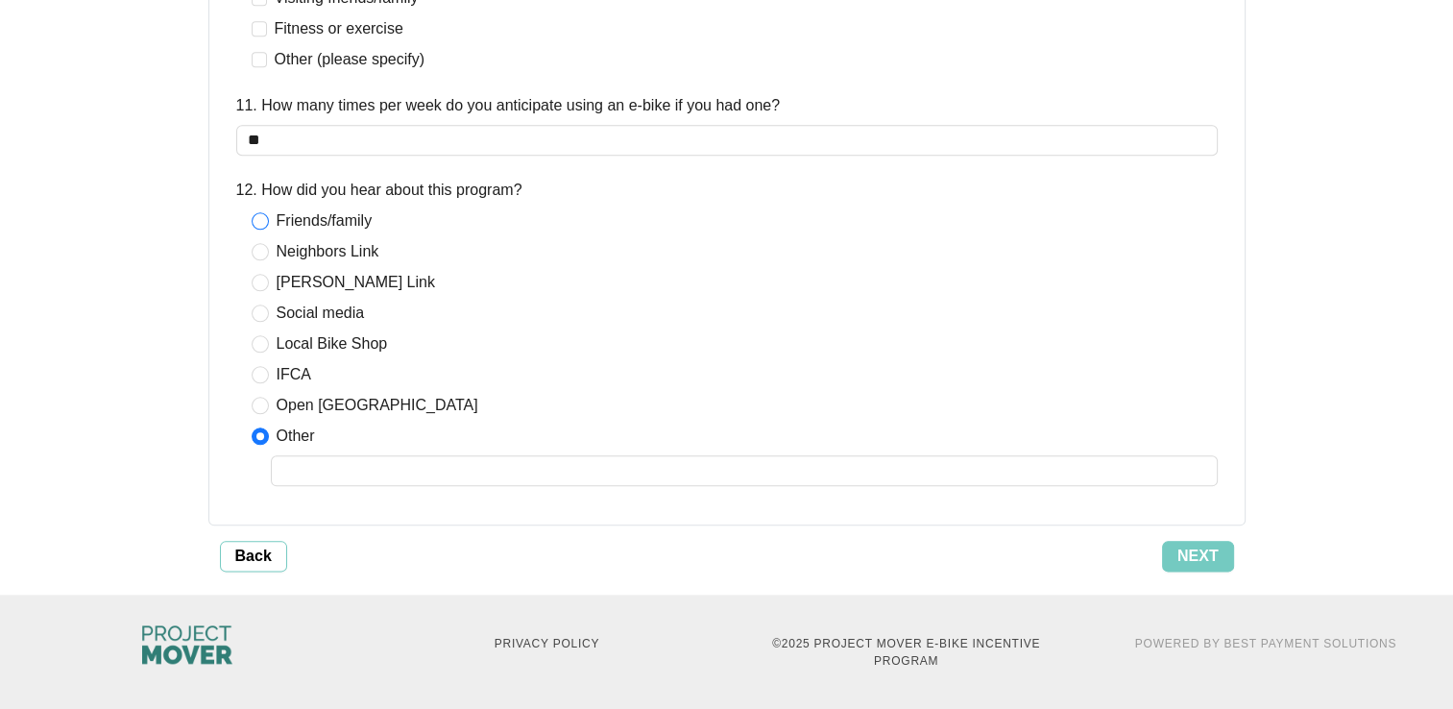
click at [269, 213] on span "Friends/family" at bounding box center [324, 220] width 111 height 23
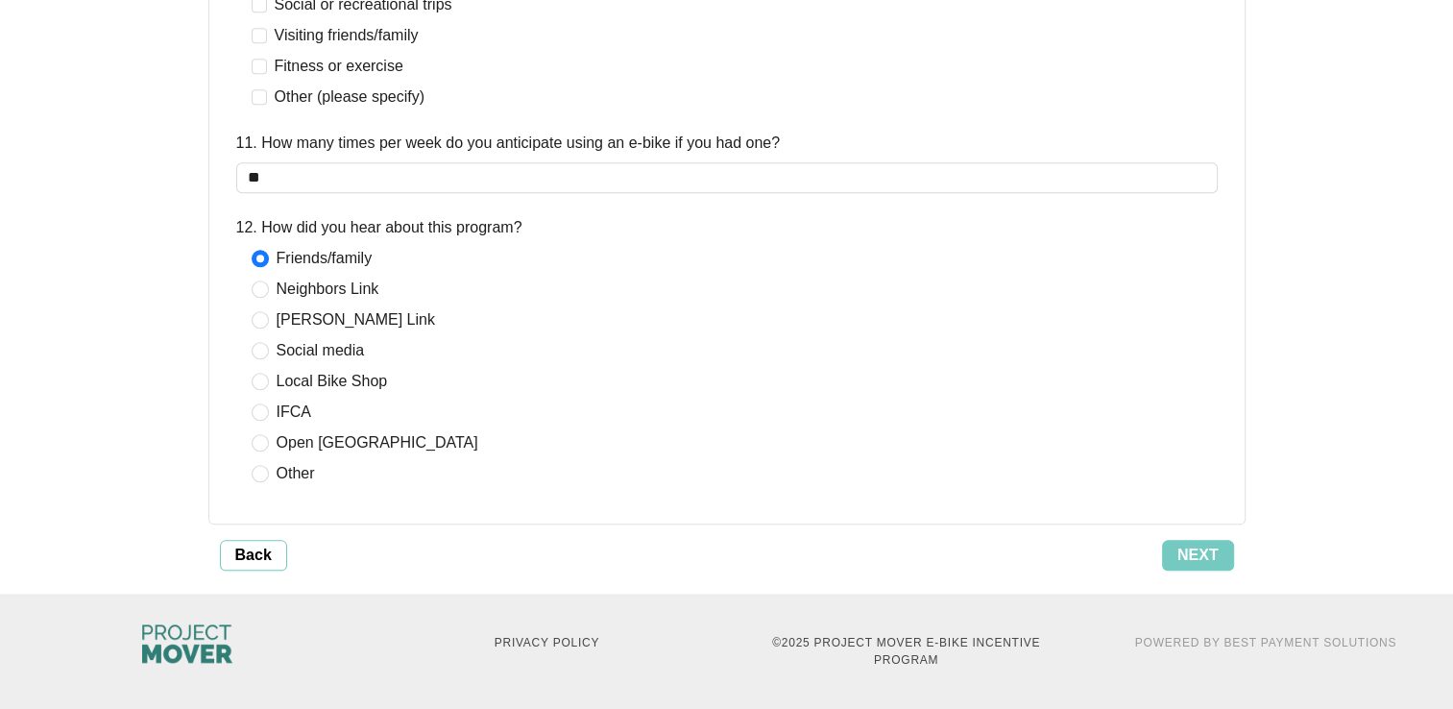
scroll to position [2131, 0]
click at [1205, 553] on span "Next" at bounding box center [1197, 555] width 41 height 23
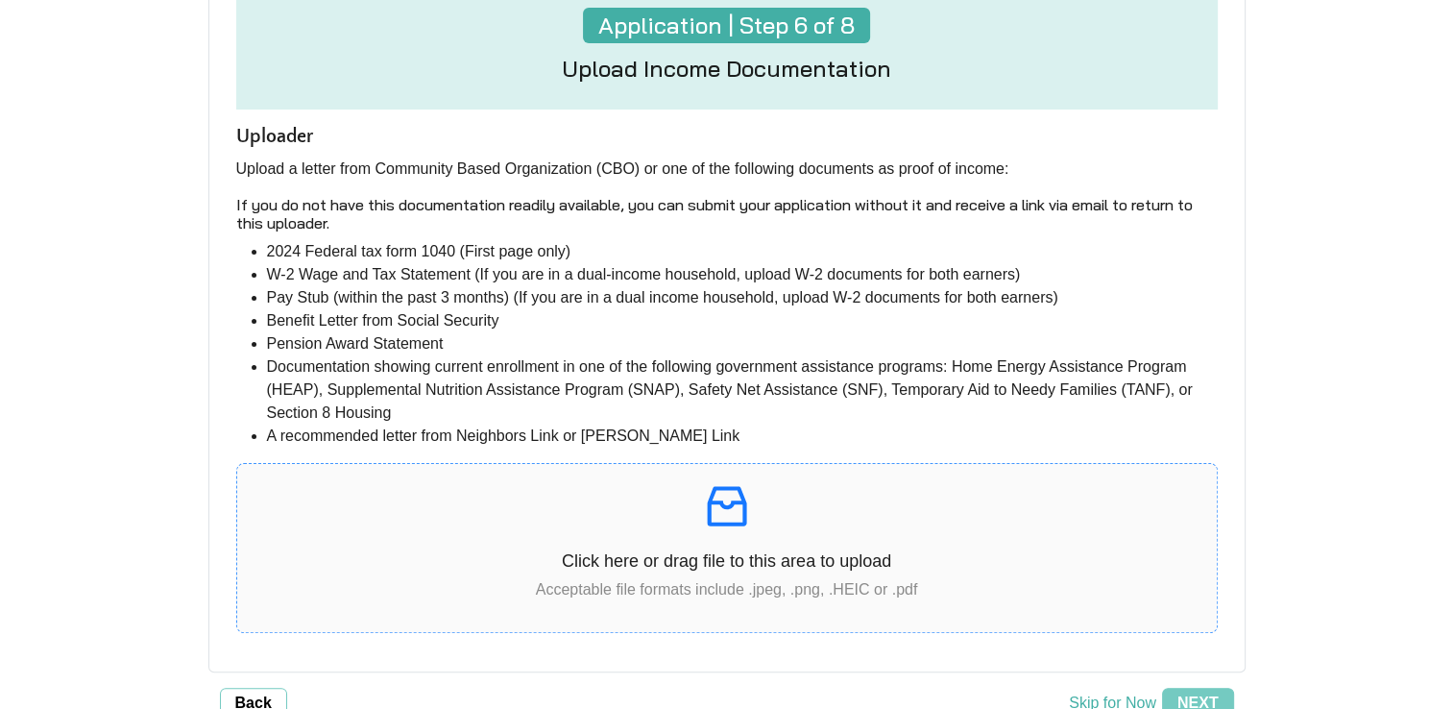
scroll to position [384, 0]
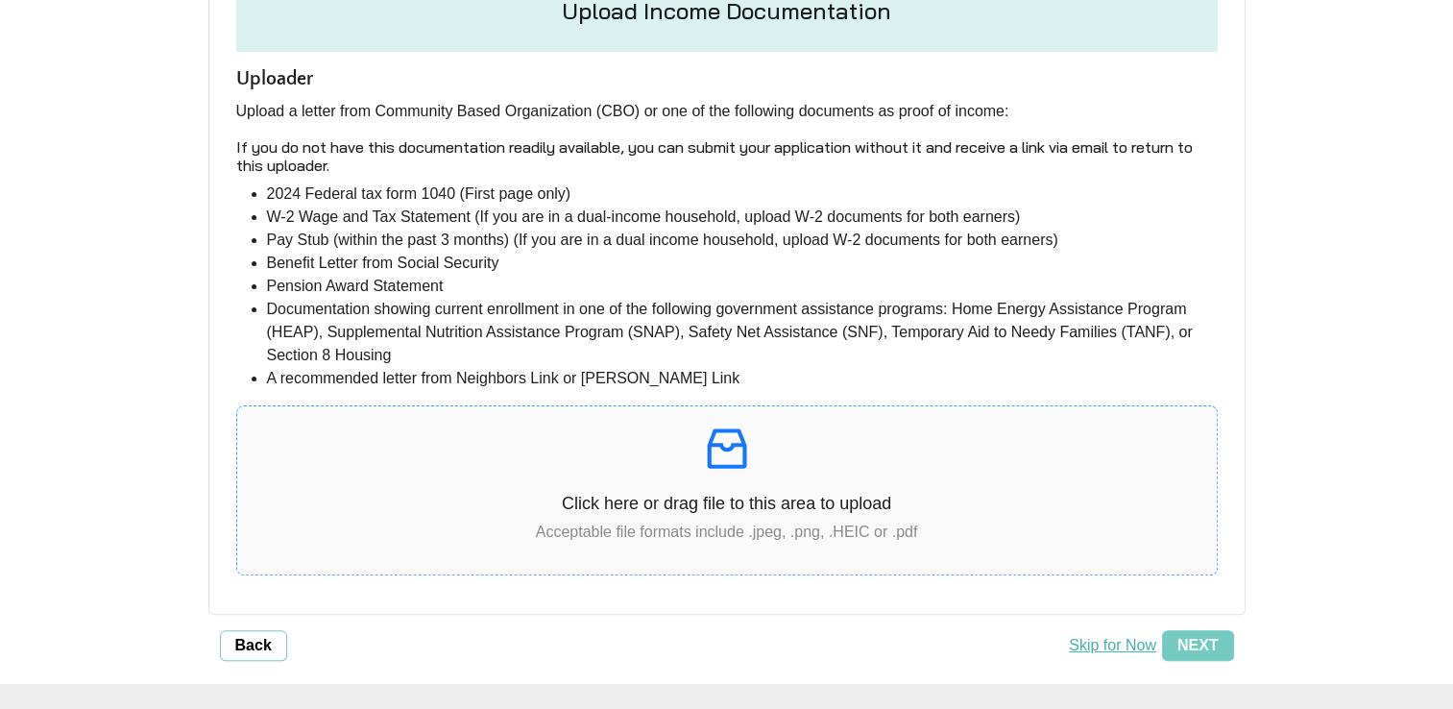
click at [733, 463] on icon "inbox" at bounding box center [727, 448] width 54 height 54
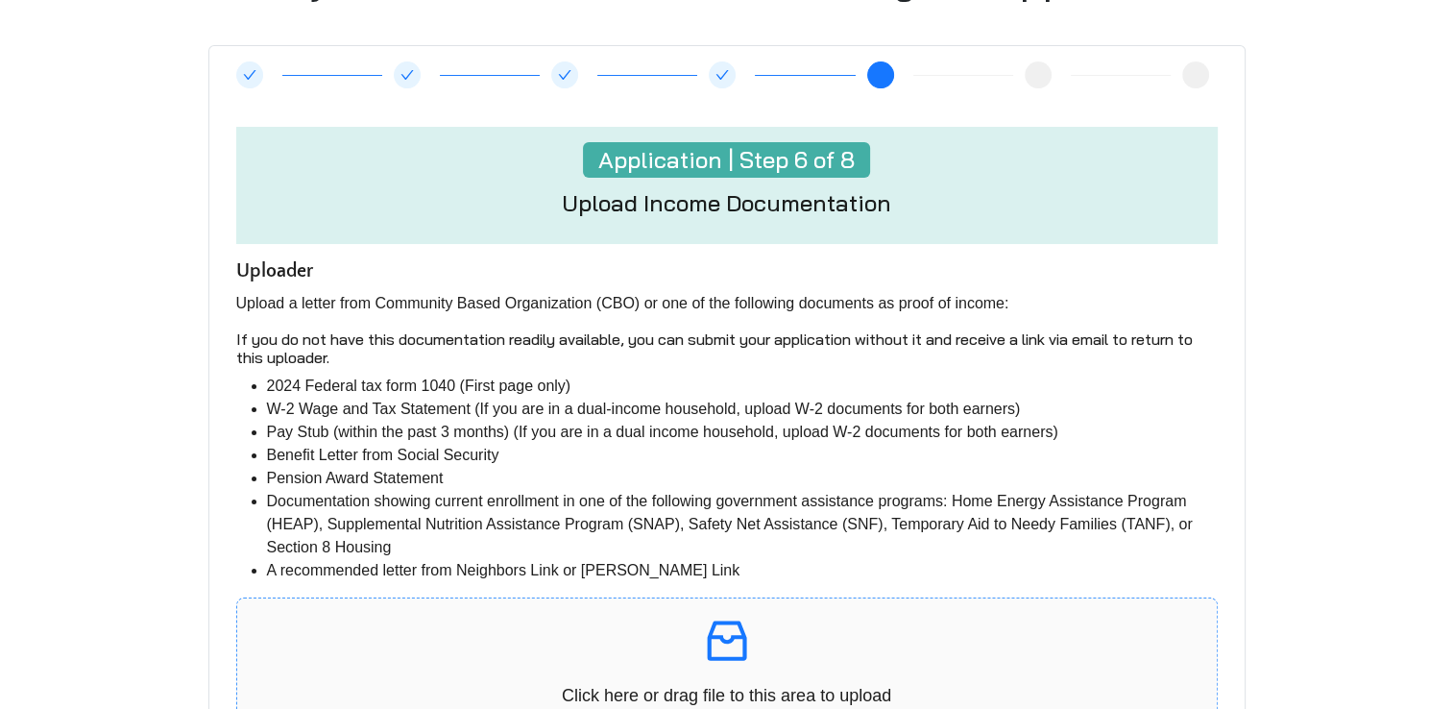
scroll to position [288, 0]
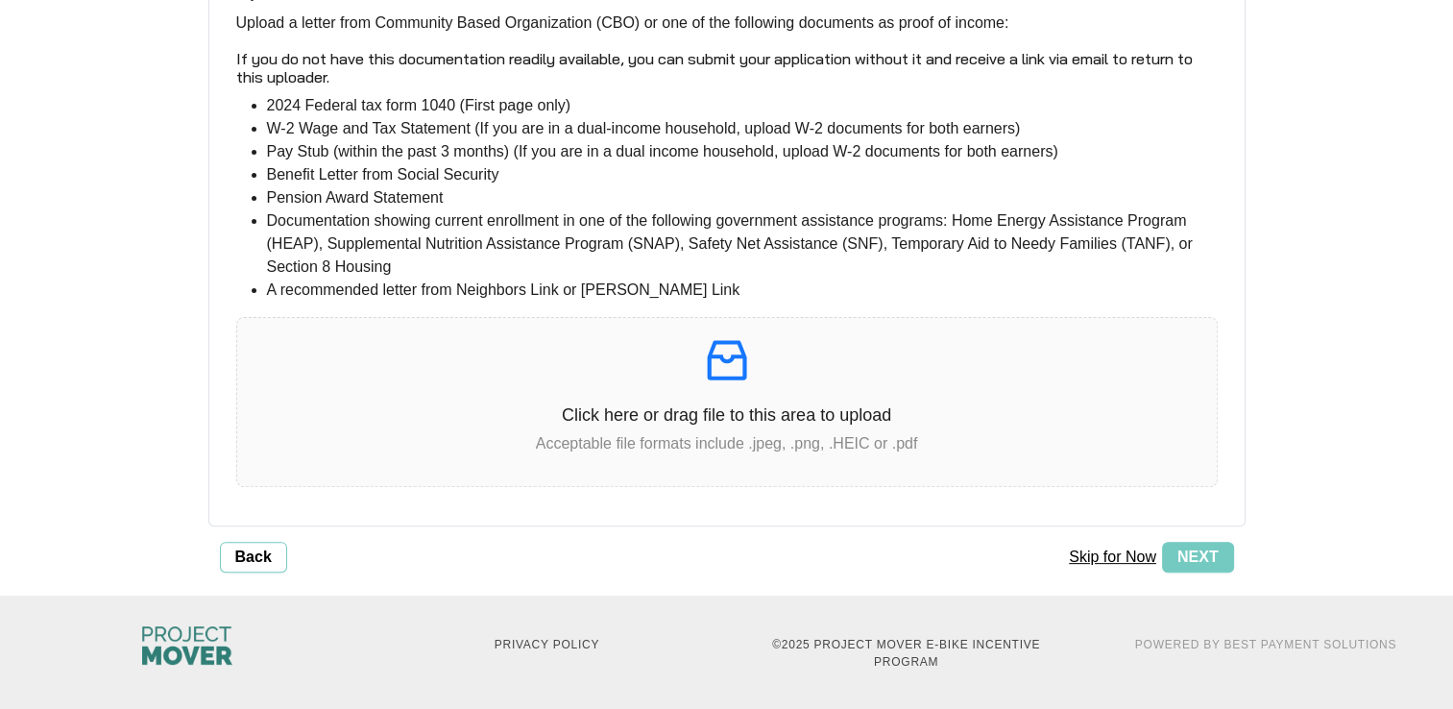
click at [1121, 555] on button "Skip for Now" at bounding box center [1112, 556] width 99 height 31
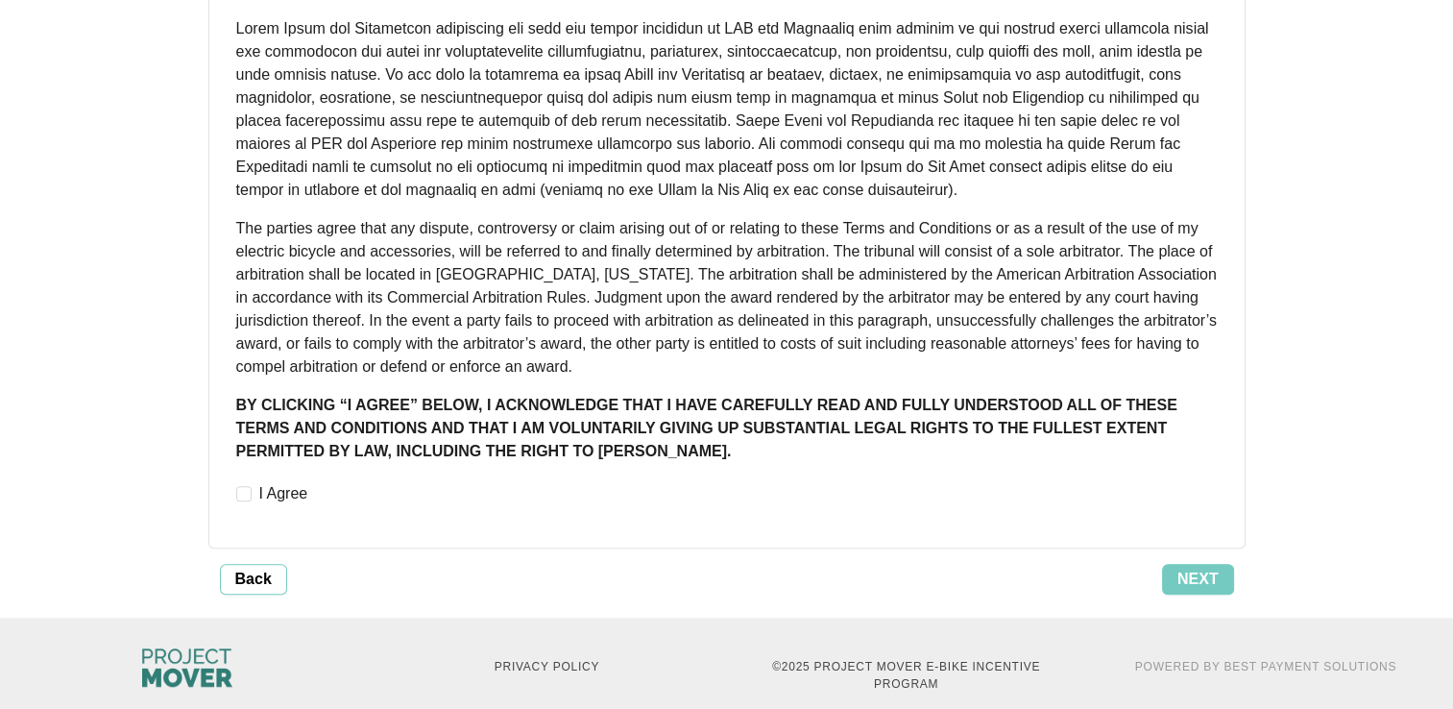
scroll to position [1006, 0]
